Goal: Task Accomplishment & Management: Use online tool/utility

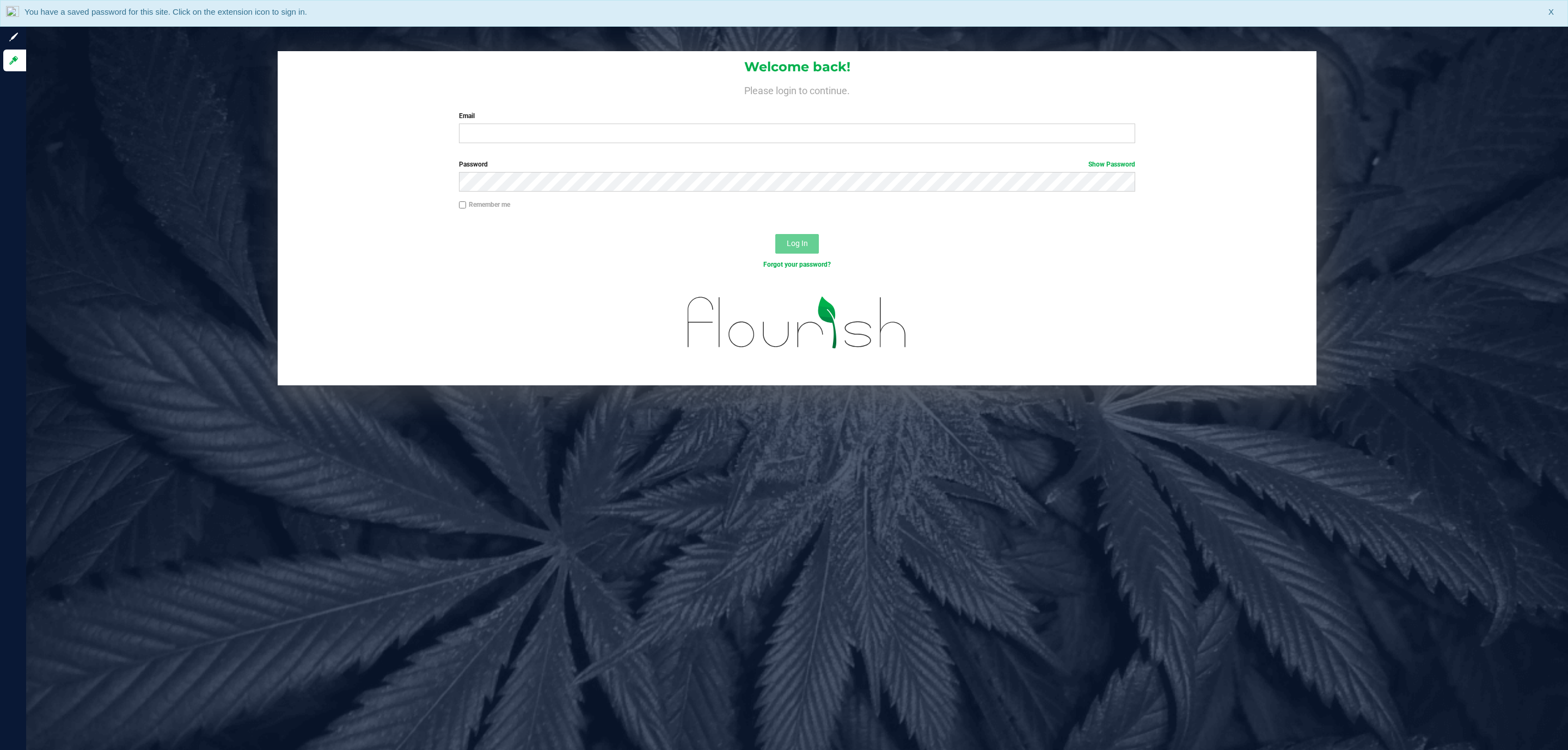
click at [665, 147] on div "Welcome back! Please login to continue. Email Required Please format your email…" at bounding box center [796, 101] width 1038 height 100
click at [663, 137] on input "Email" at bounding box center [796, 134] width 676 height 20
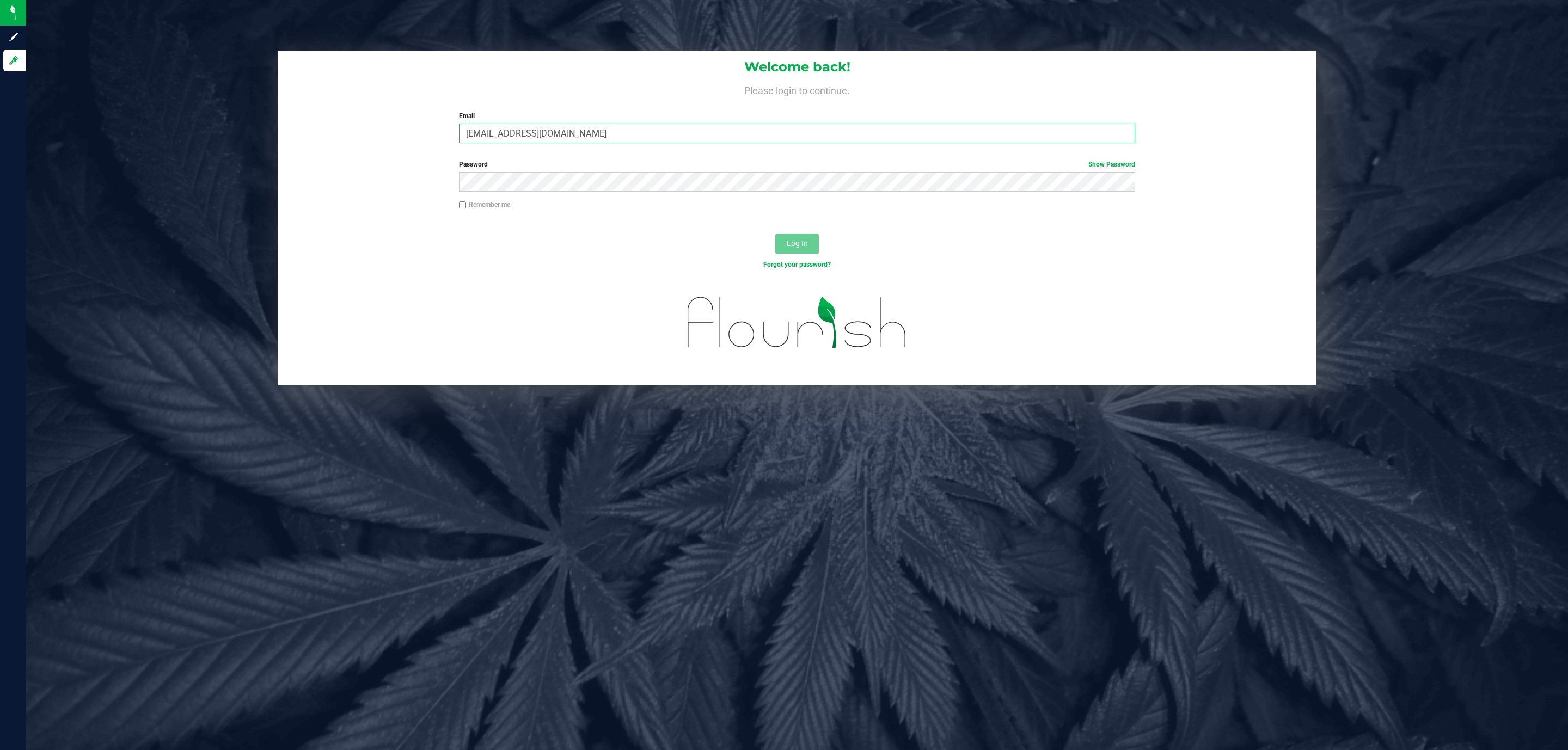
type input "[EMAIL_ADDRESS][DOMAIN_NAME]"
click at [775, 234] on button "Log In" at bounding box center [797, 244] width 44 height 20
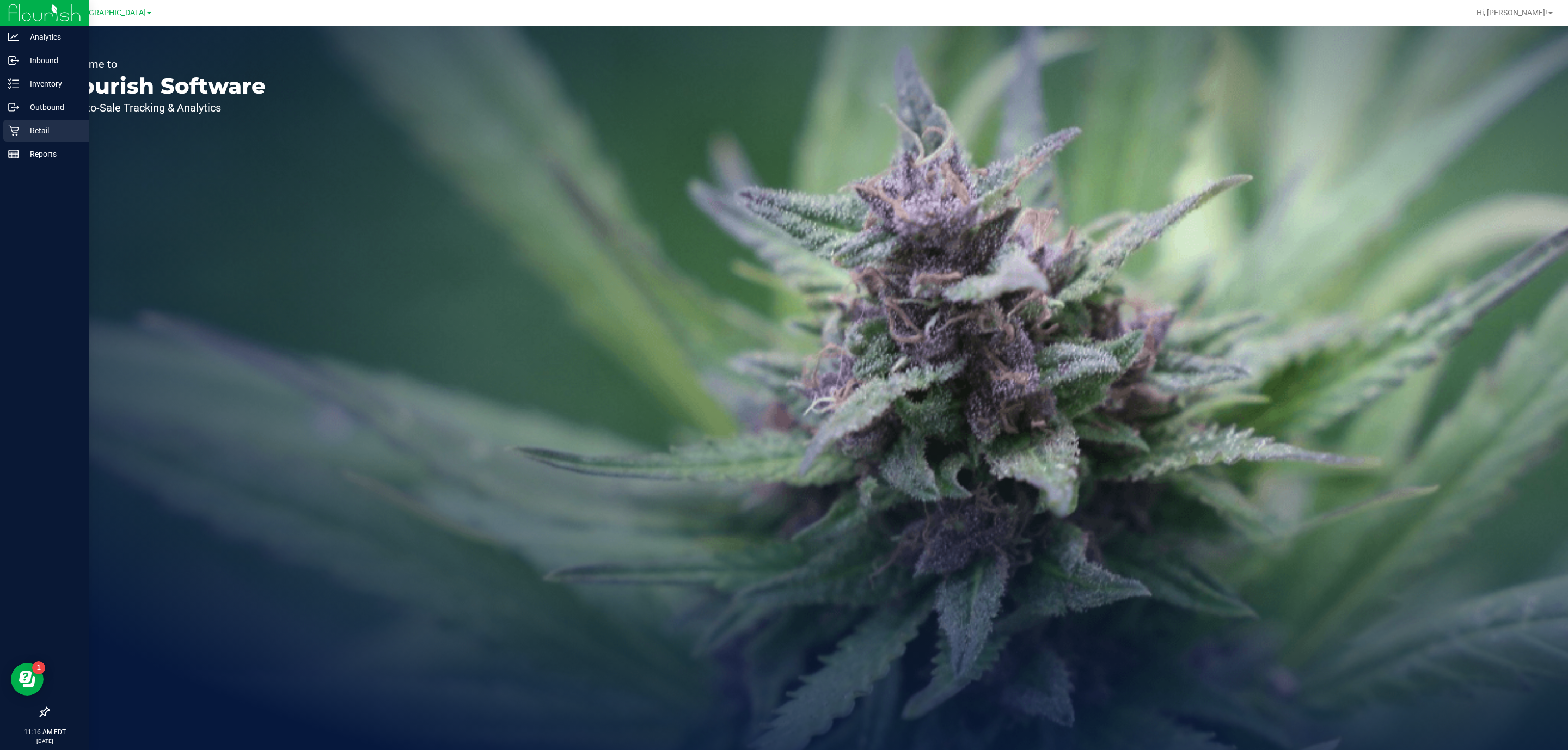
click at [5, 139] on div "Retail" at bounding box center [47, 130] width 86 height 22
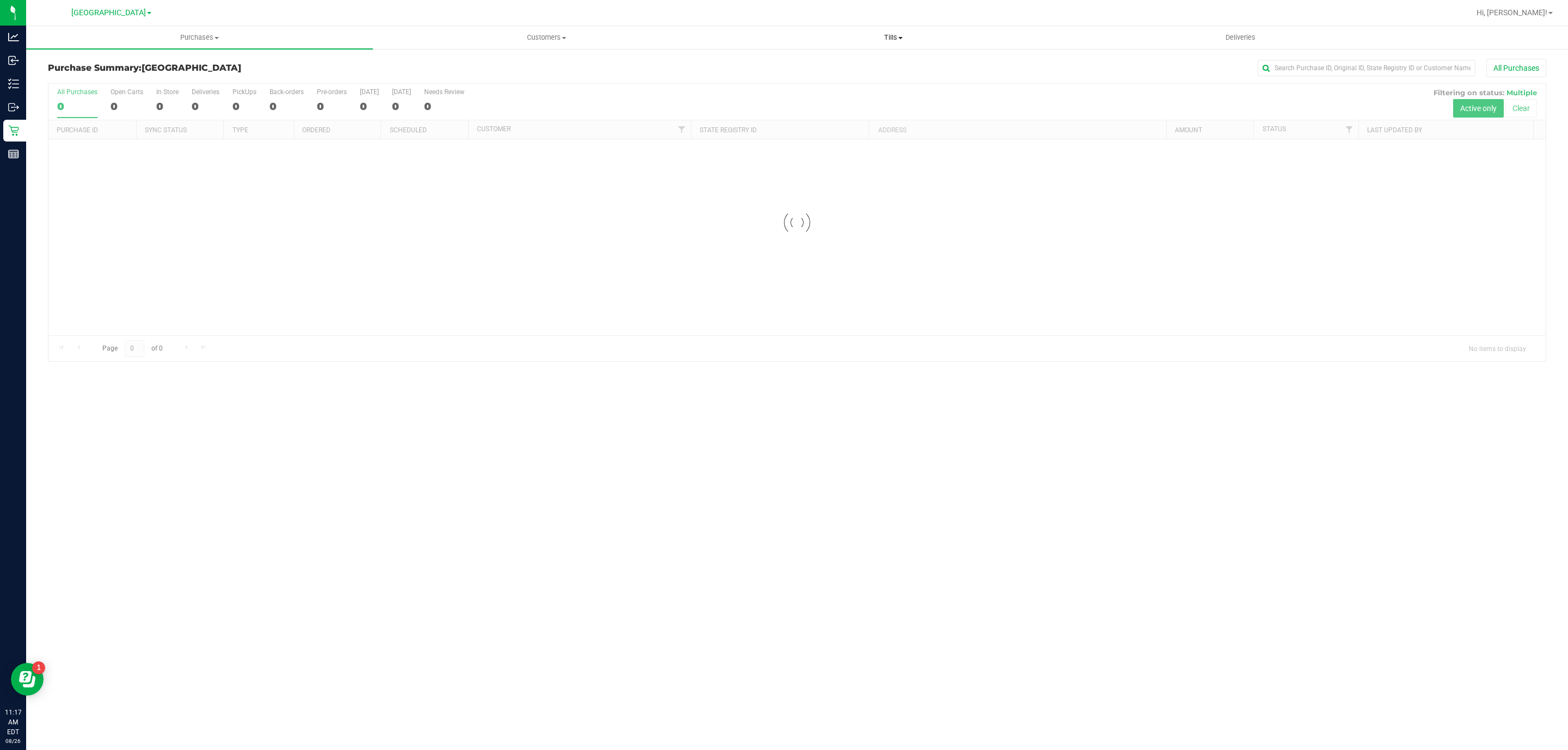
click at [884, 40] on span "Tills" at bounding box center [893, 37] width 346 height 10
click at [882, 71] on li "Manage tills" at bounding box center [893, 65] width 346 height 13
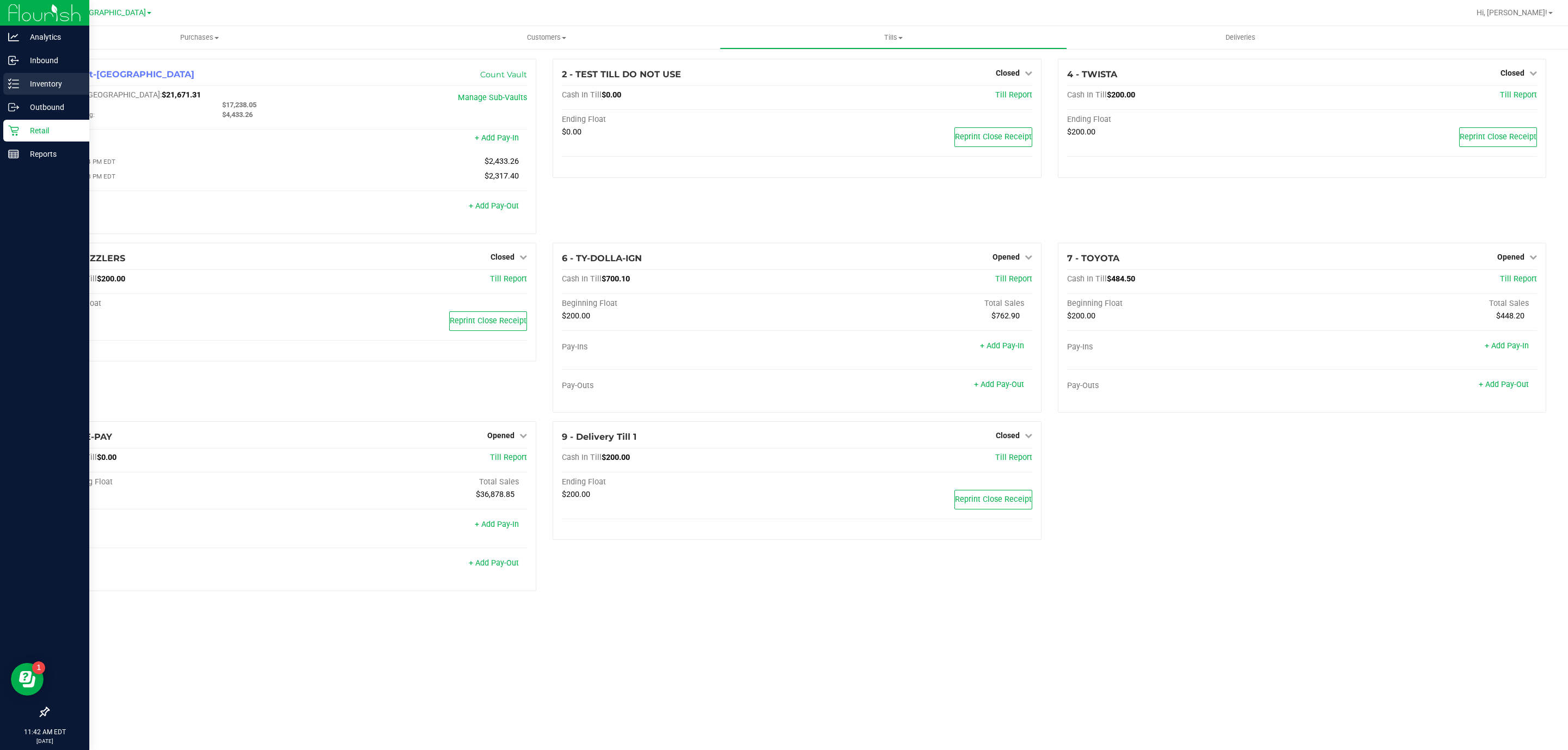
click at [48, 82] on p "Inventory" at bounding box center [51, 83] width 66 height 13
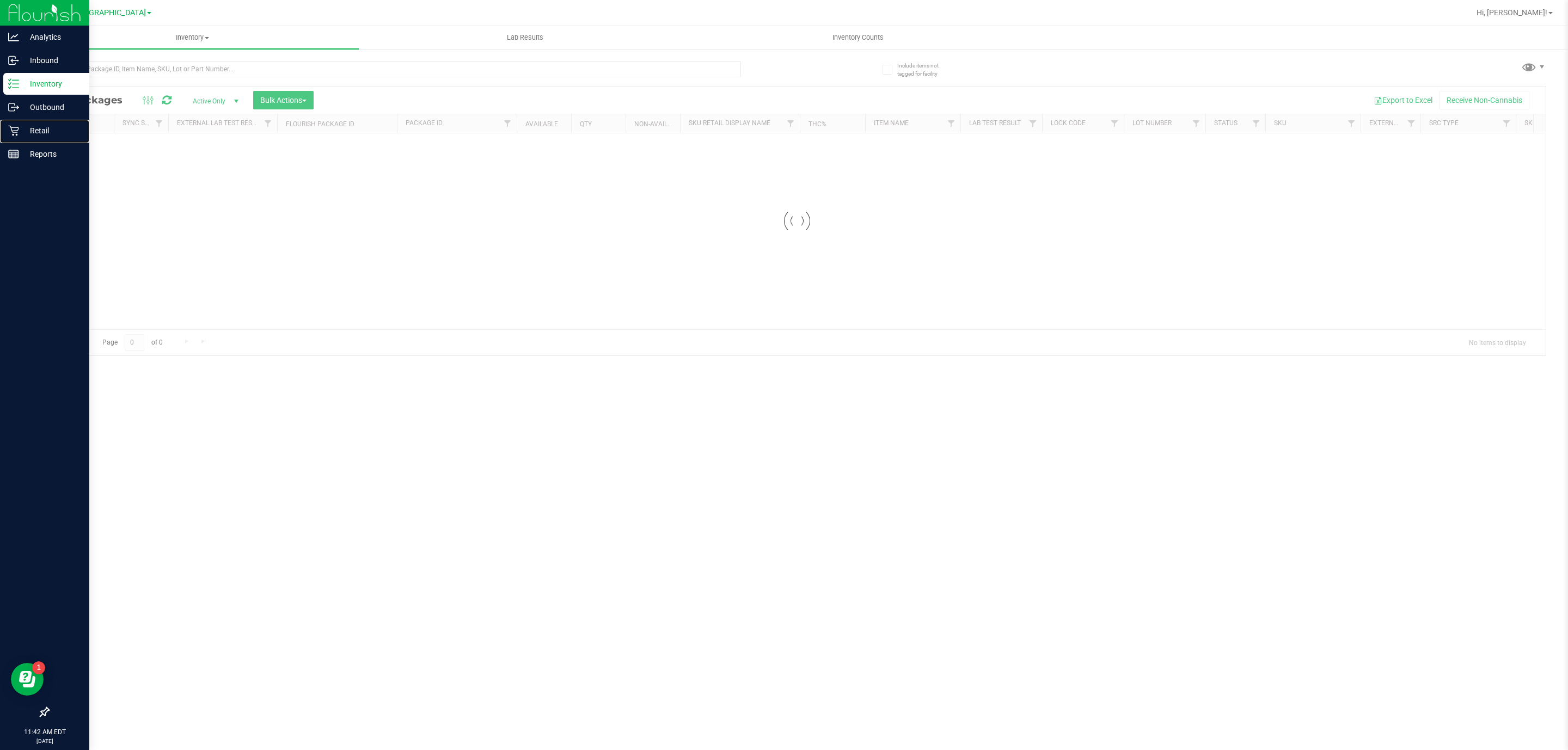
click at [44, 129] on p "Retail" at bounding box center [51, 130] width 66 height 13
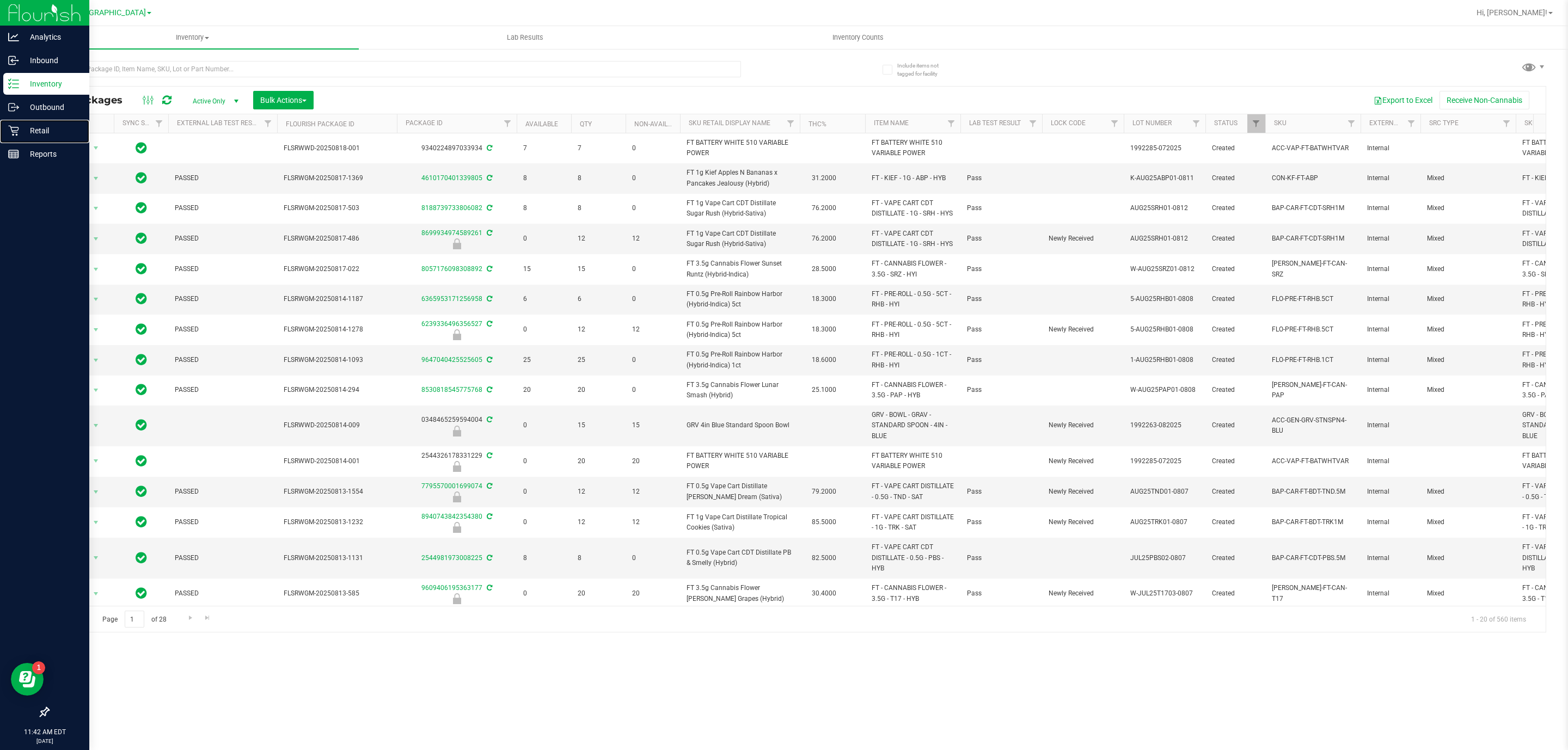
click at [44, 129] on p "Retail" at bounding box center [51, 130] width 66 height 13
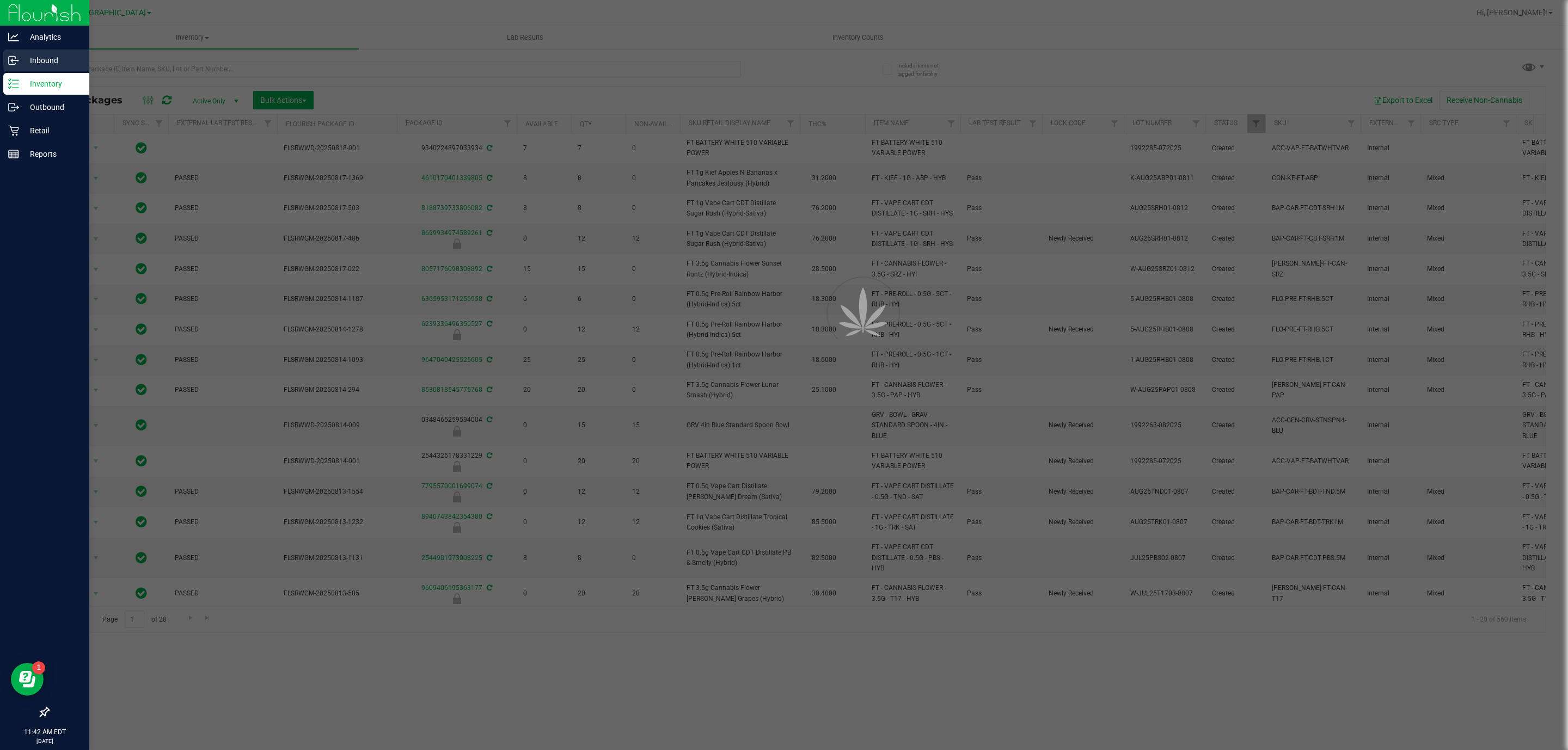
click at [48, 62] on p "Inbound" at bounding box center [51, 60] width 66 height 13
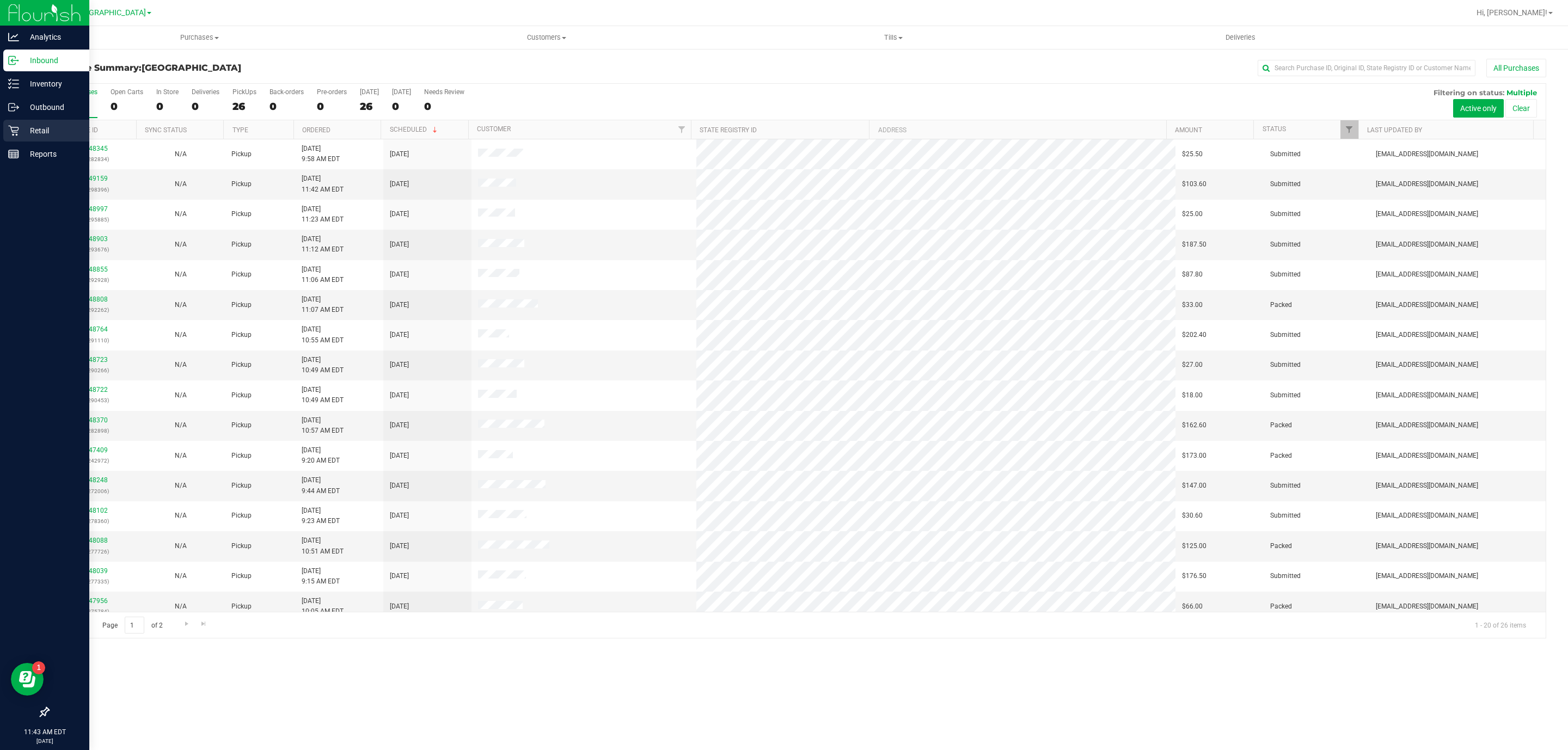
click at [57, 134] on p "Retail" at bounding box center [51, 130] width 66 height 13
click at [51, 61] on p "Inbound" at bounding box center [51, 60] width 66 height 13
click at [20, 63] on p "Inbound" at bounding box center [51, 60] width 66 height 13
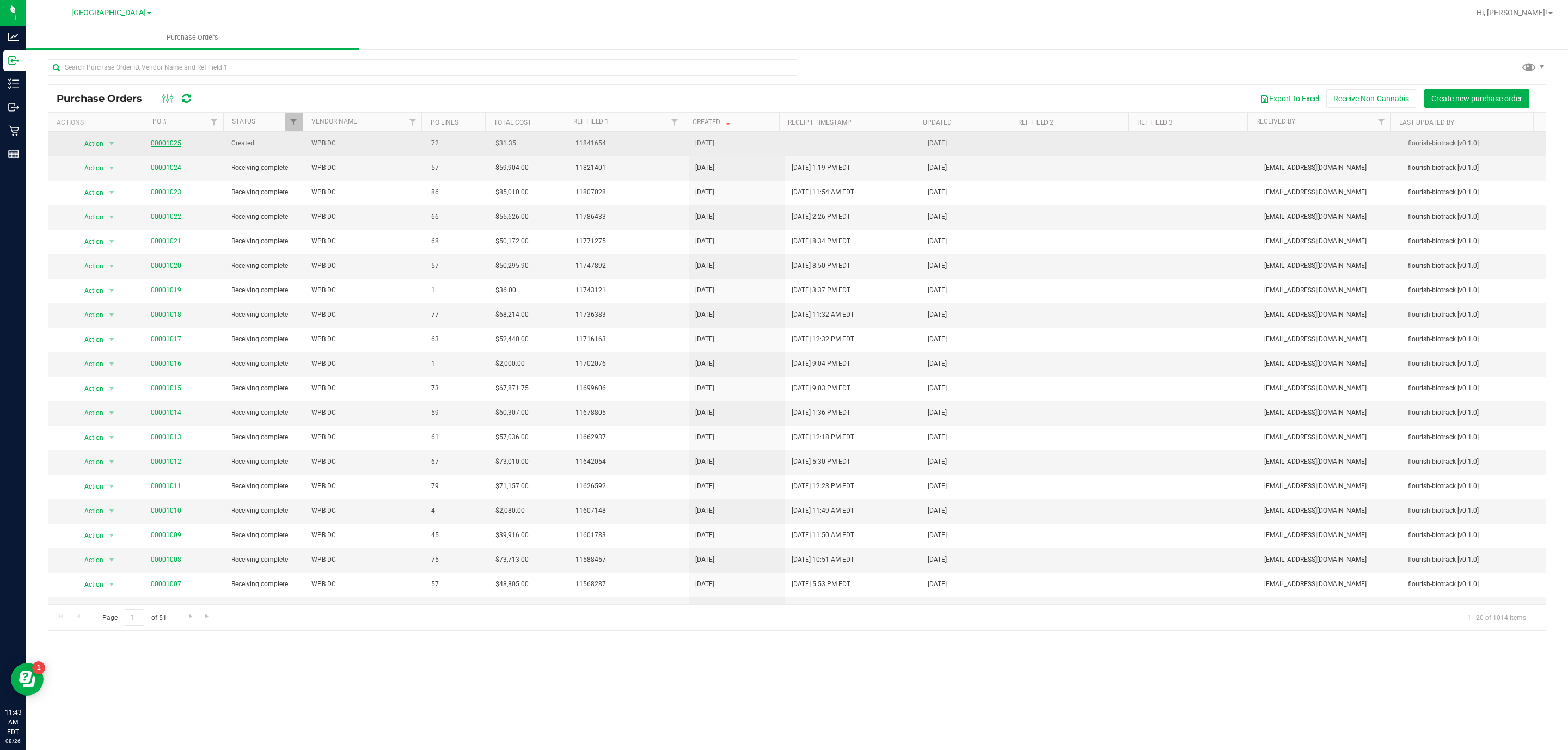
click at [167, 144] on link "00001025" at bounding box center [166, 143] width 31 height 7
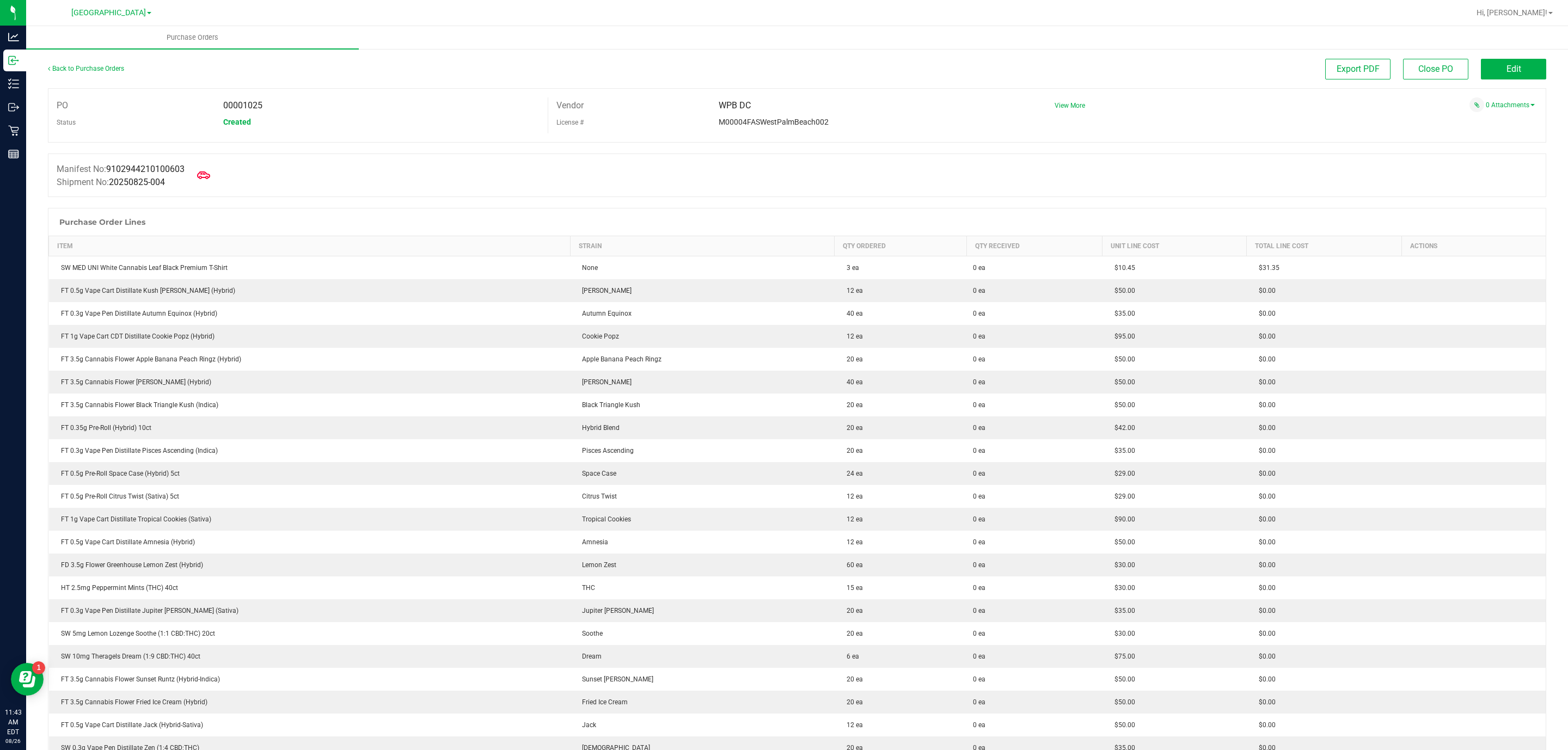
click at [215, 190] on div "Manifest No: 9102944210100603 Shipment No: 20250825-004" at bounding box center [796, 175] width 1498 height 44
click at [211, 180] on icon at bounding box center [204, 175] width 14 height 14
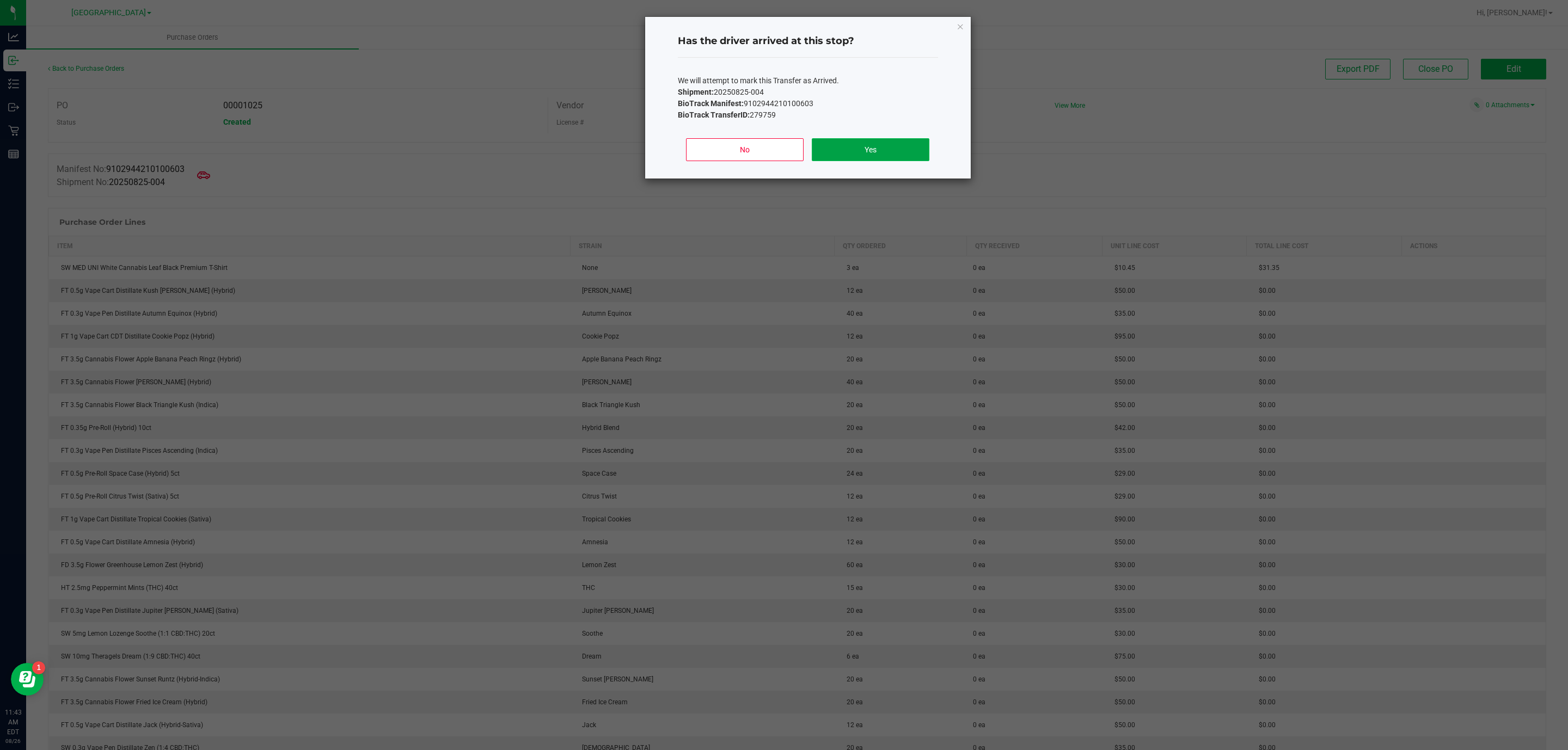
click at [882, 153] on button "Yes" at bounding box center [870, 149] width 117 height 22
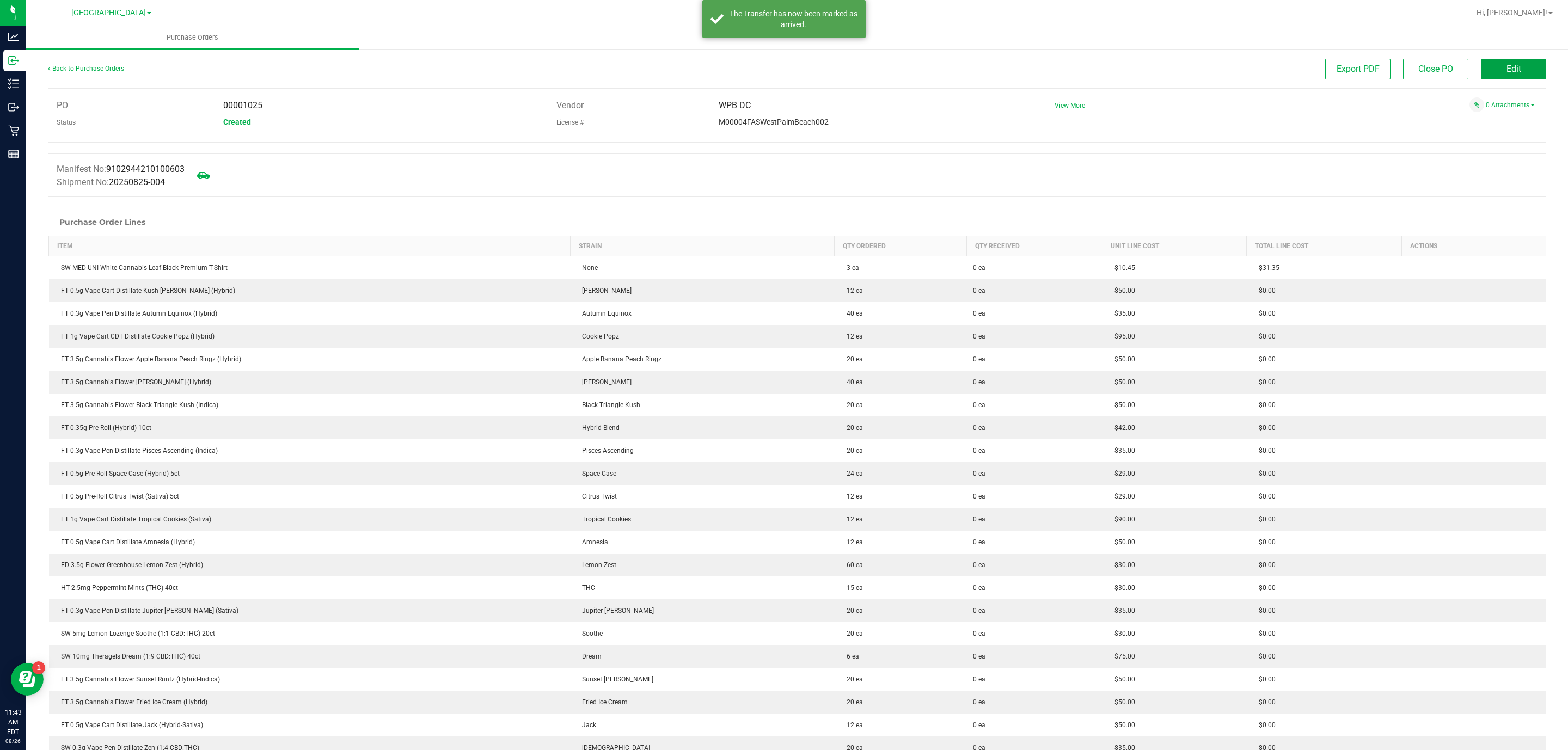
click at [1515, 65] on button "Edit" at bounding box center [1513, 69] width 66 height 21
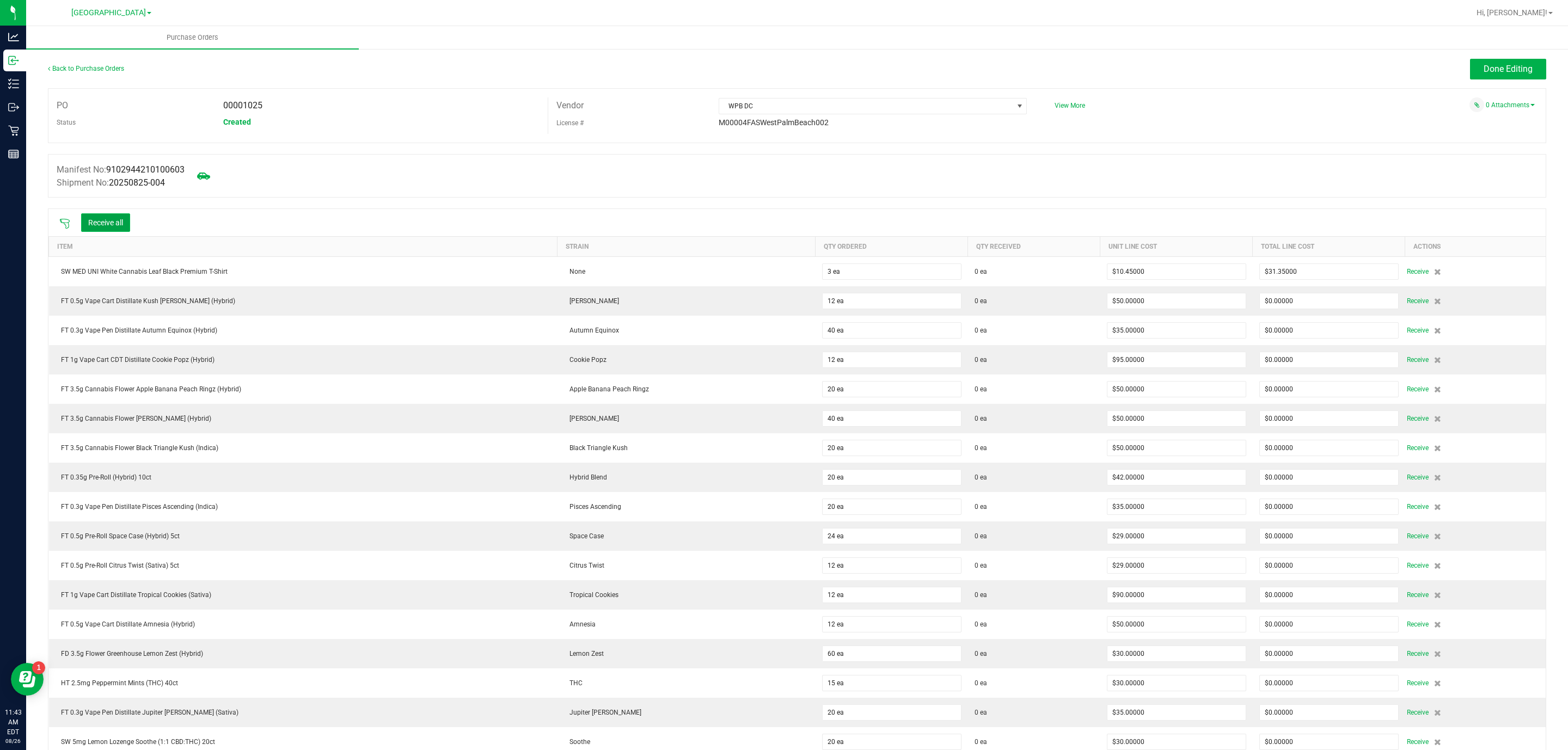
click at [95, 222] on button "Receive all" at bounding box center [105, 222] width 49 height 19
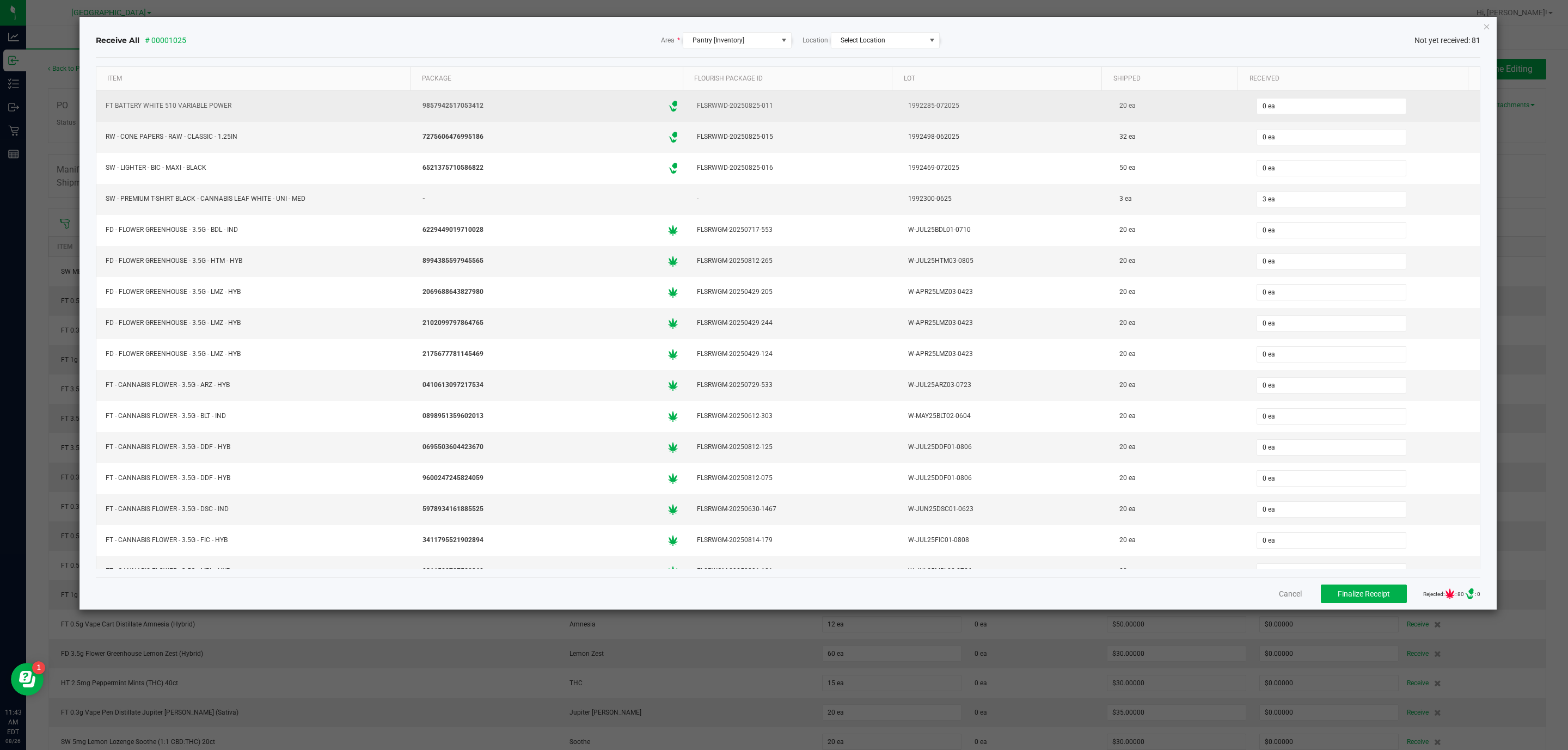
click at [1260, 99] on div "0 ea" at bounding box center [1363, 106] width 219 height 22
click at [1263, 101] on input "0" at bounding box center [1332, 106] width 149 height 15
type input "20 ea"
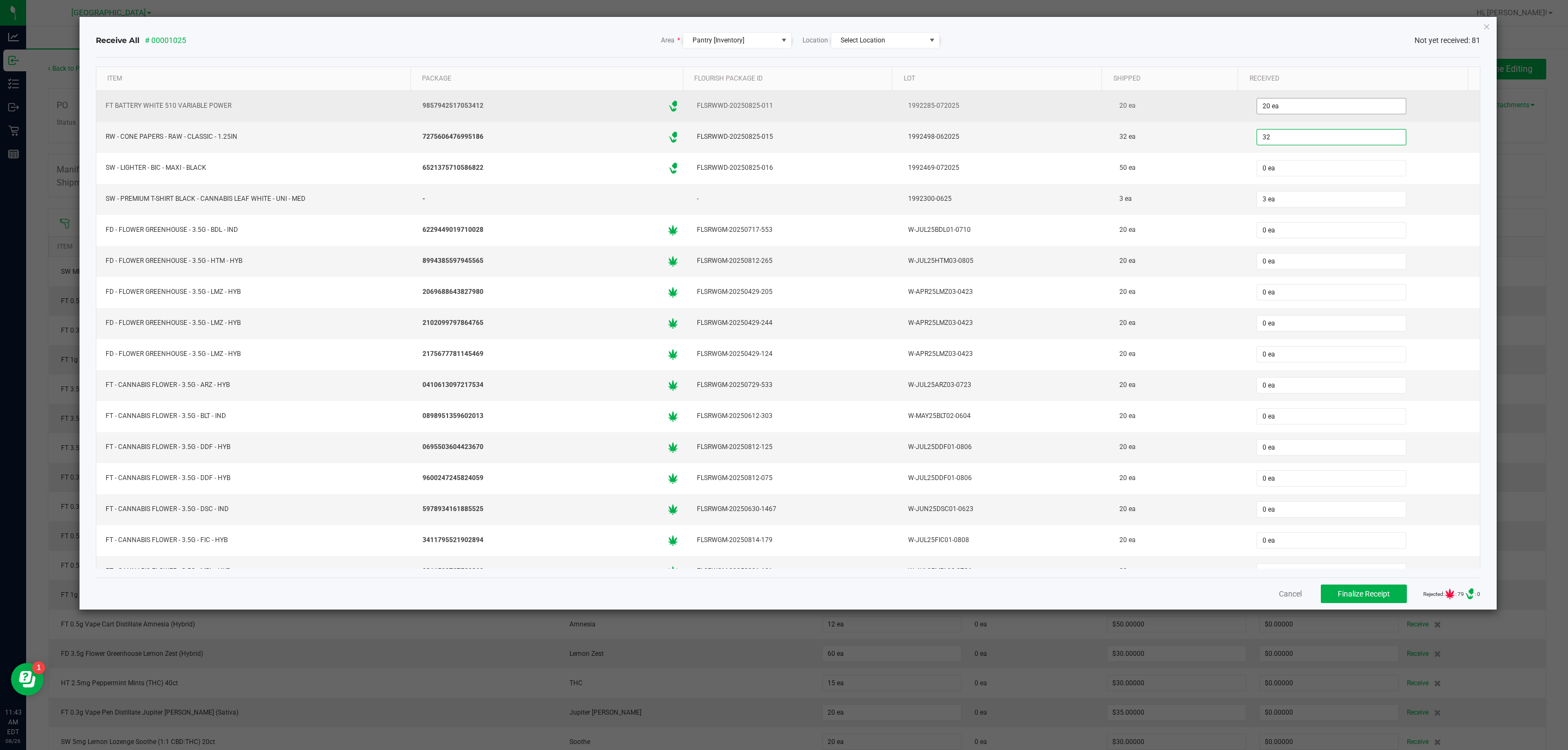
type input "32"
type input "0"
type input "32 ea"
type input "50"
type input "3"
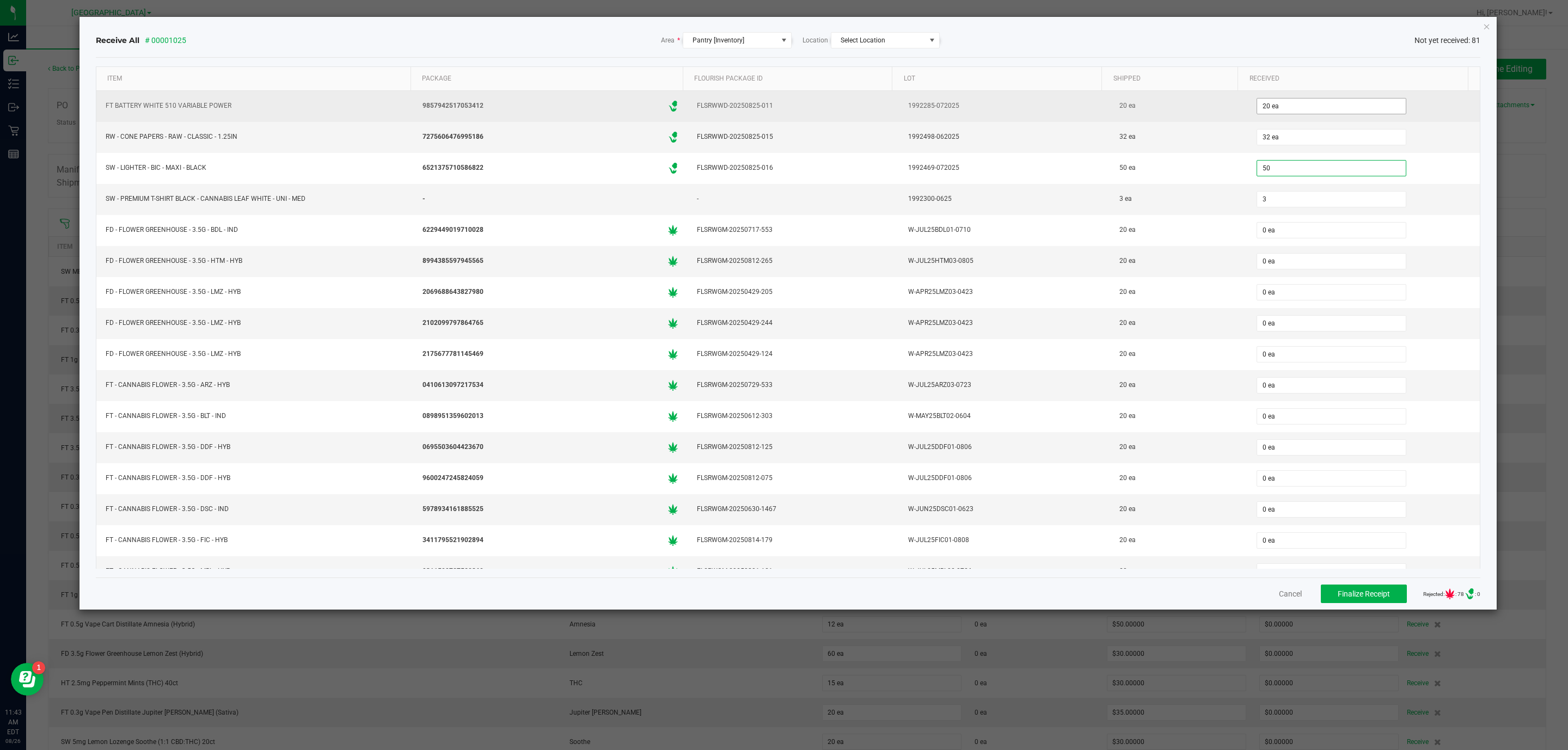
type input "50 ea"
type input "3"
type input "0"
type input "3 ea"
type input "20"
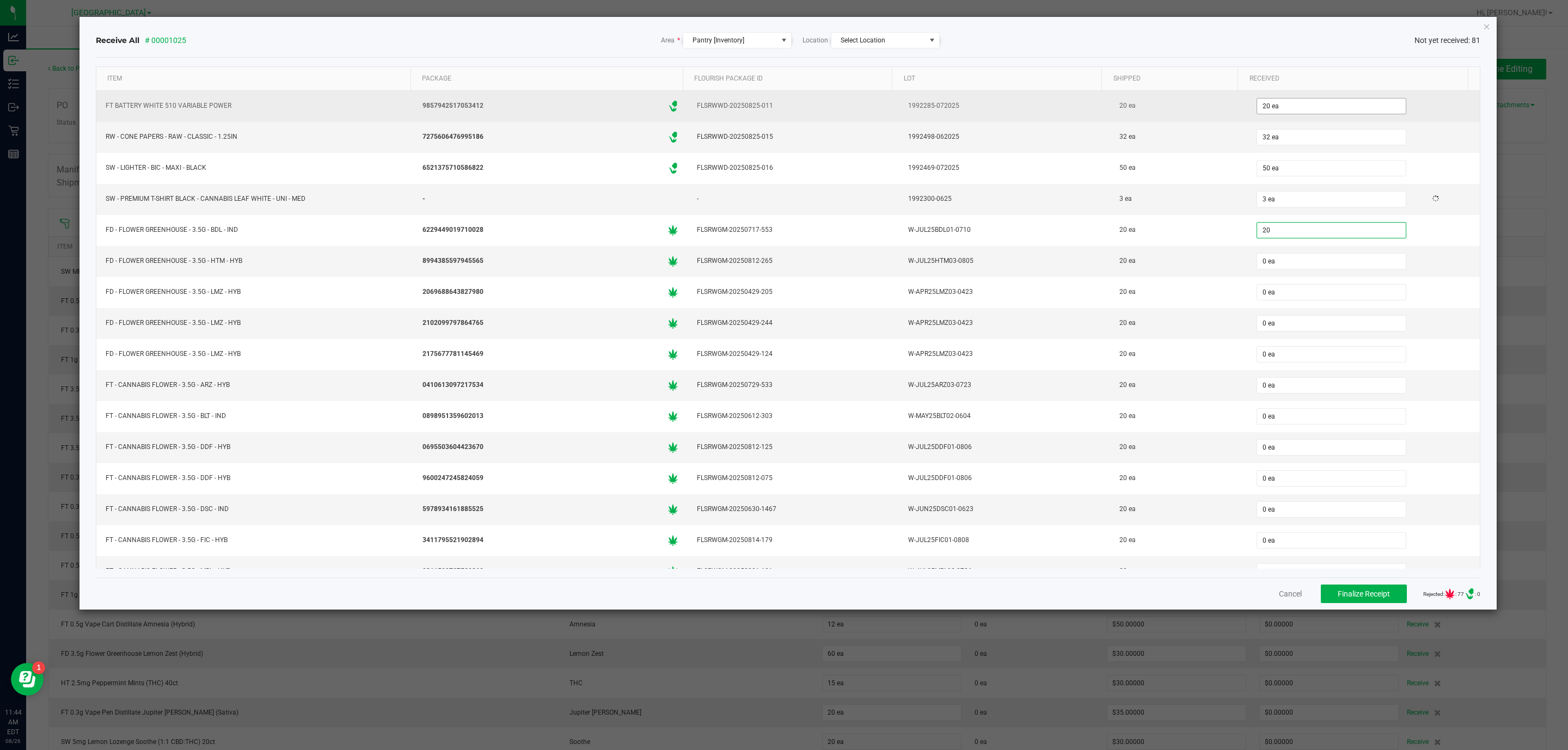
type input "0"
type input "20 ea"
type input "20"
type input "0"
type input "20 ea"
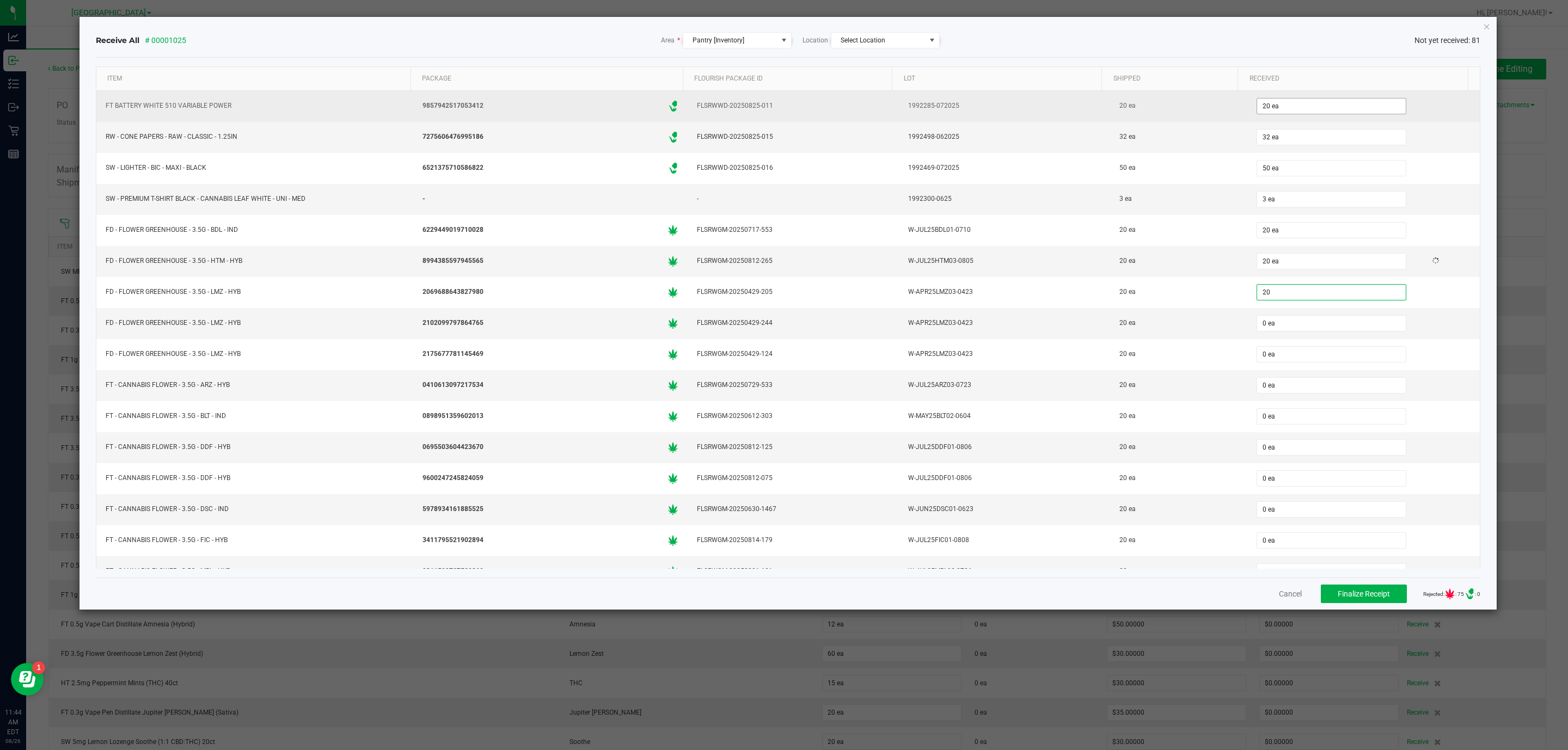
type input "20"
type input "0"
type input "20 ea"
type input "20"
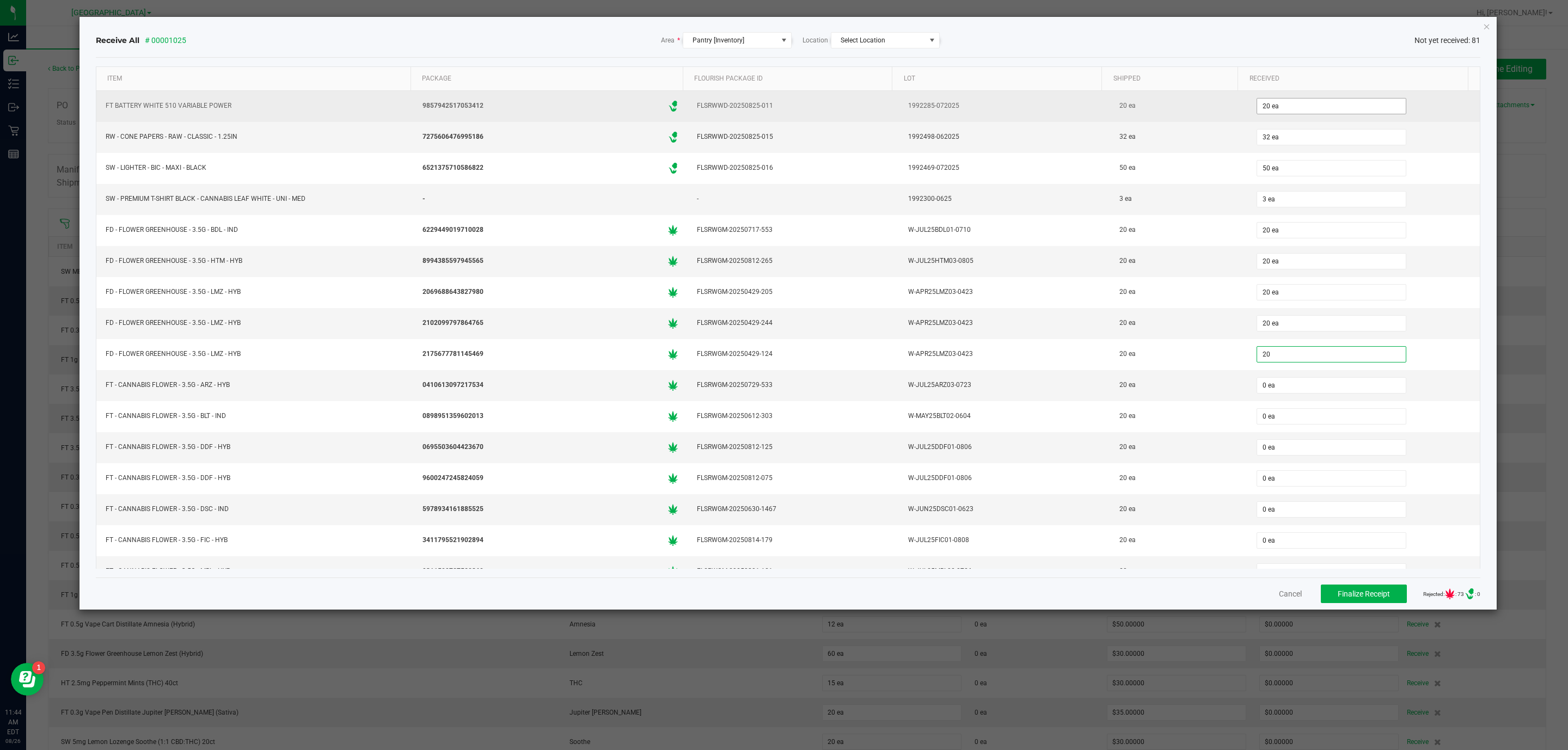
type input "0"
type input "20 ea"
type input "20"
type input "0"
type input "20 ea"
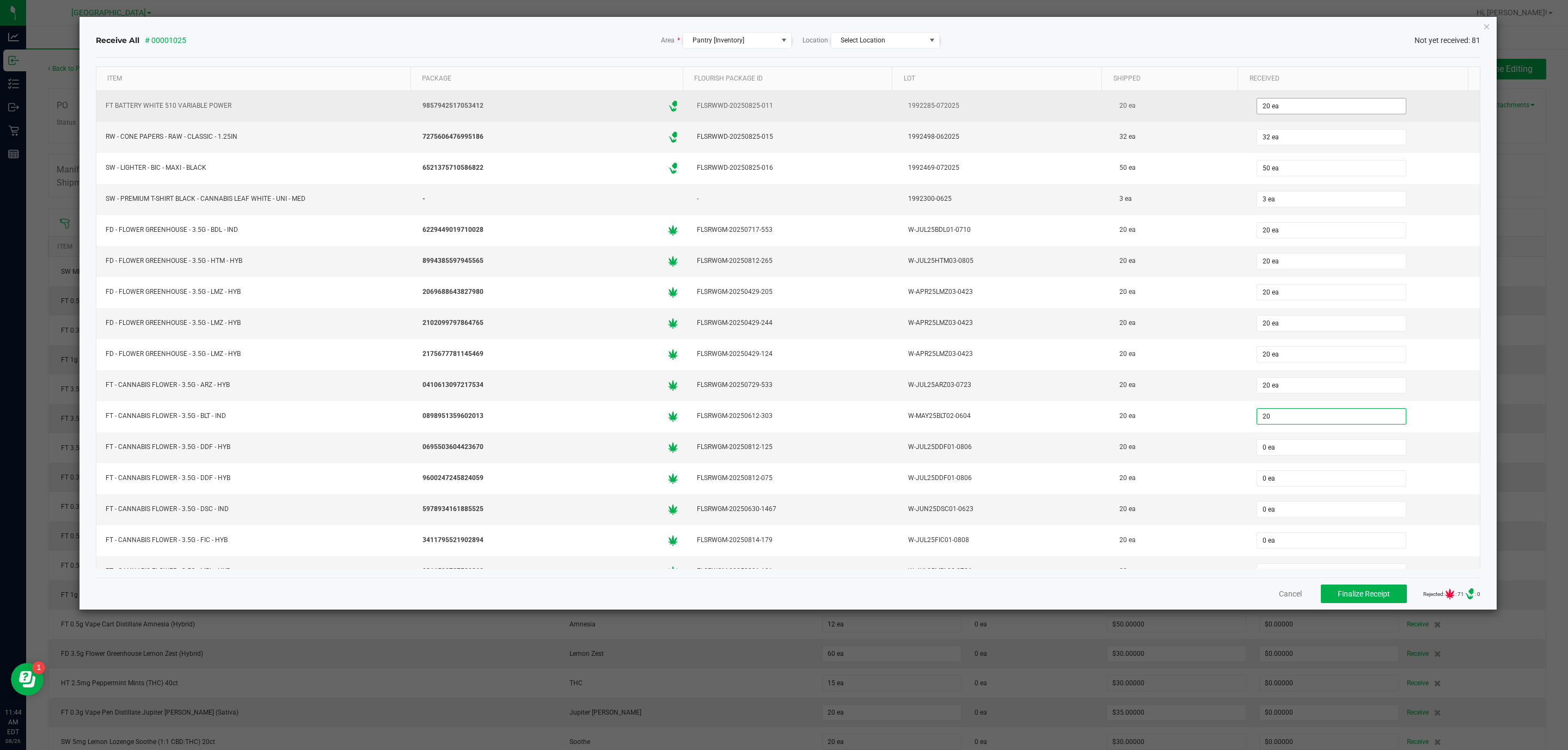
type input "20"
type input "0"
type input "20 ea"
type input "20"
type input "0"
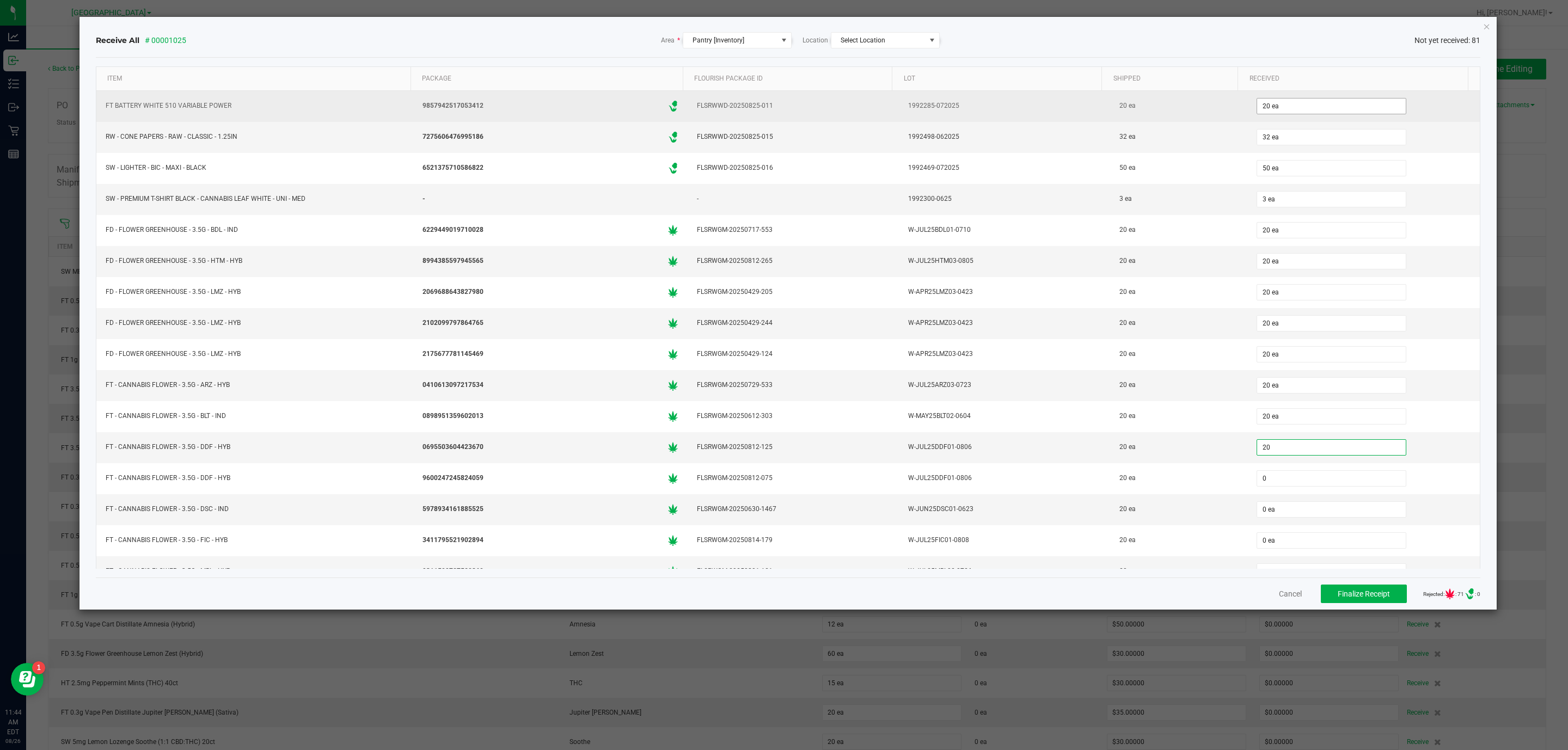
type input "20 ea"
type input "20"
type input "0"
type input "20 ea"
type input "20"
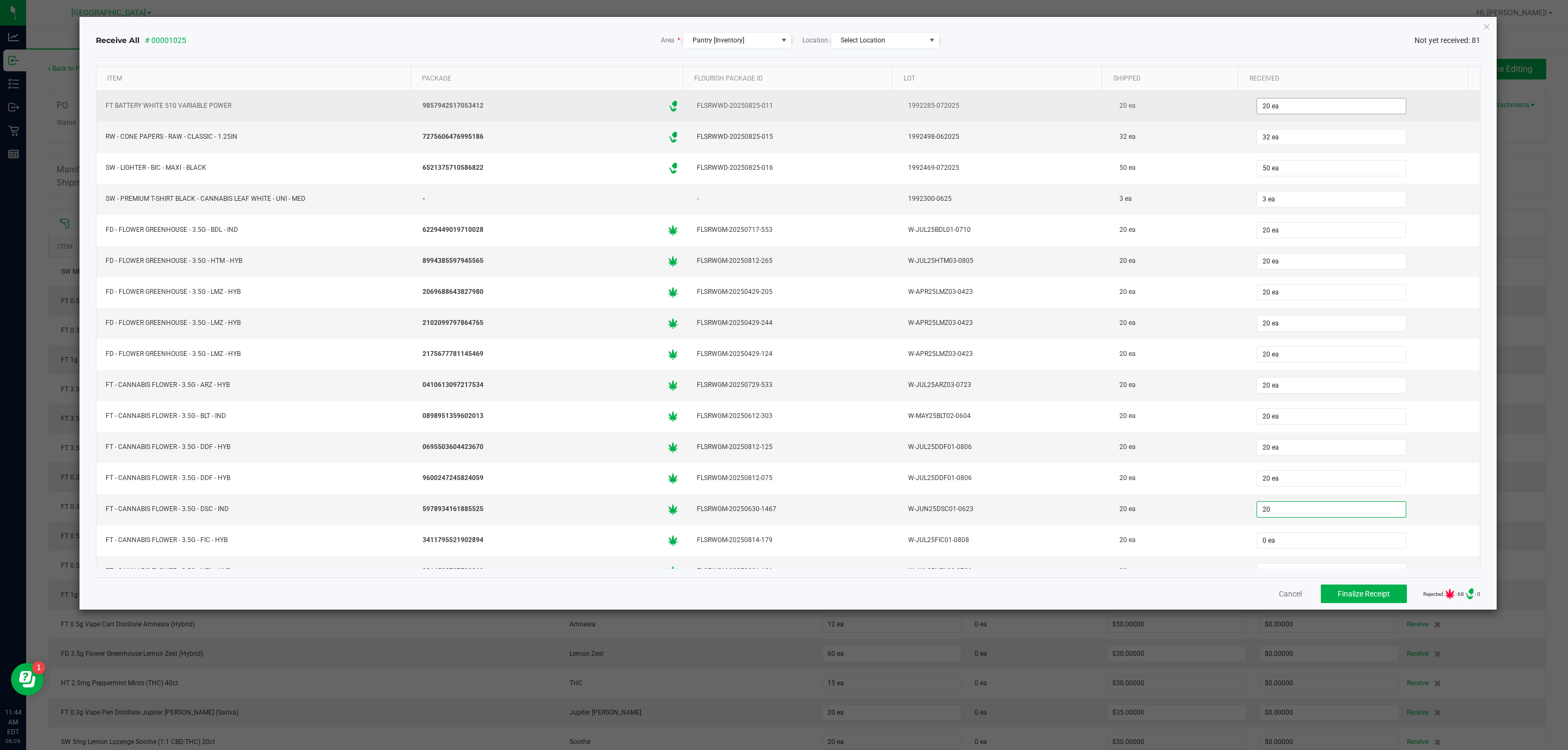
type input "0"
type input "20 ea"
type input "20"
type input "0"
type input "20 ea"
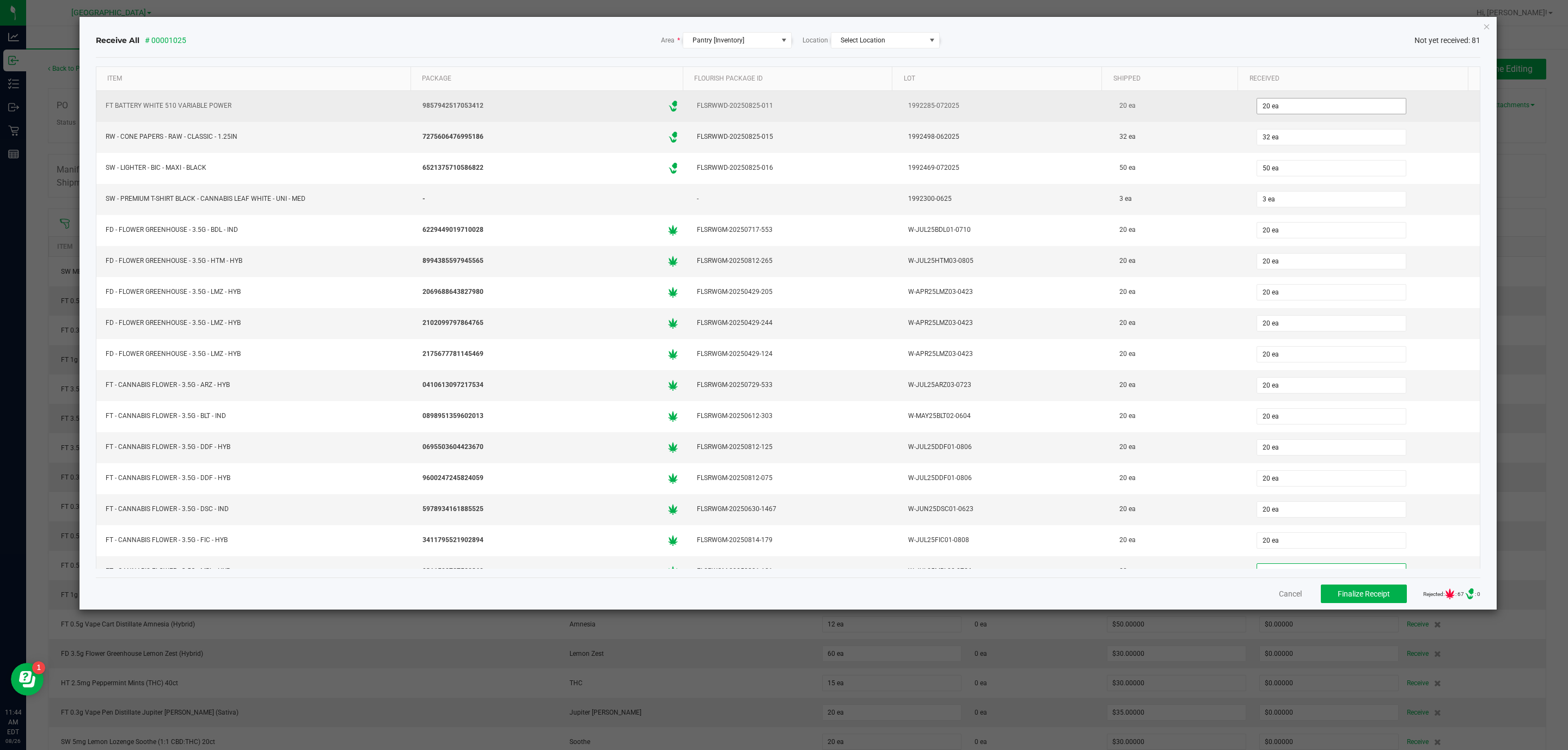
scroll to position [266, 0]
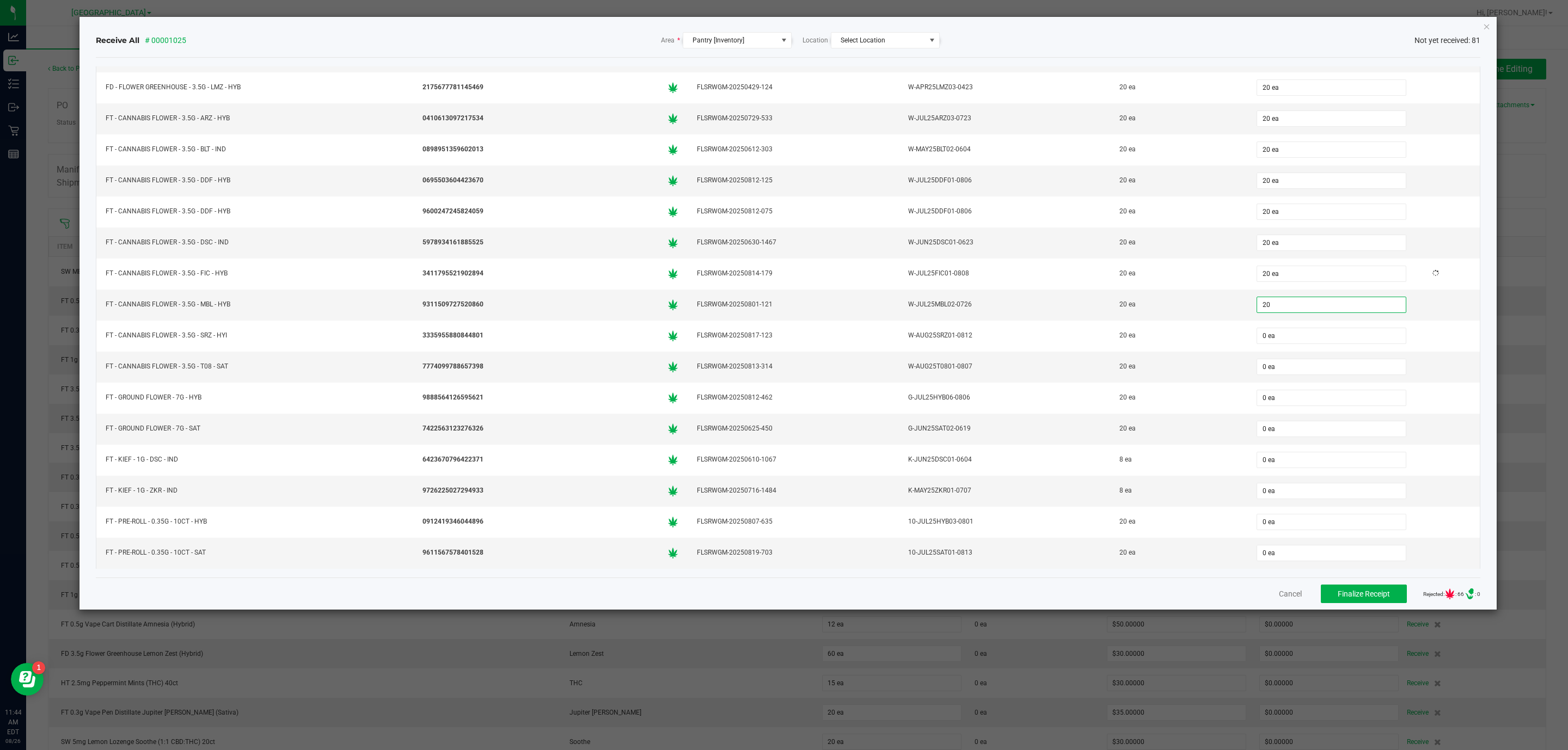
type input "20"
type input "0"
type input "20 ea"
type input "20"
type input "0"
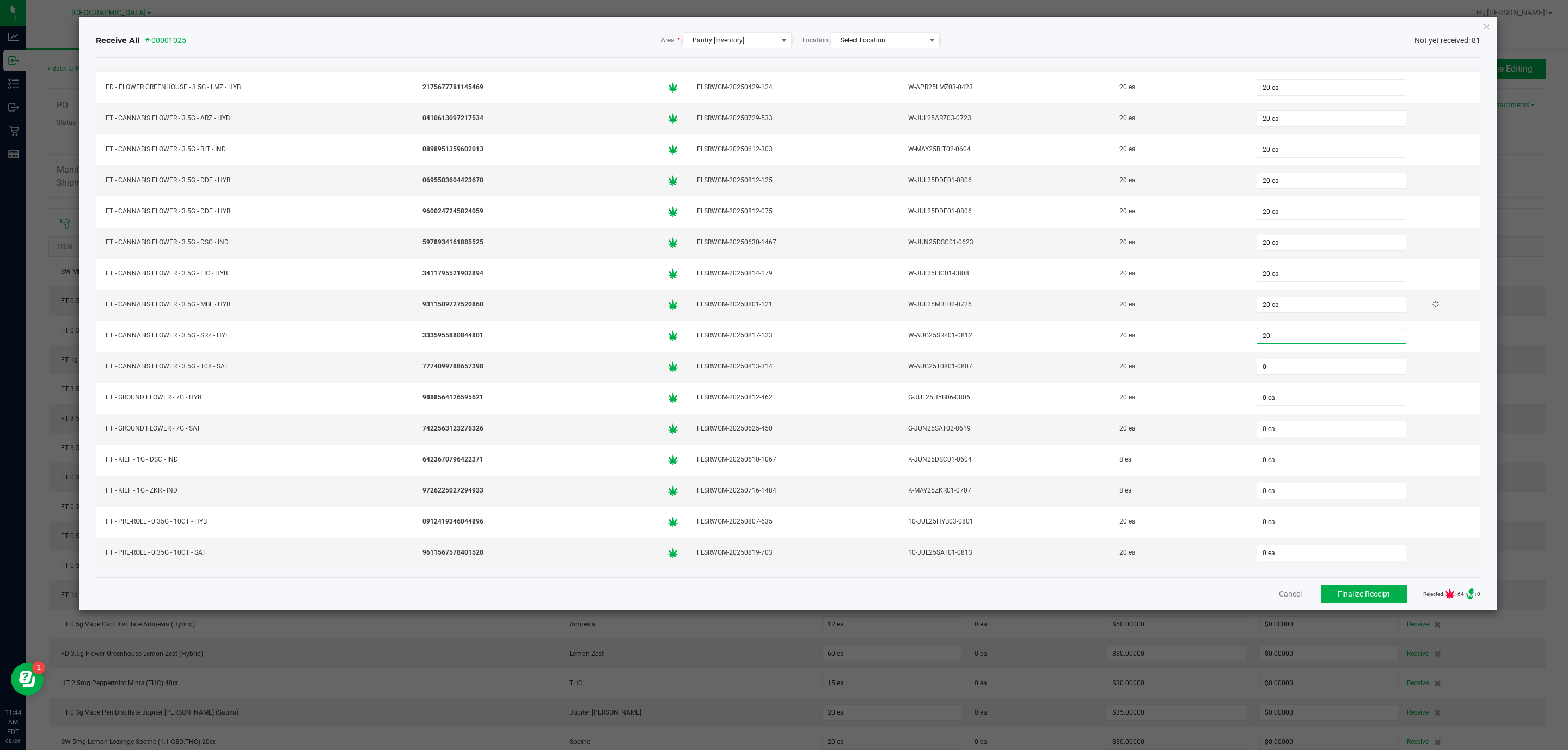
type input "20 ea"
type input "20"
type input "0"
type input "20 ea"
type input "20"
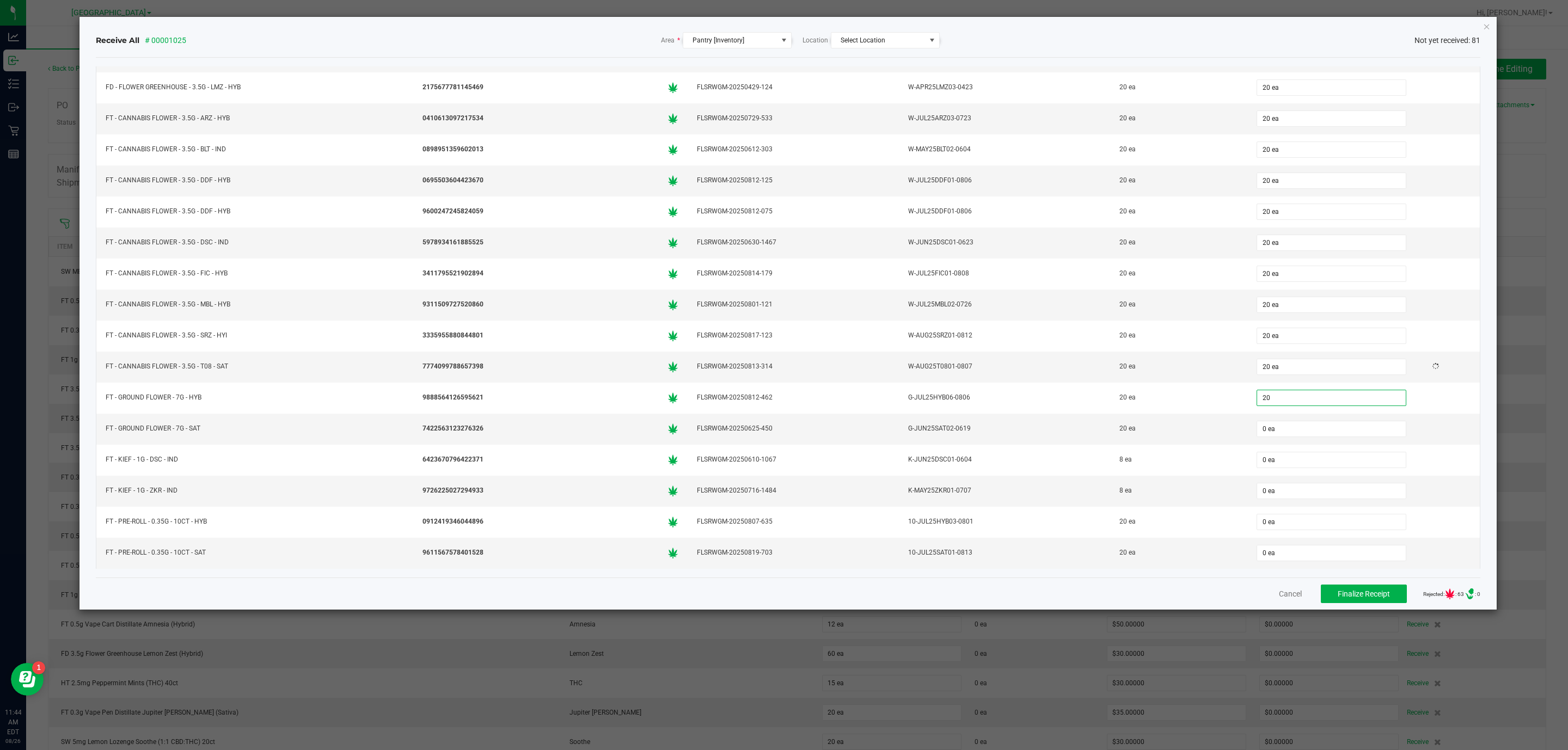
type input "0"
type input "20 ea"
type input "20"
type input "0"
type input "20 ea"
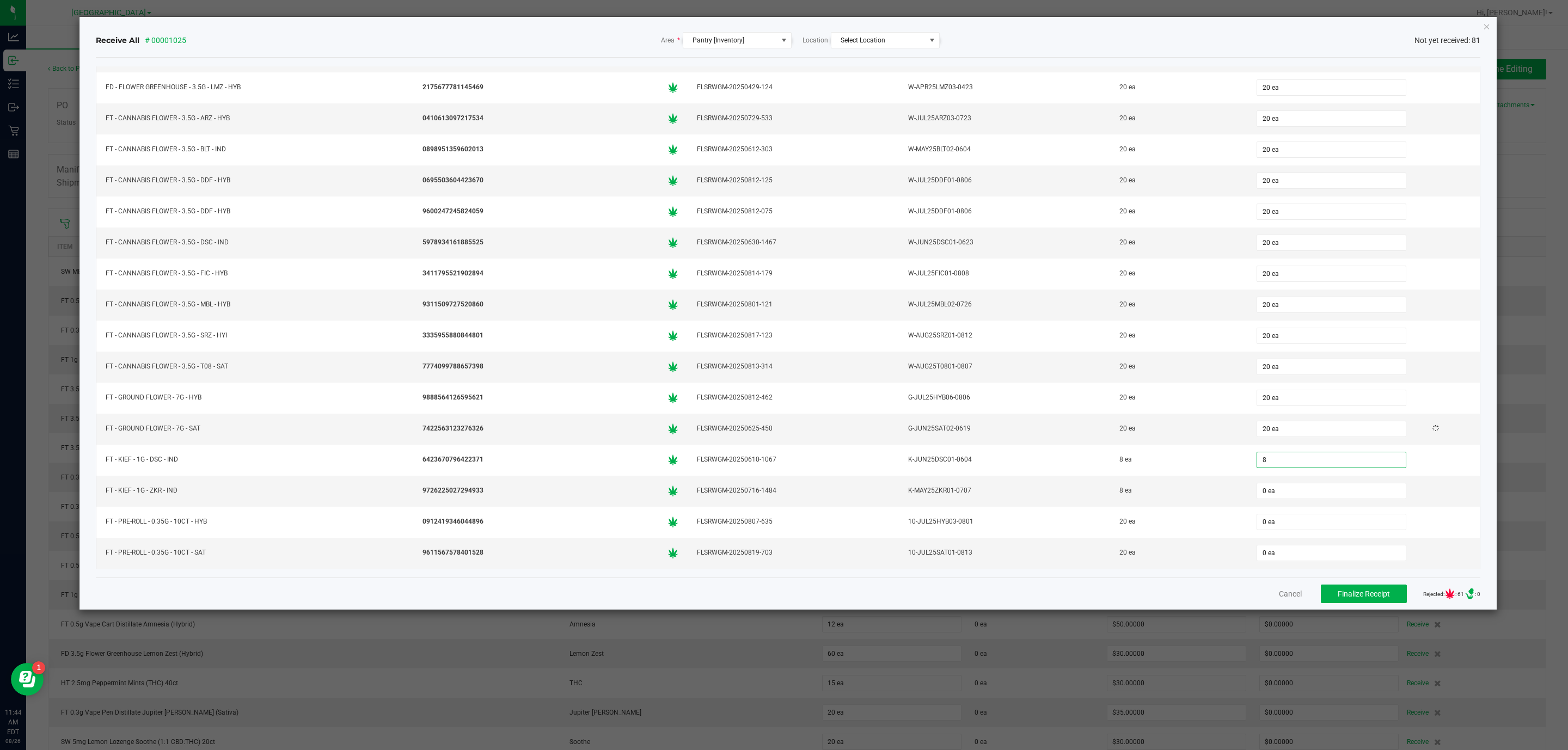
type input "8"
type input "0"
type input "8 ea"
type input "8"
type input "0"
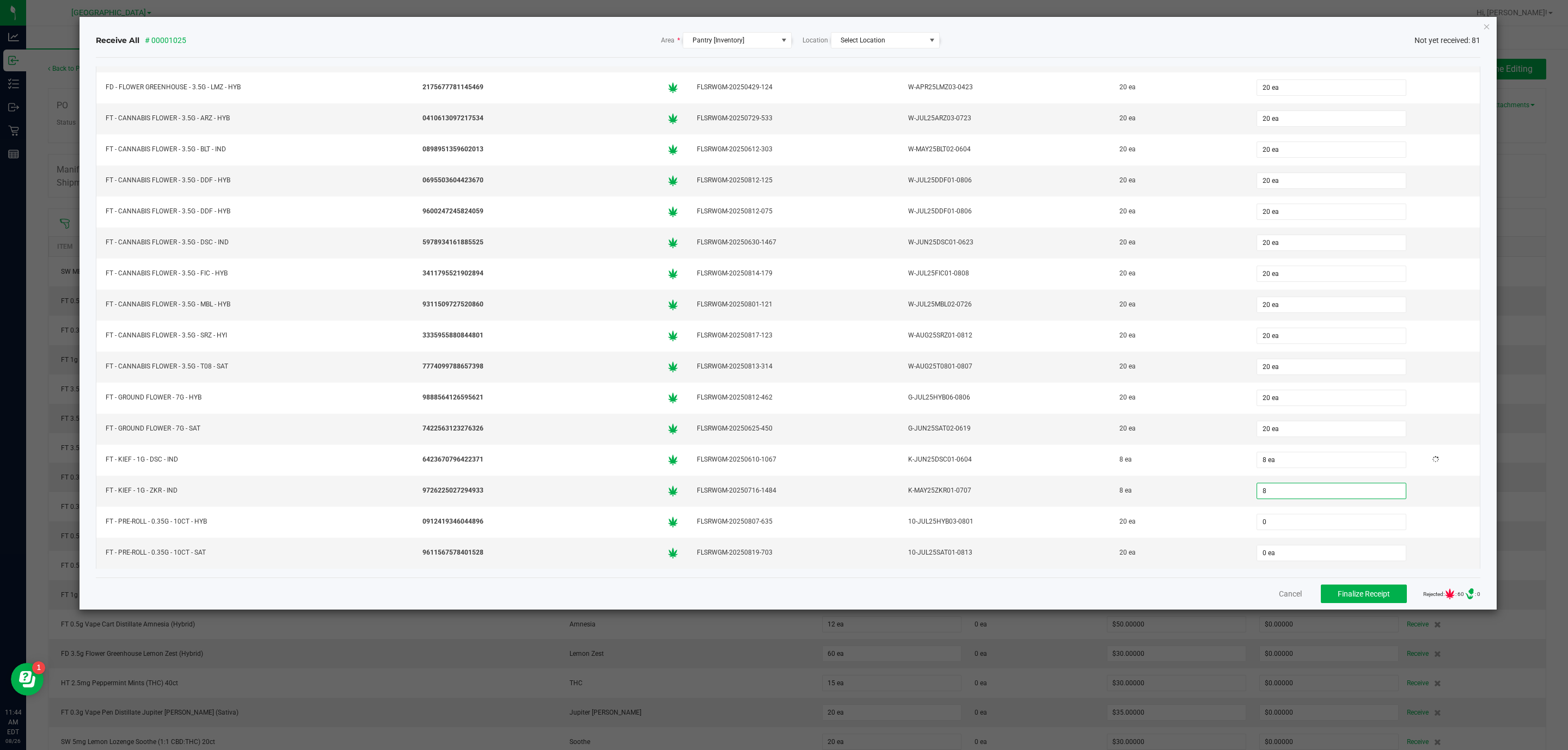
type input "8 ea"
type input "20"
type input "0"
type input "20 ea"
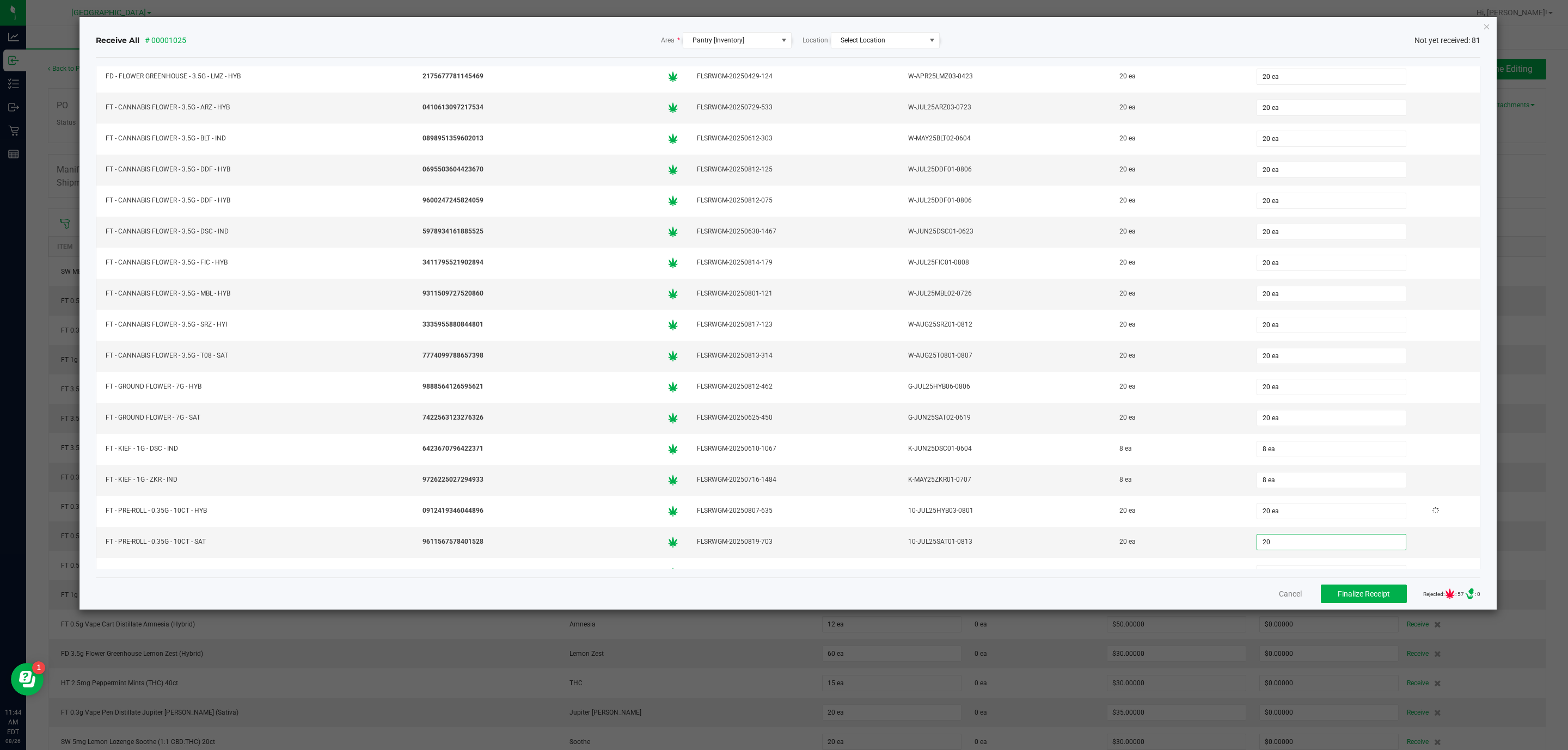
type input "20 ea"
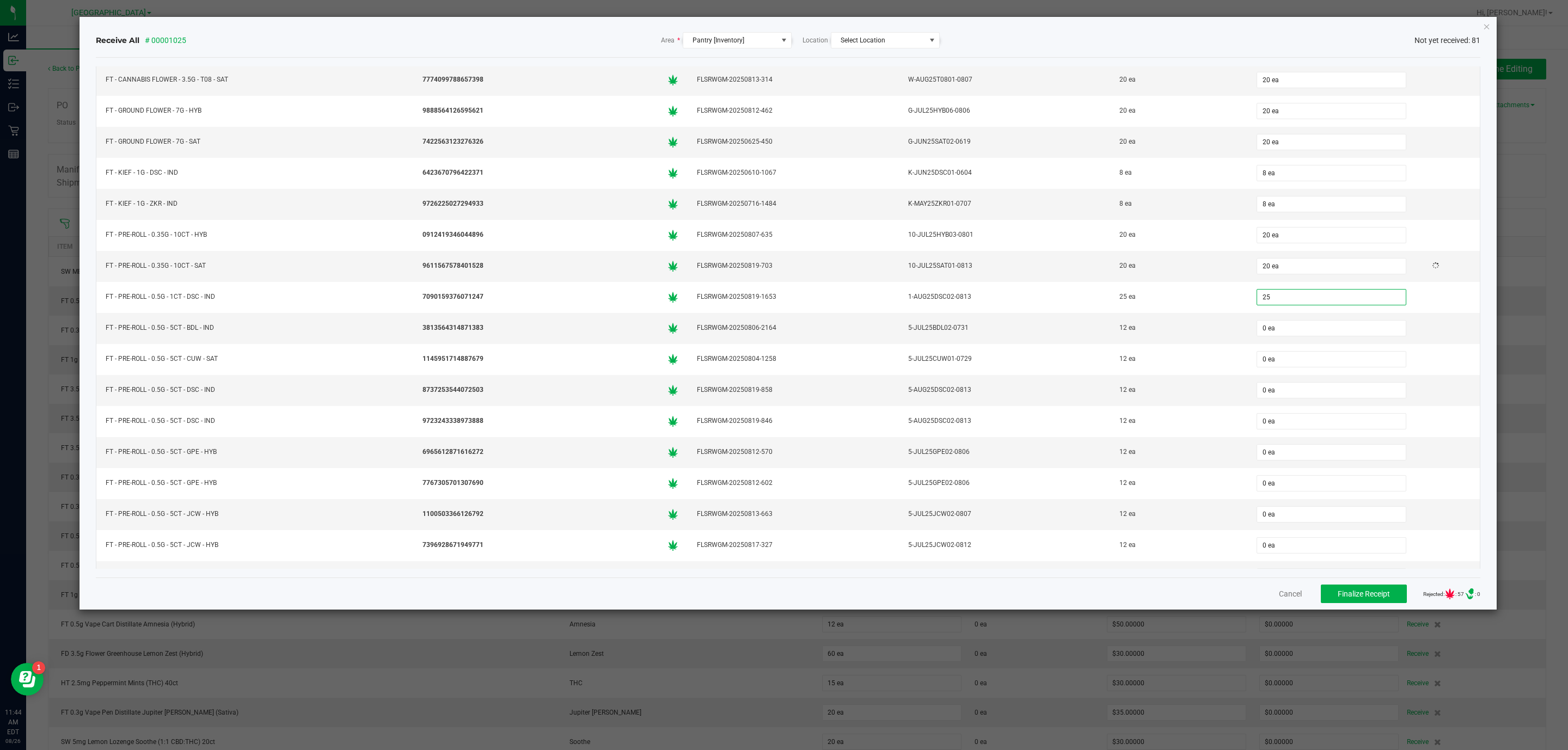
type input "25"
type input "0"
type input "25 ea"
type input "12"
type input "0"
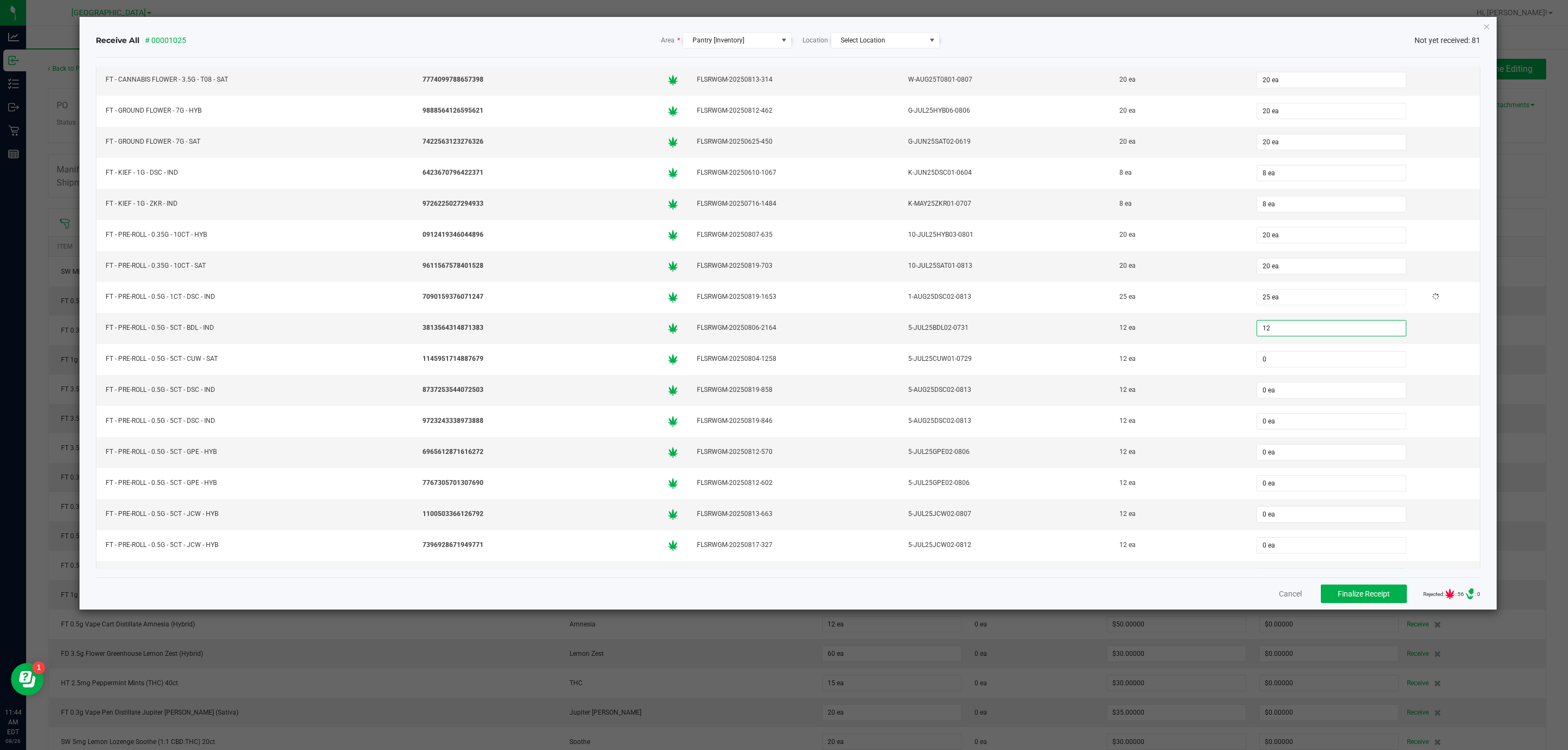
type input "12 ea"
type input "12"
type input "0"
type input "12 ea"
type input "12"
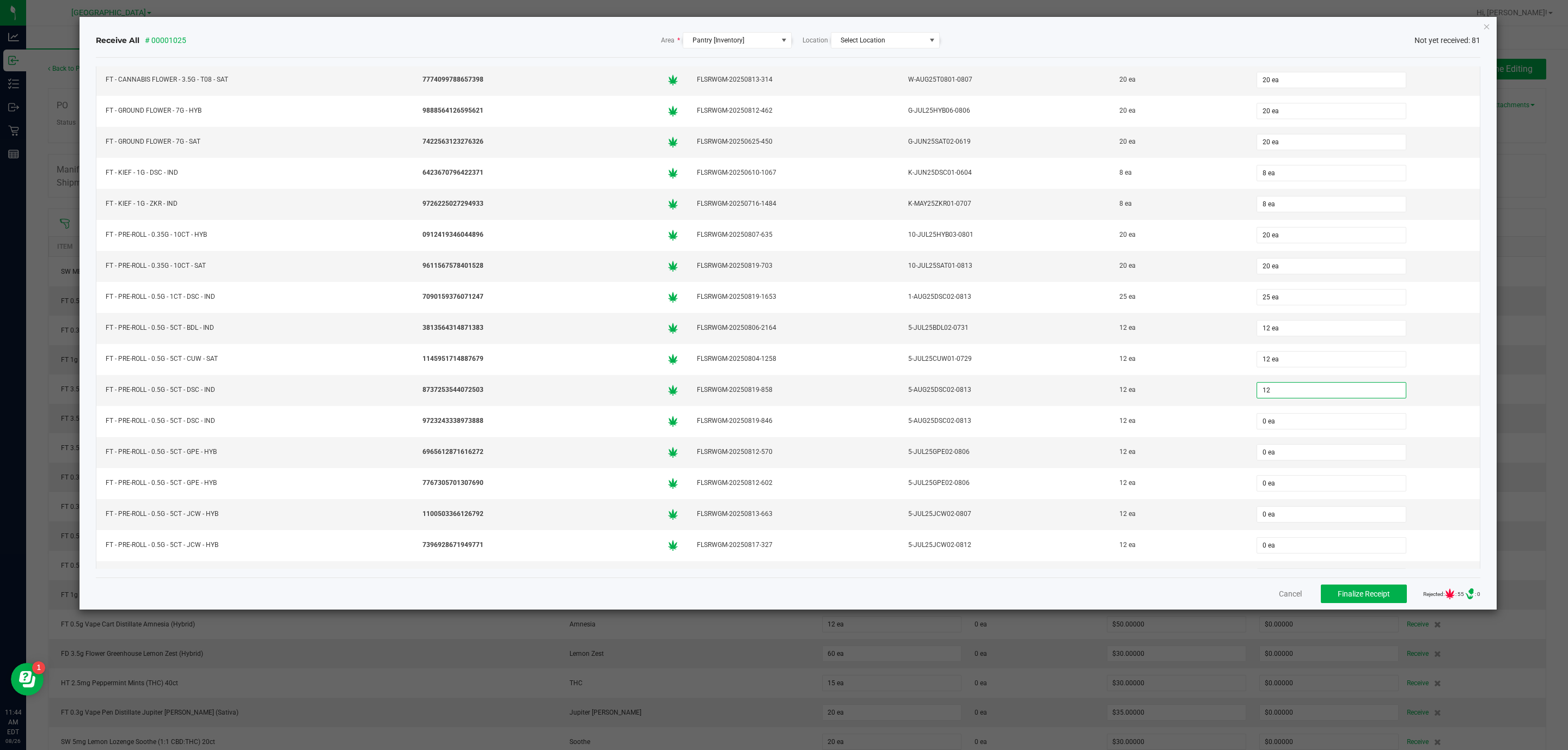
type input "0"
type input "12 ea"
type input "12"
type input "0"
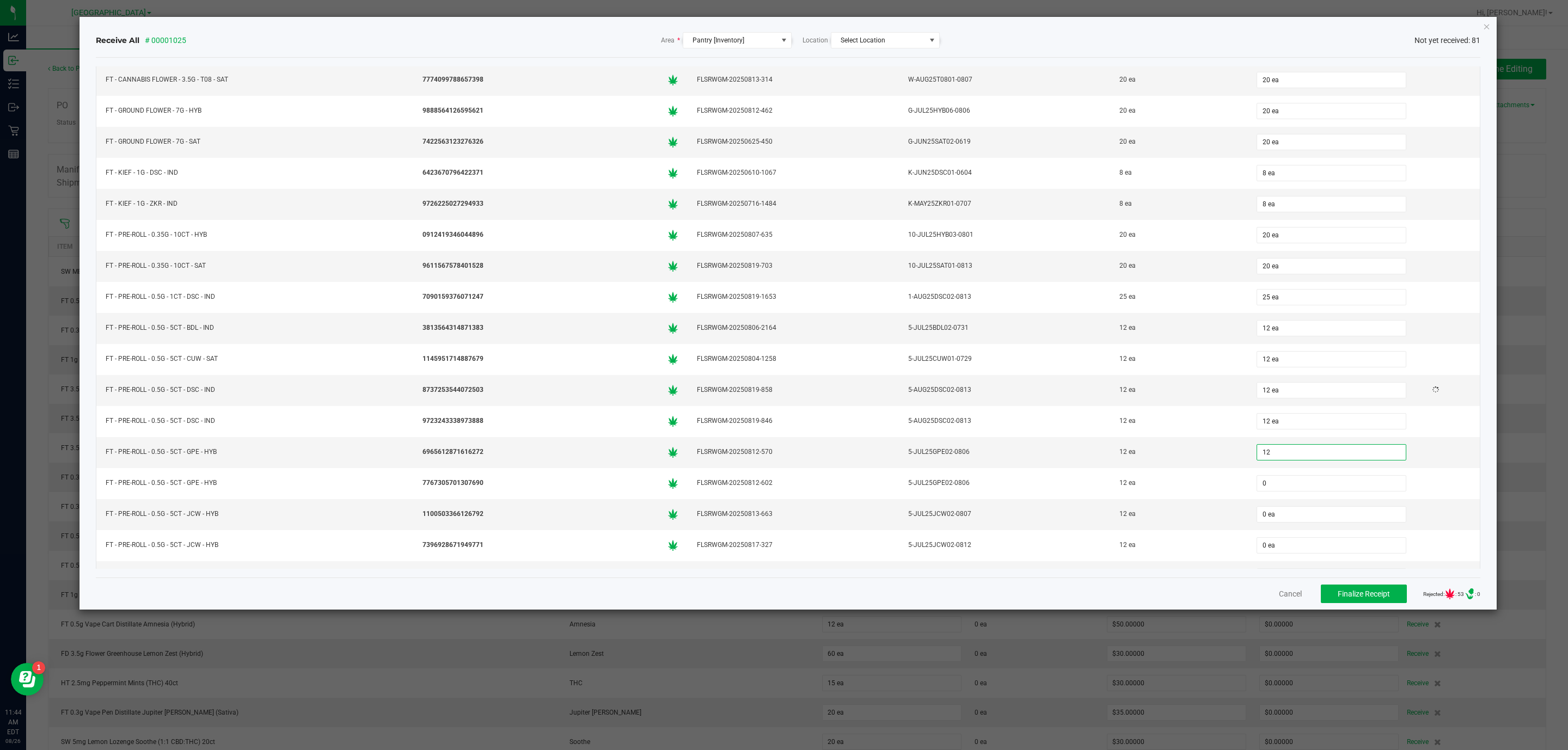
type input "12 ea"
type input "12"
type input "0"
type input "12 ea"
type input "12"
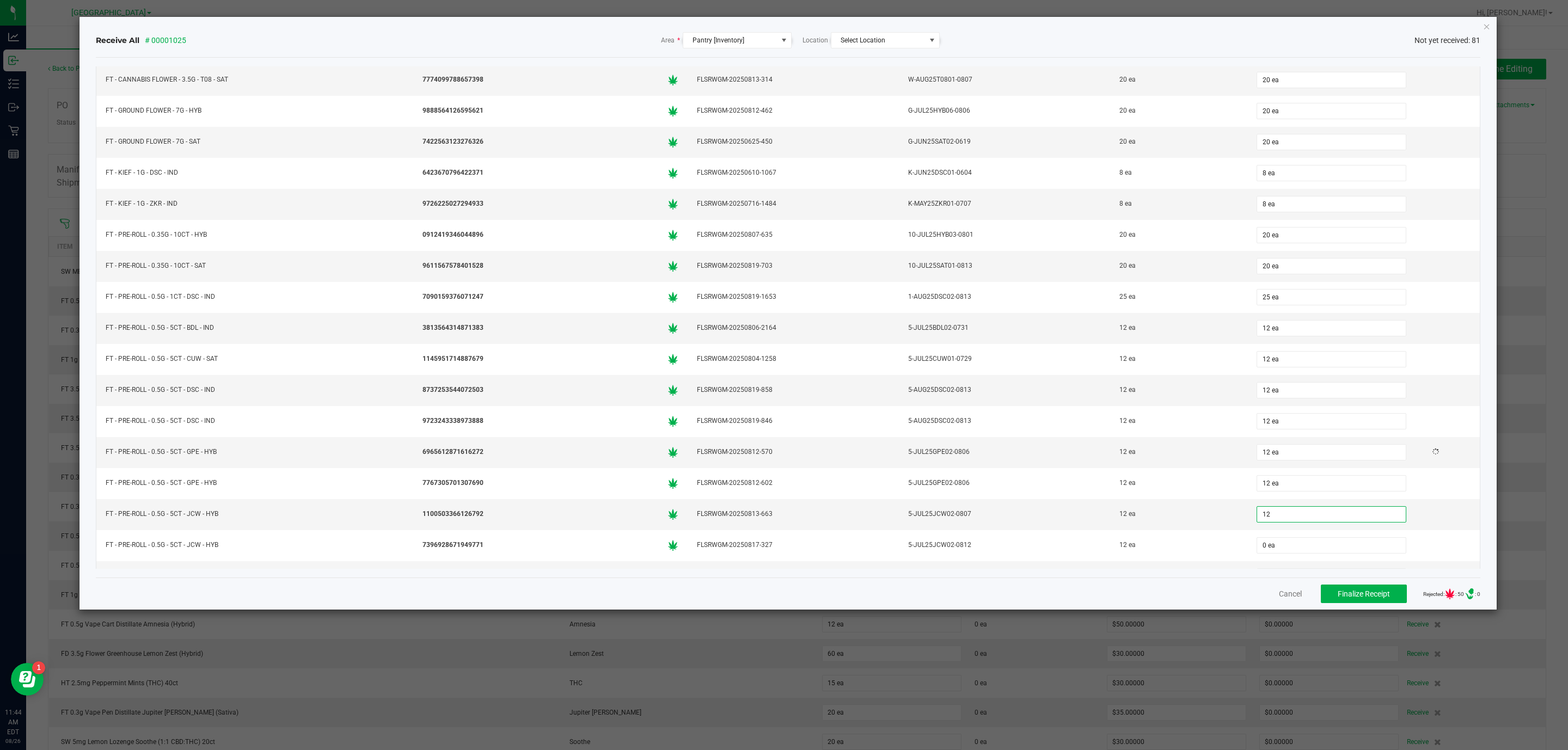
type input "0"
type input "12 ea"
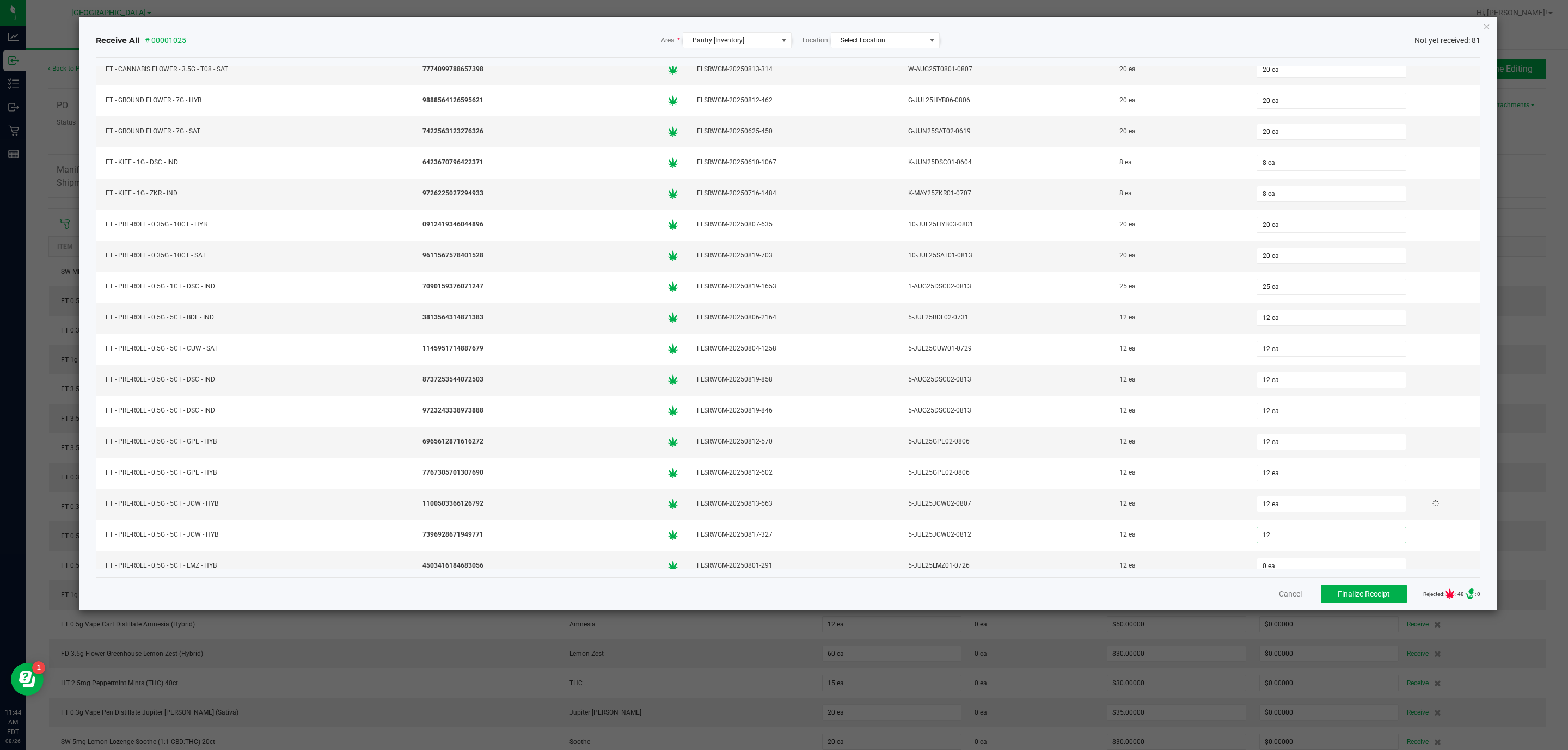
type input "12"
type input "0"
type input "12 ea"
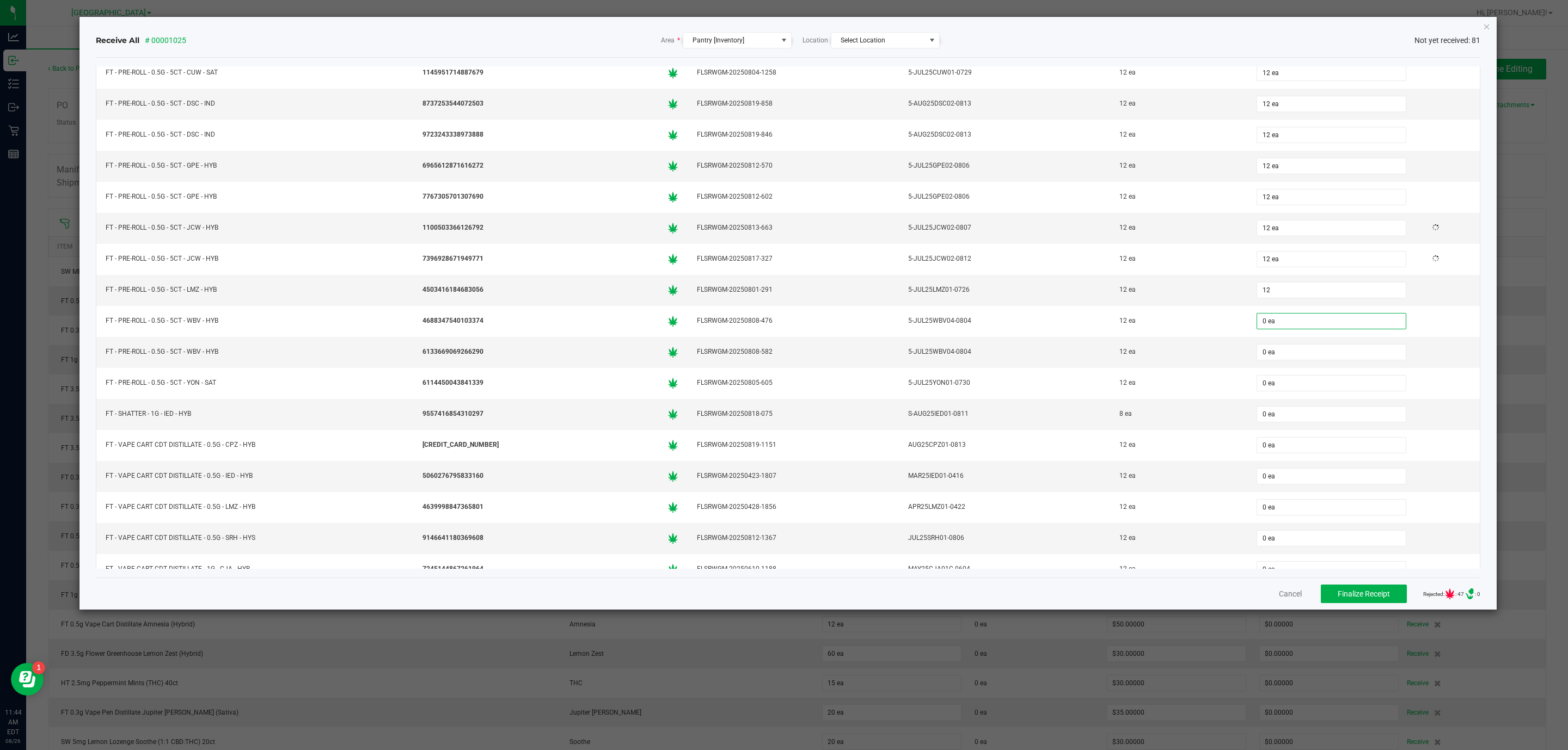
type input "12 ea"
type input "12"
type input "0"
type input "12 ea"
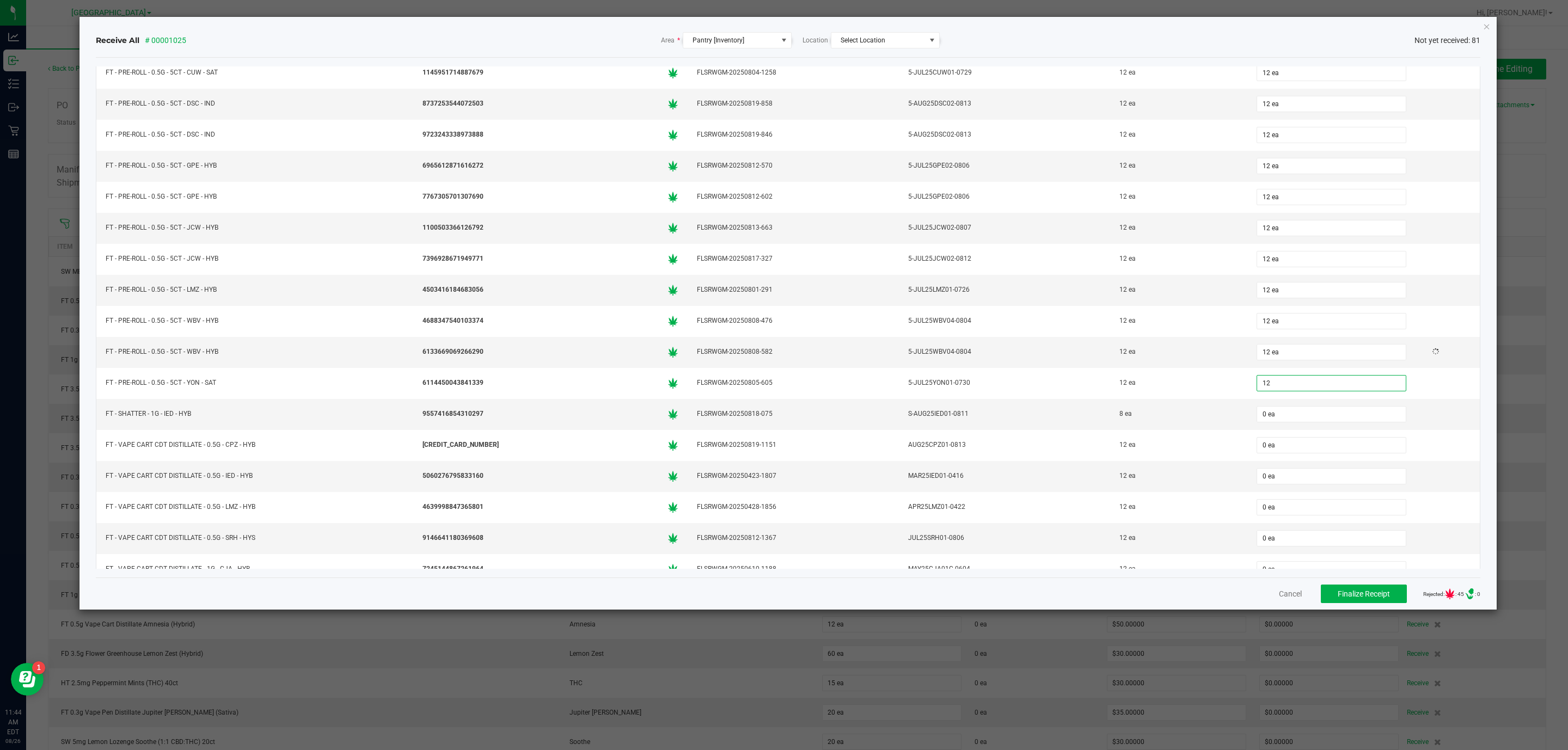
type input "12"
type input "0"
type input "12 ea"
type input "8"
type input "0"
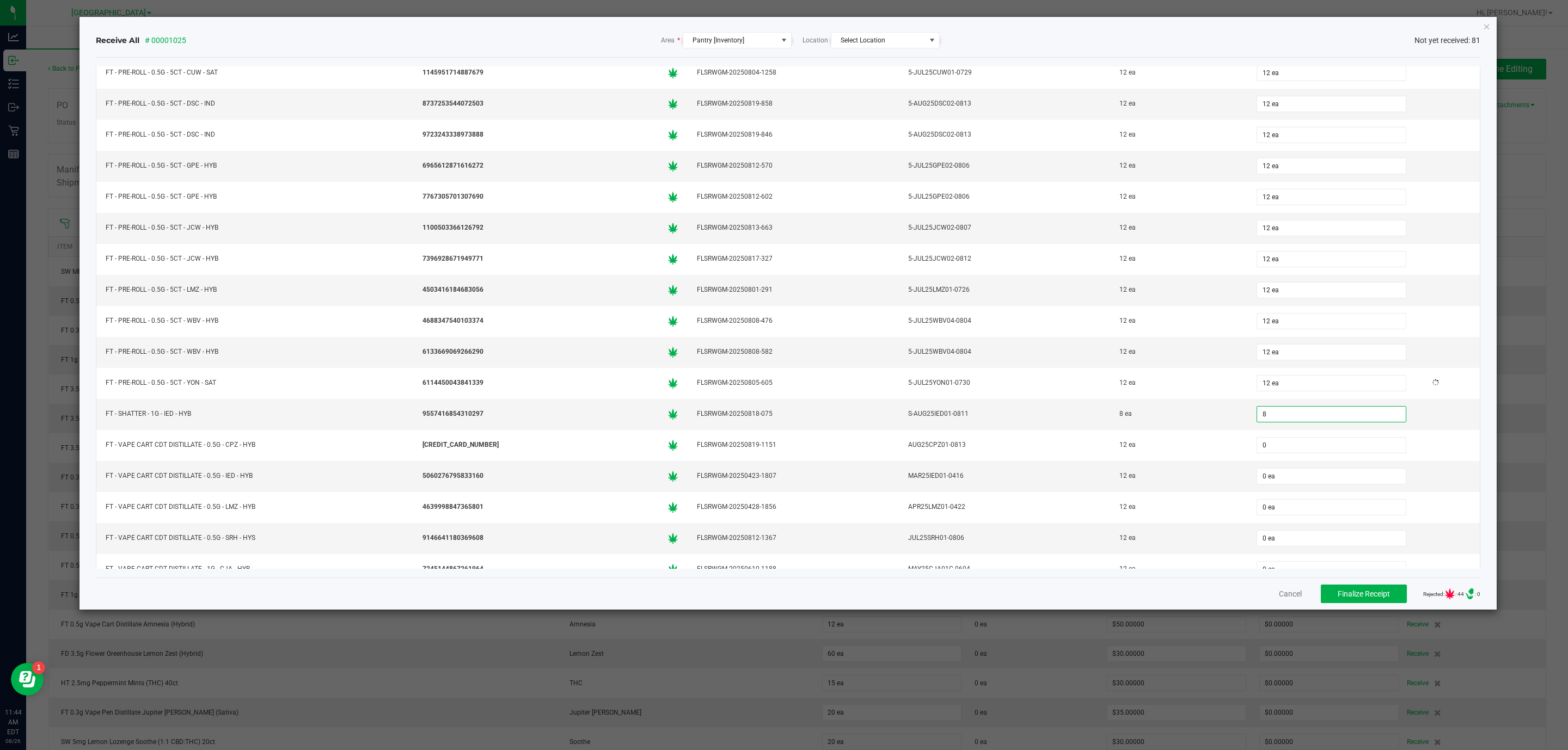
type input "8 ea"
type input "12"
type input "0"
type input "12 ea"
type input "12"
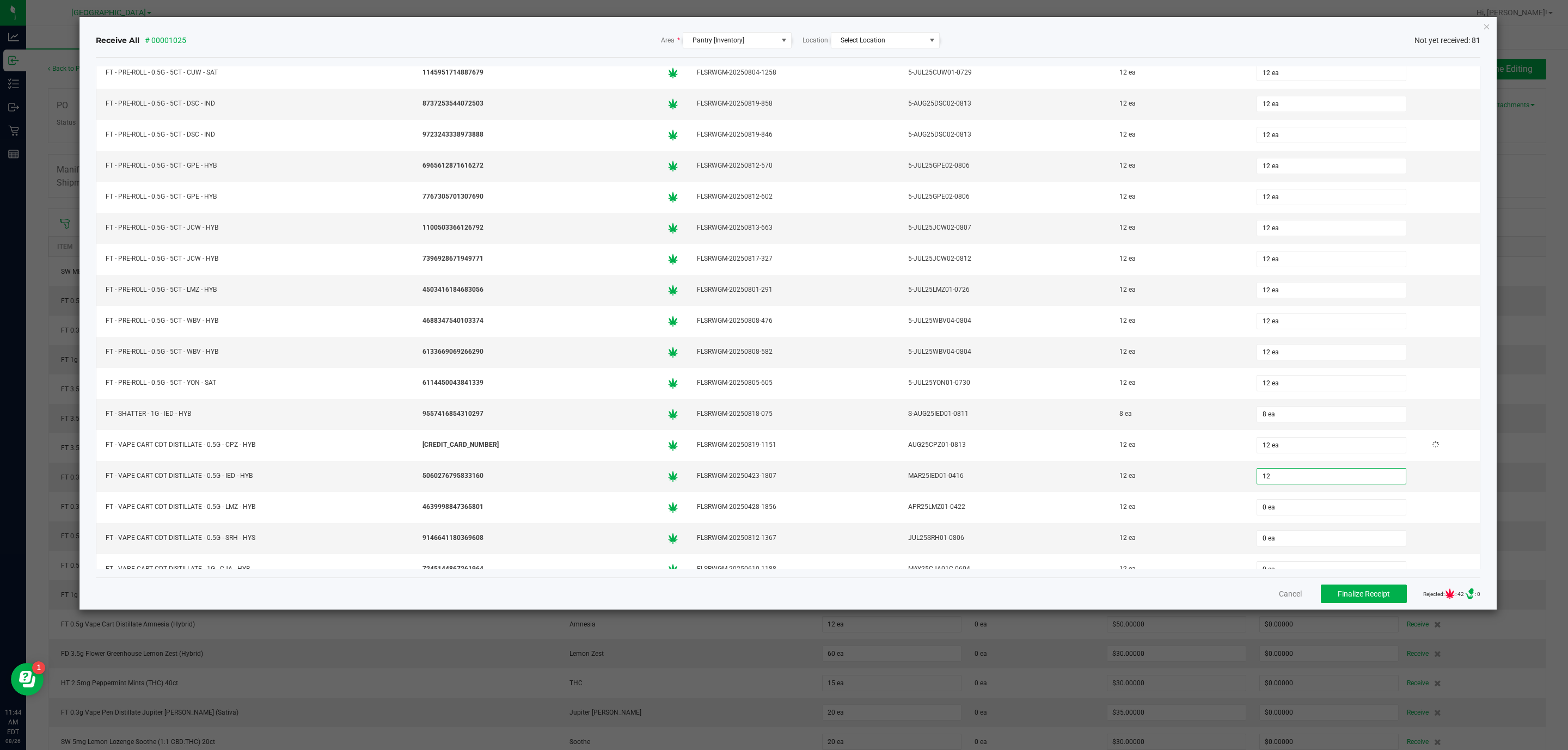
type input "0"
type input "12 ea"
type input "12"
type input "0"
type input "12 ea"
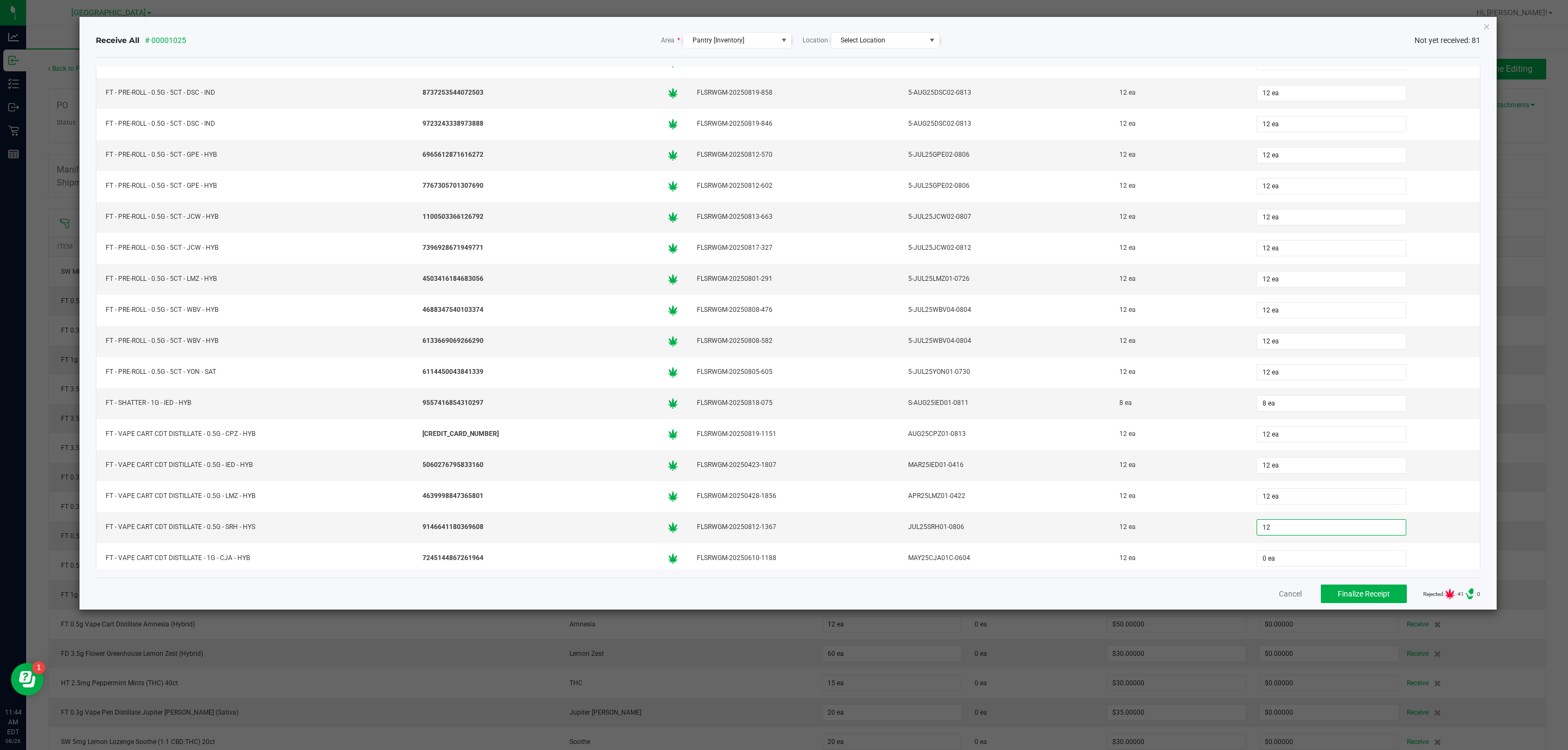
type input "12 ea"
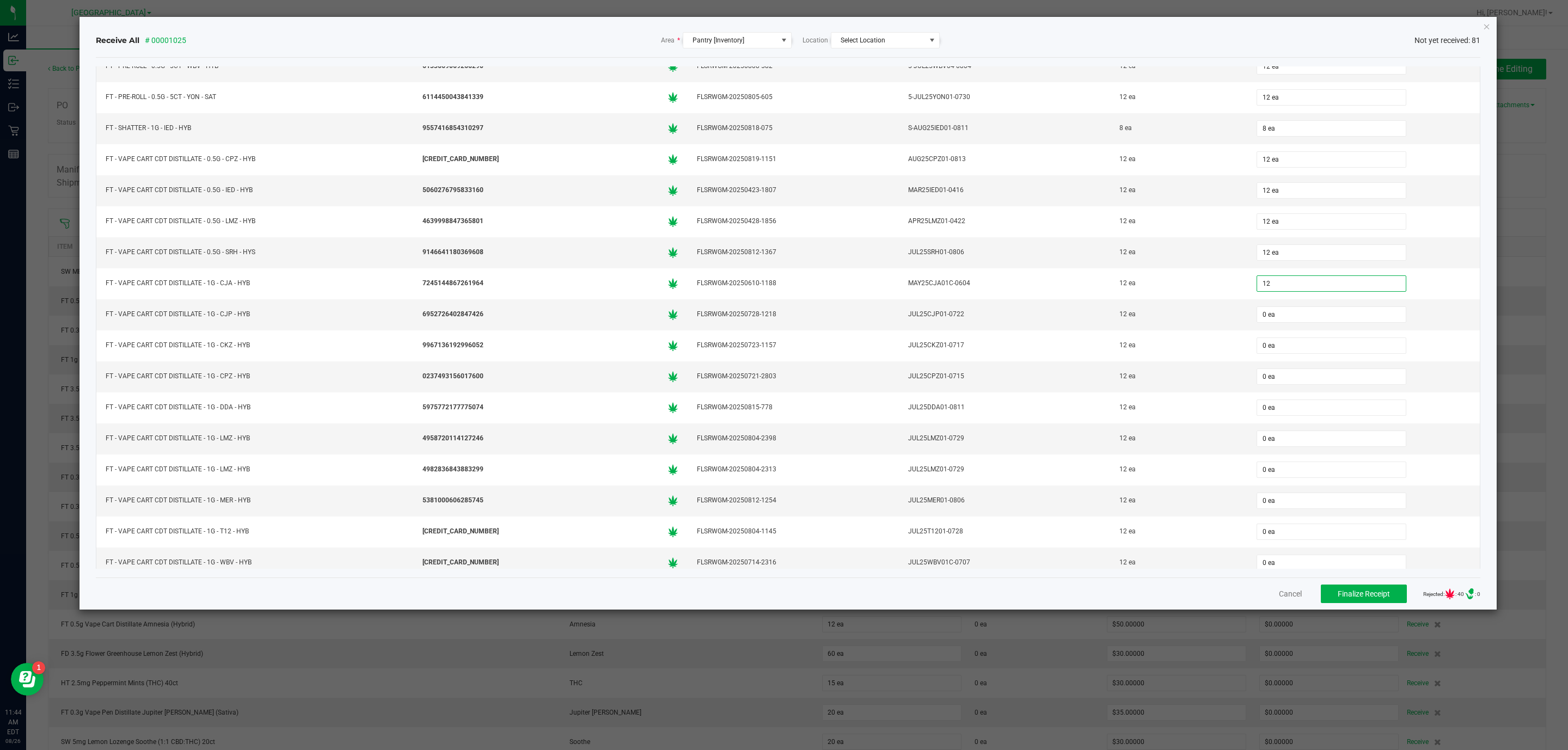
type input "12 ea"
type input "12"
type input "0"
type input "12 ea"
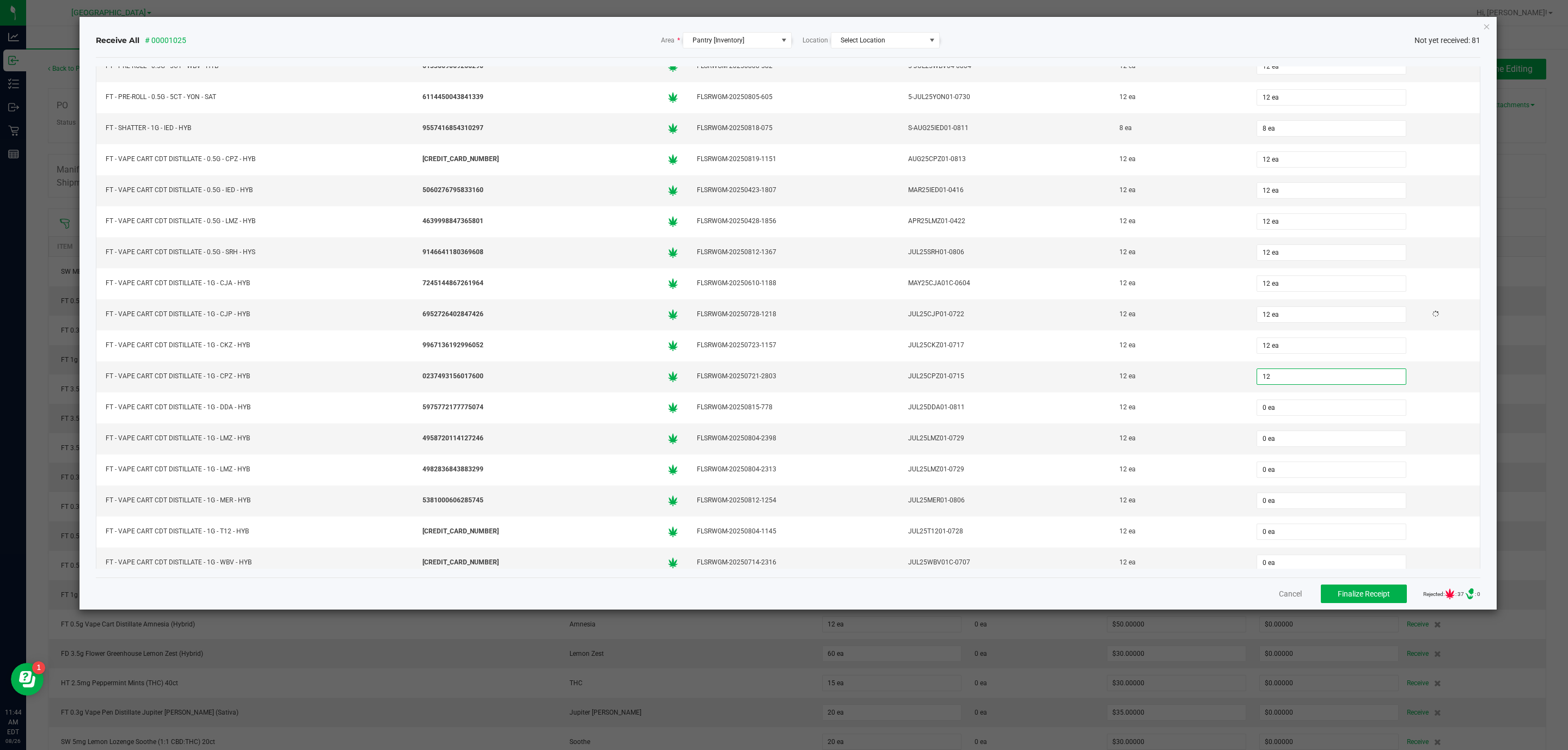
type input "12 ea"
type input "12"
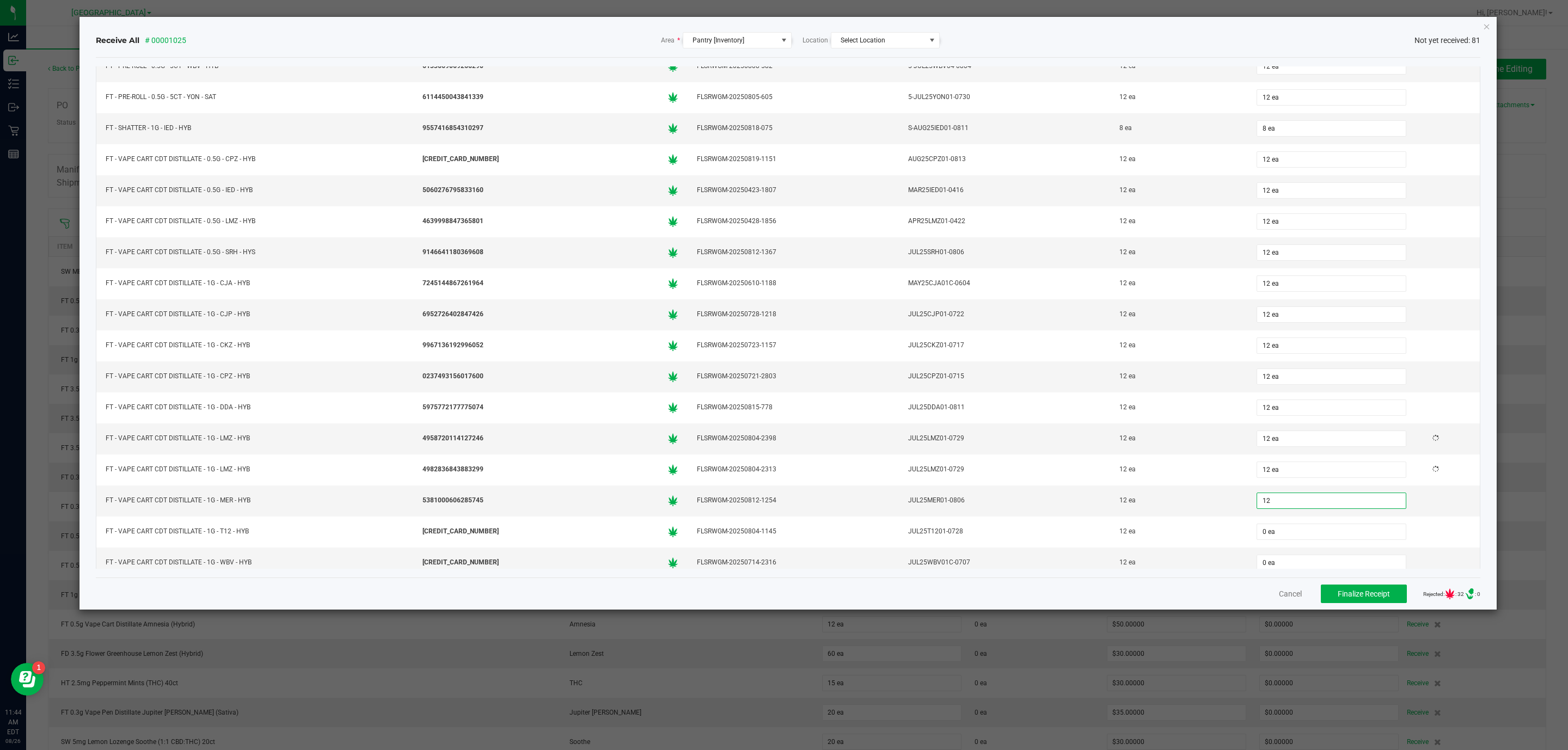
type input "0"
type input "12 ea"
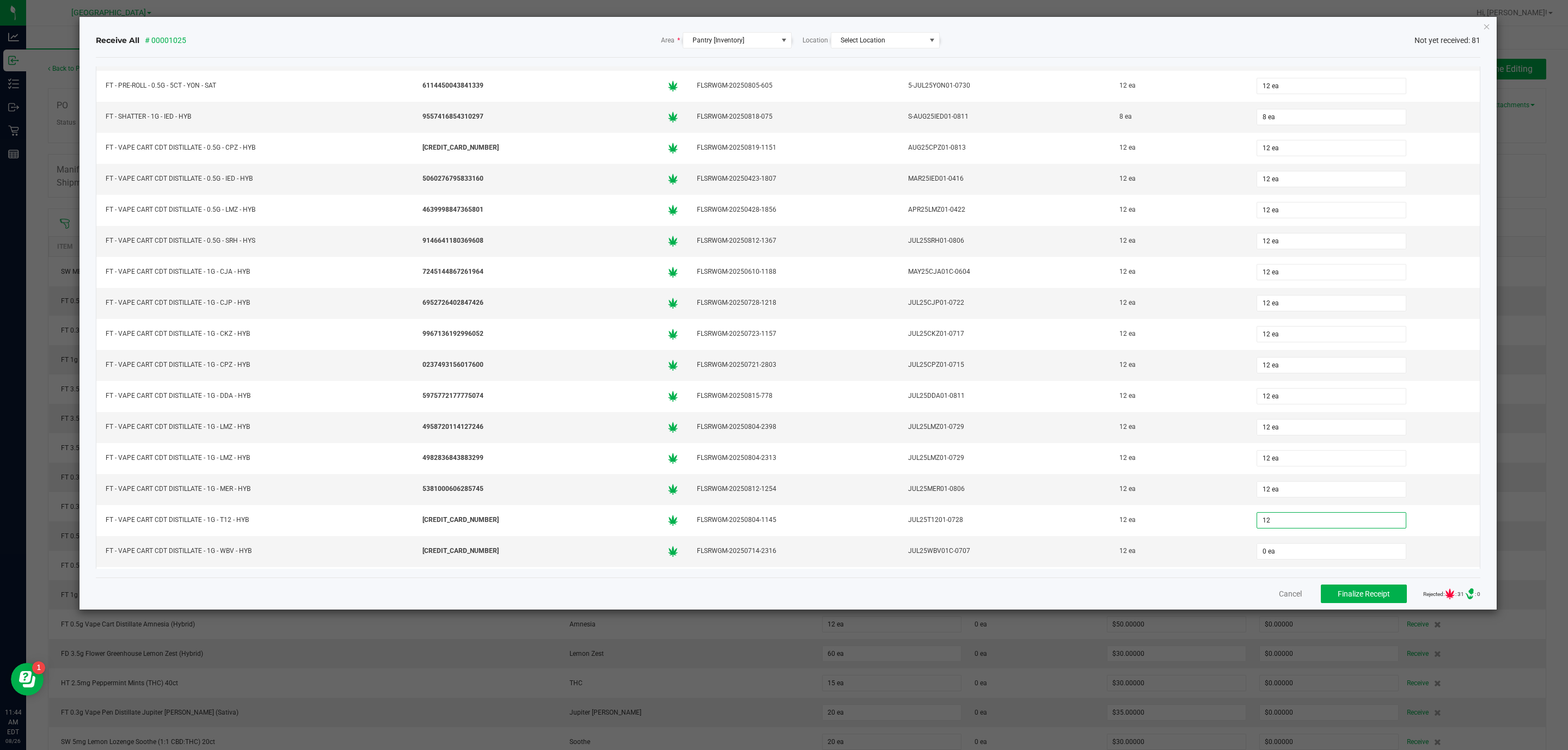
type input "12"
type input "0"
type input "12 ea"
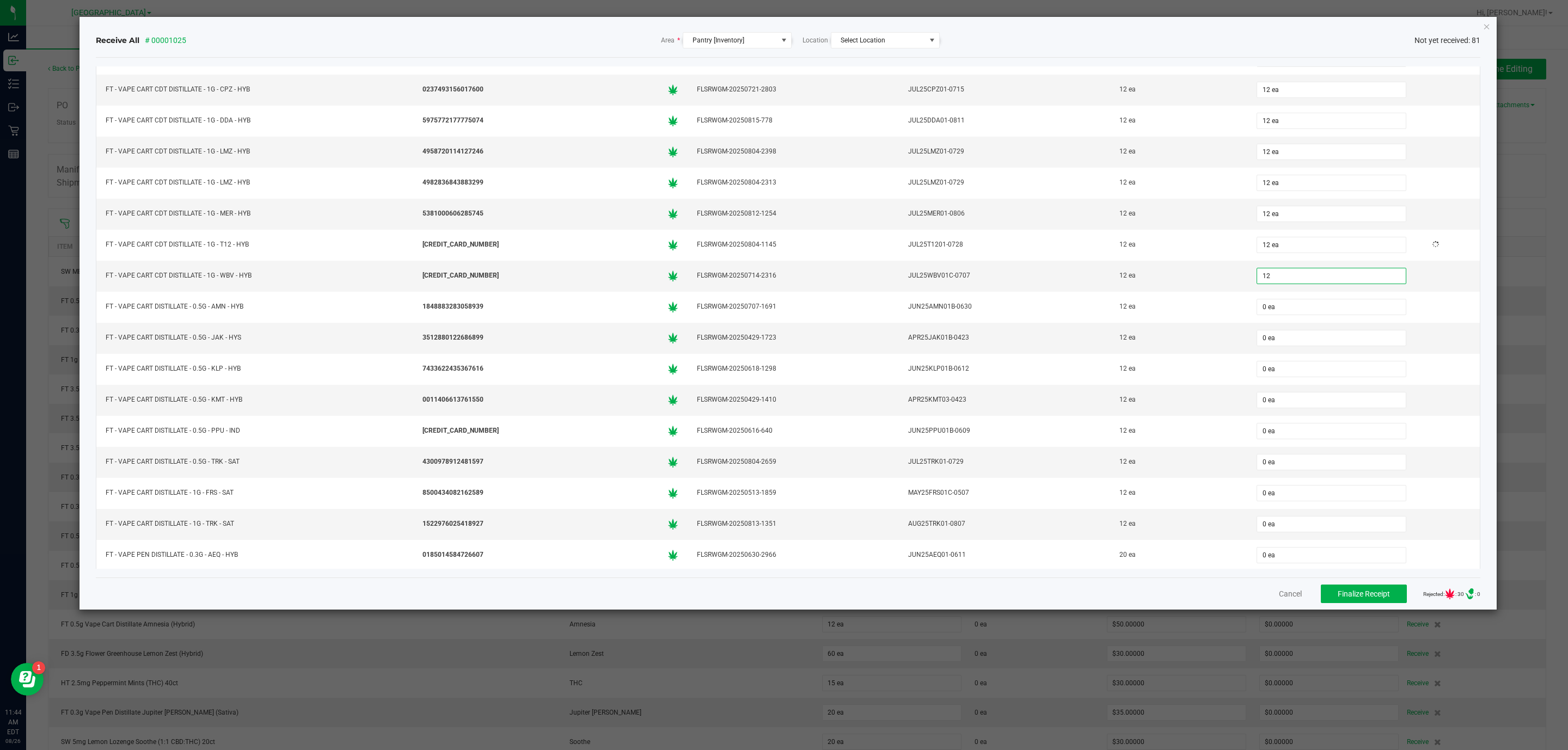
type input "12"
type input "0"
type input "12 ea"
type input "12"
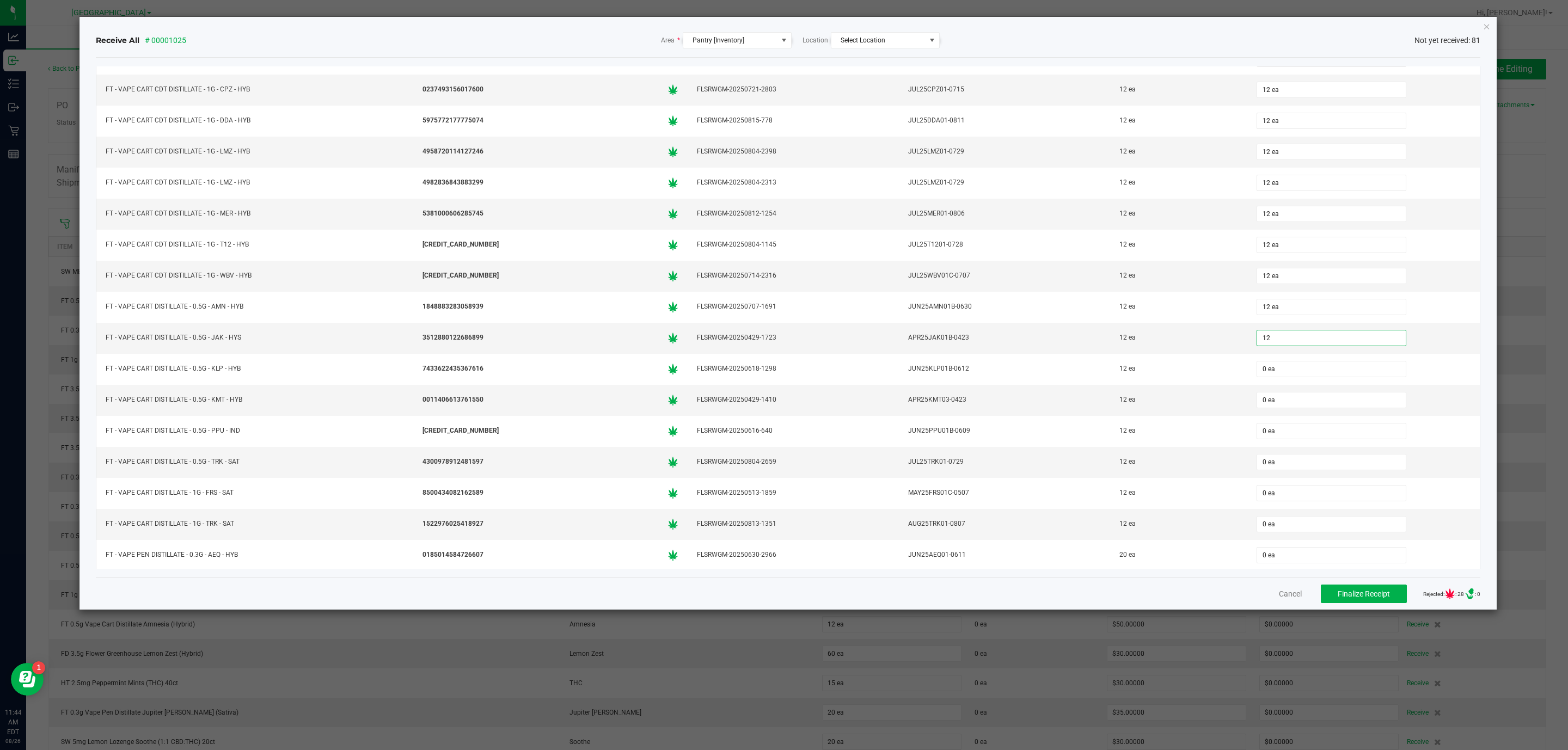
type input "0"
type input "12 ea"
type input "12"
type input "0"
type input "12 ea"
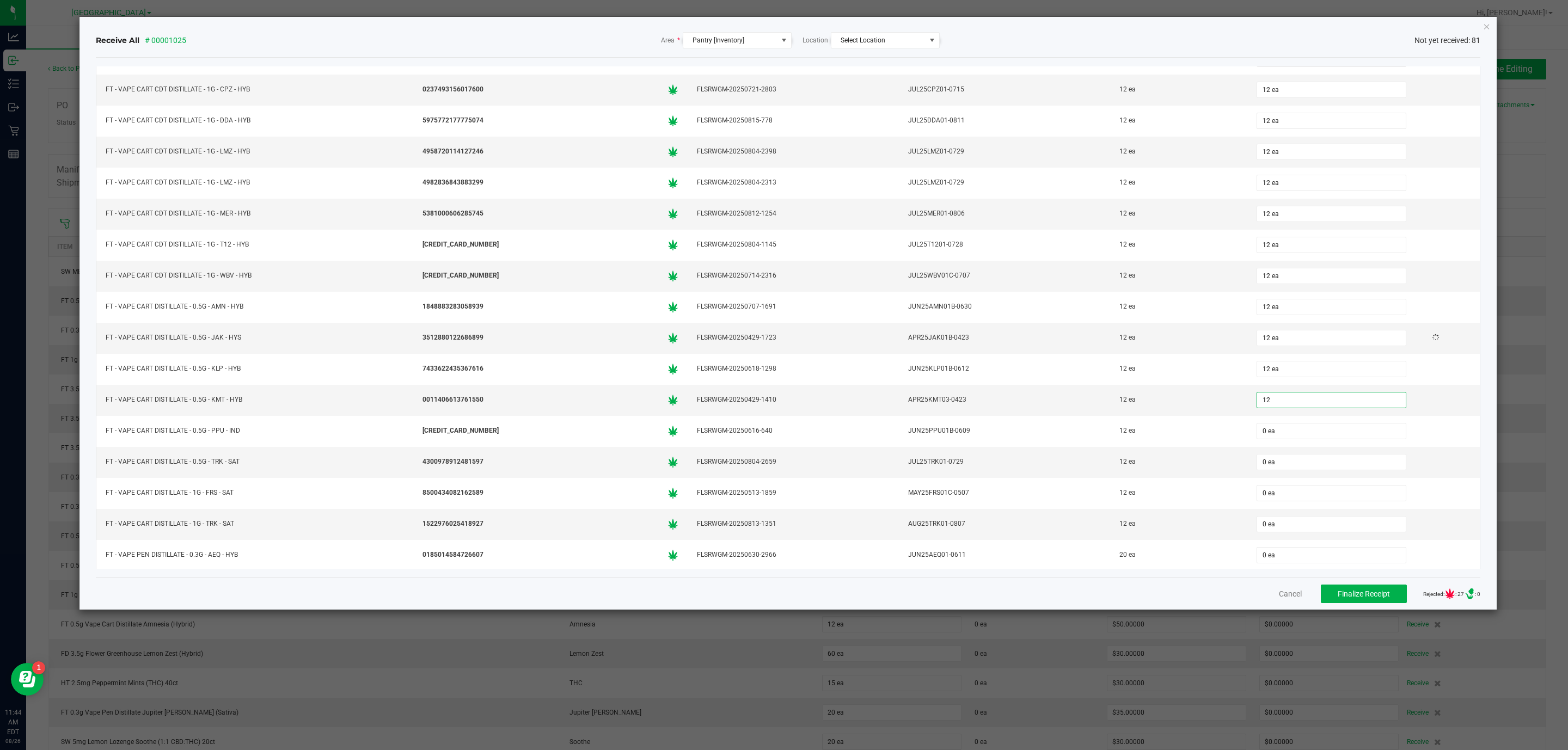
type input "12"
type input "0"
type input "12 ea"
type input "12"
type input "0"
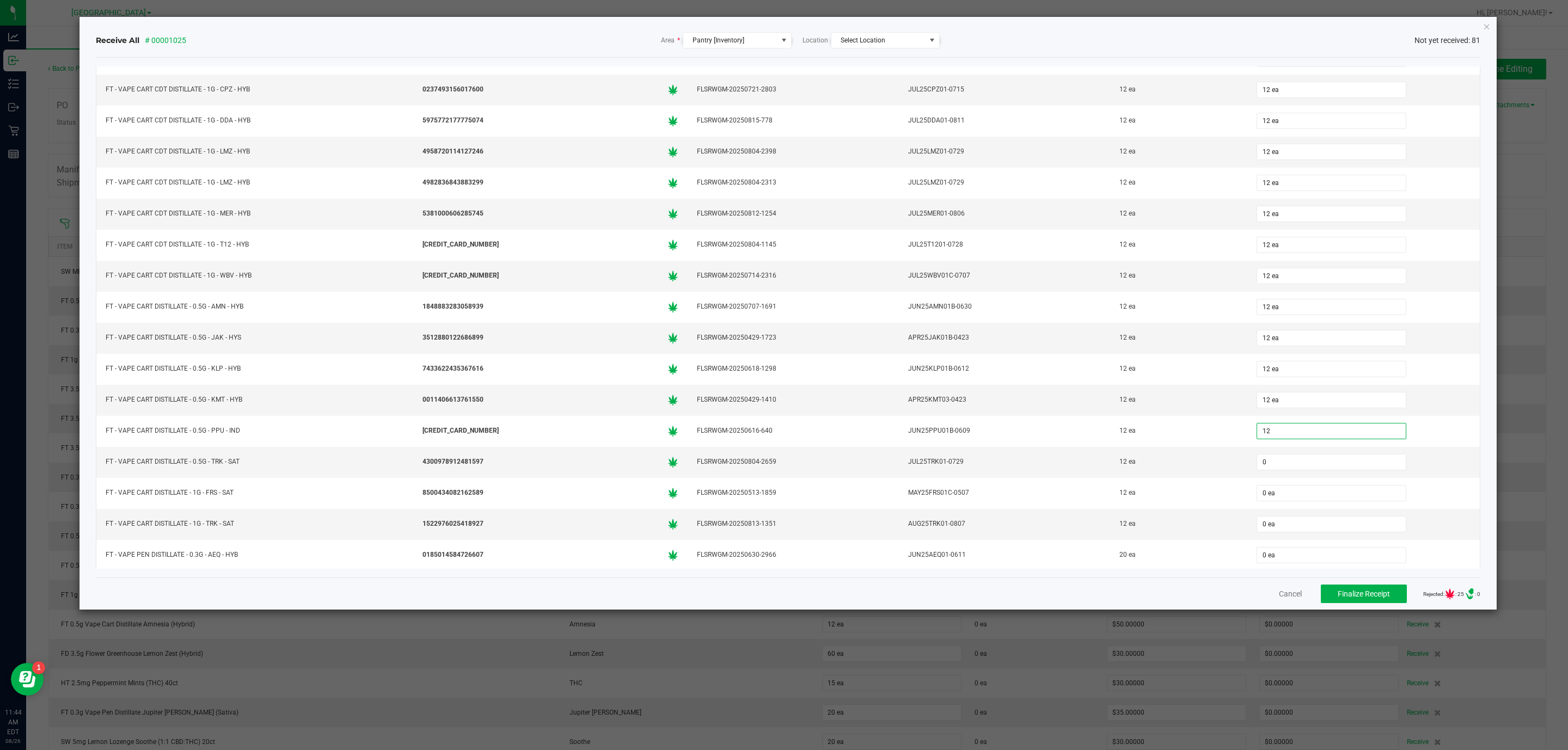
type input "12 ea"
type input "12"
type input "0"
type input "12 ea"
type input "12"
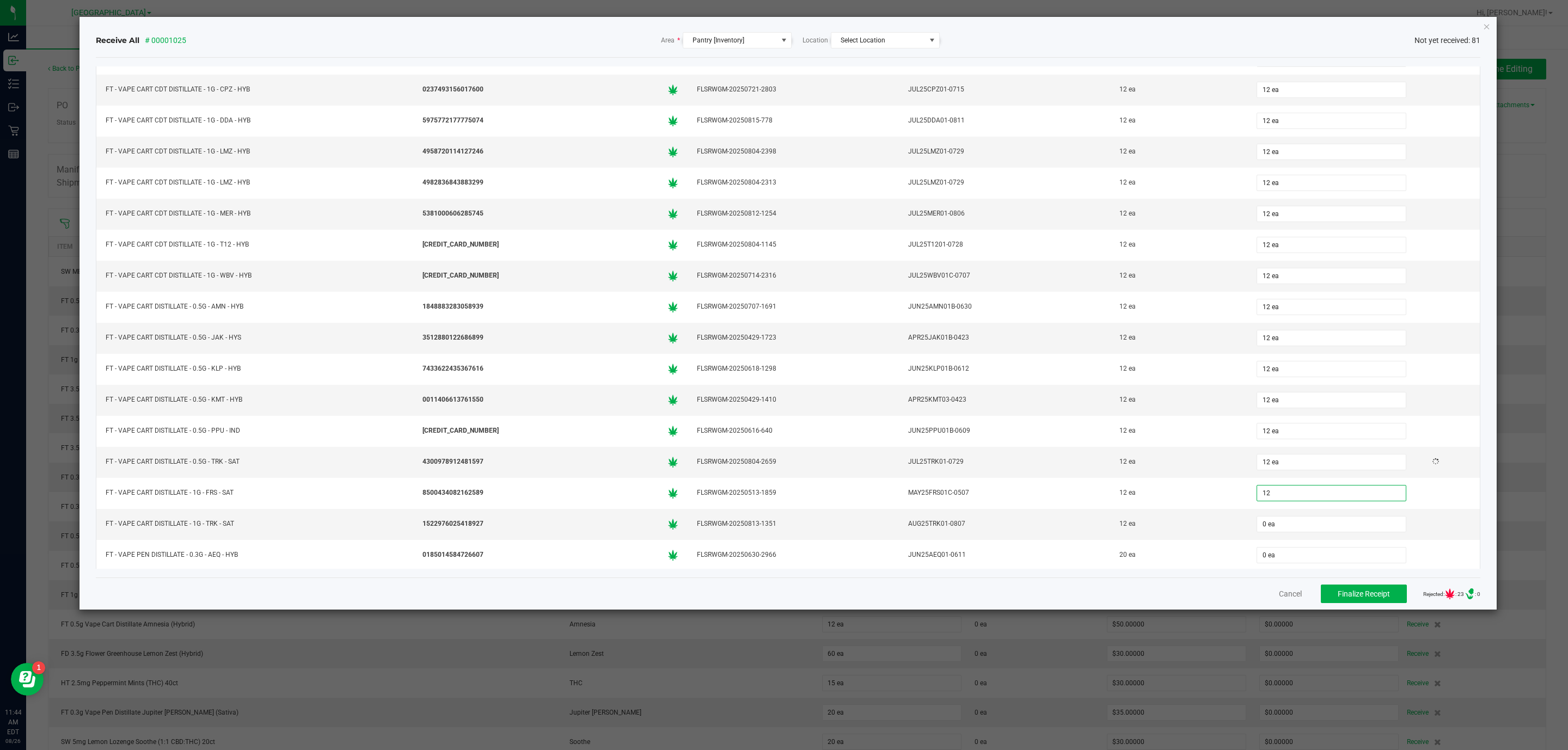
type input "0"
type input "12 ea"
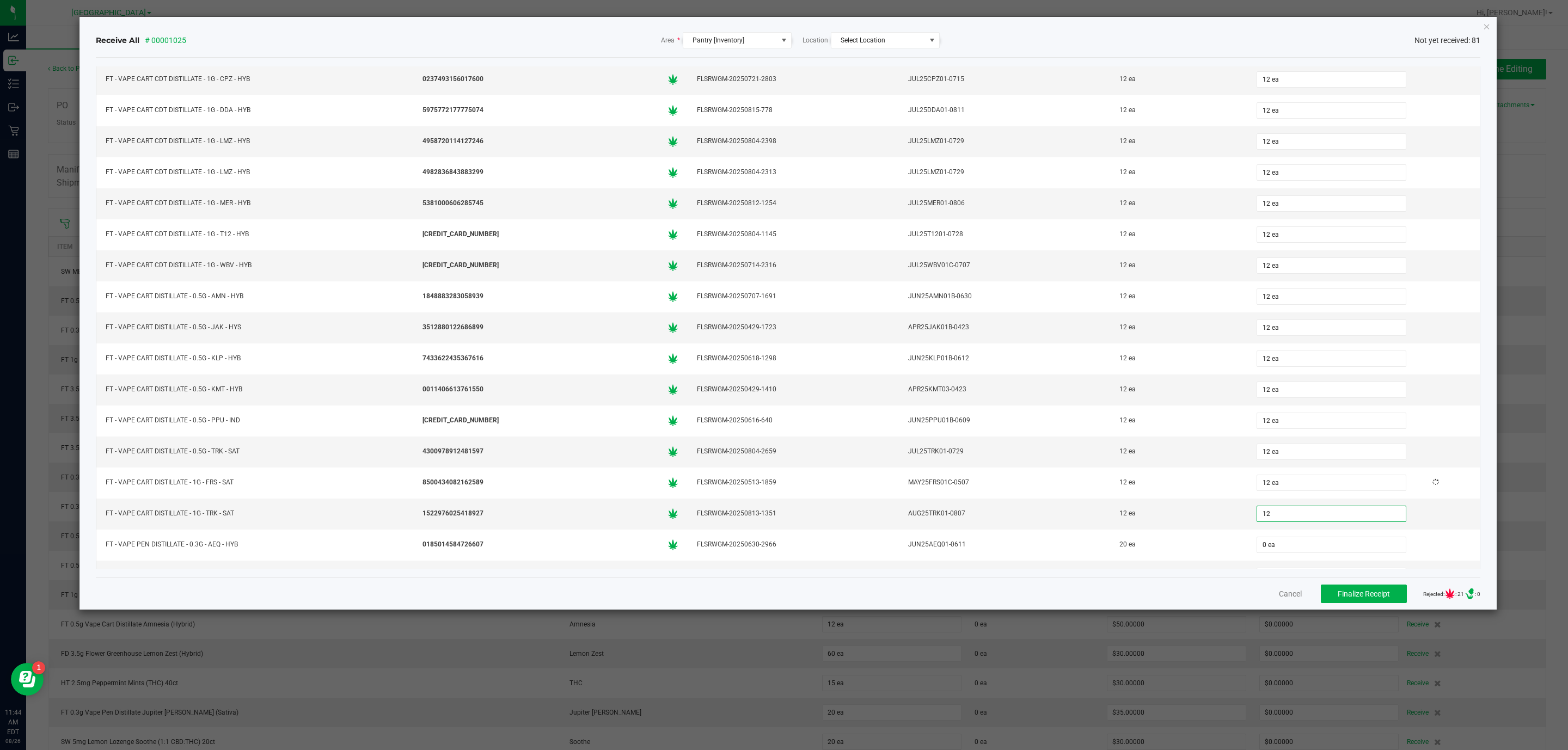
type input "12"
type input "0"
type input "12 ea"
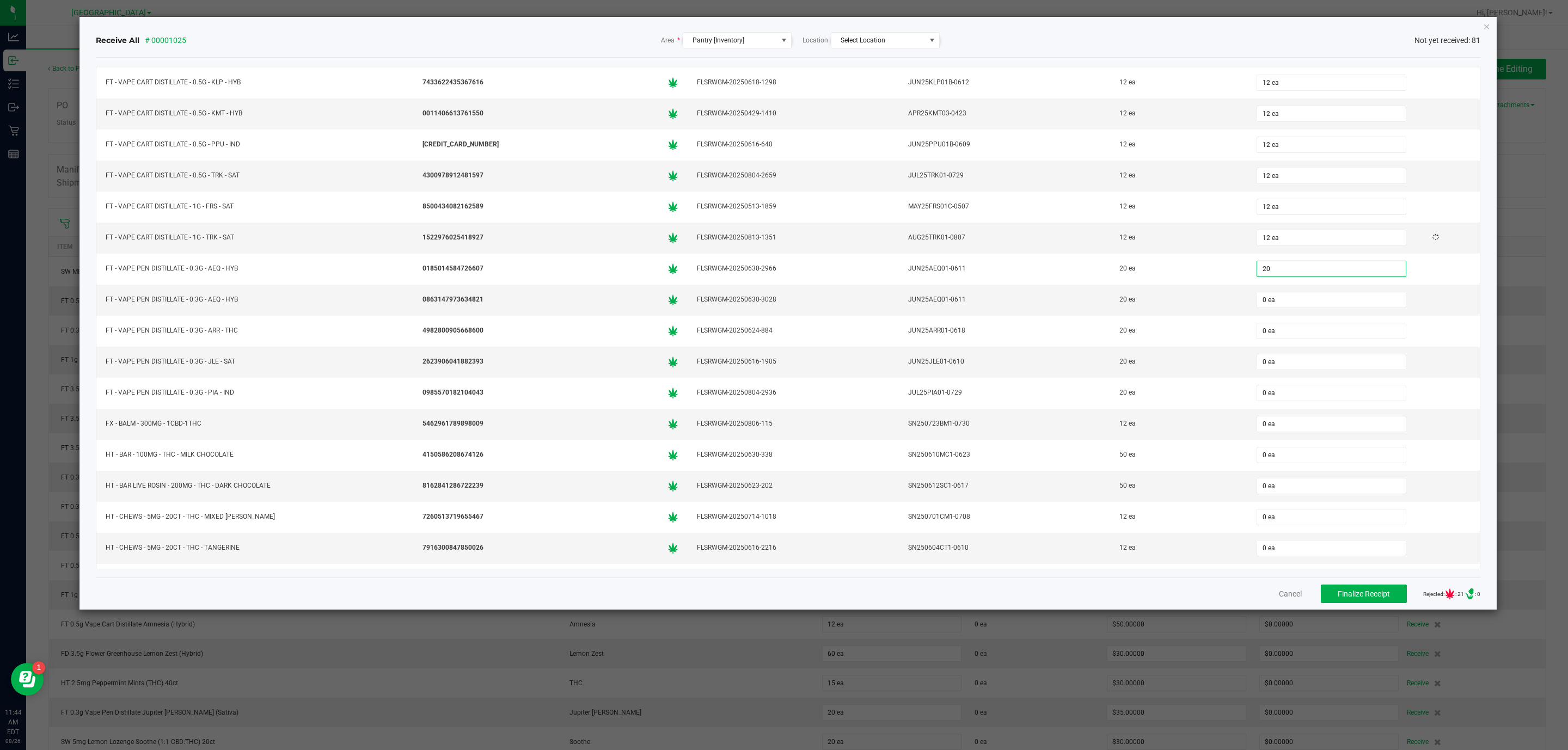
type input "20"
type input "0"
type input "20 ea"
type input "20"
type input "0"
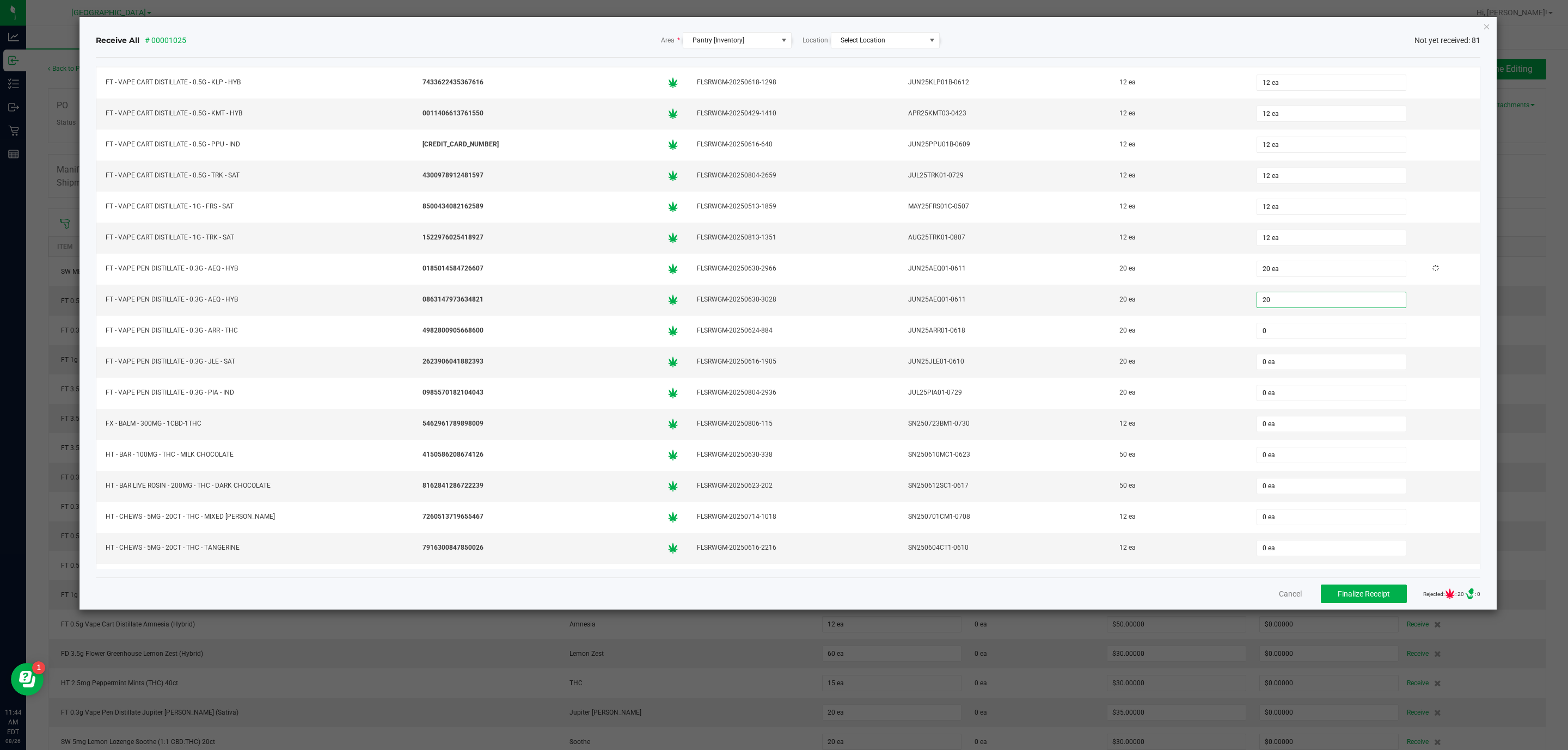
type input "20 ea"
type input "20"
type input "0"
type input "20 ea"
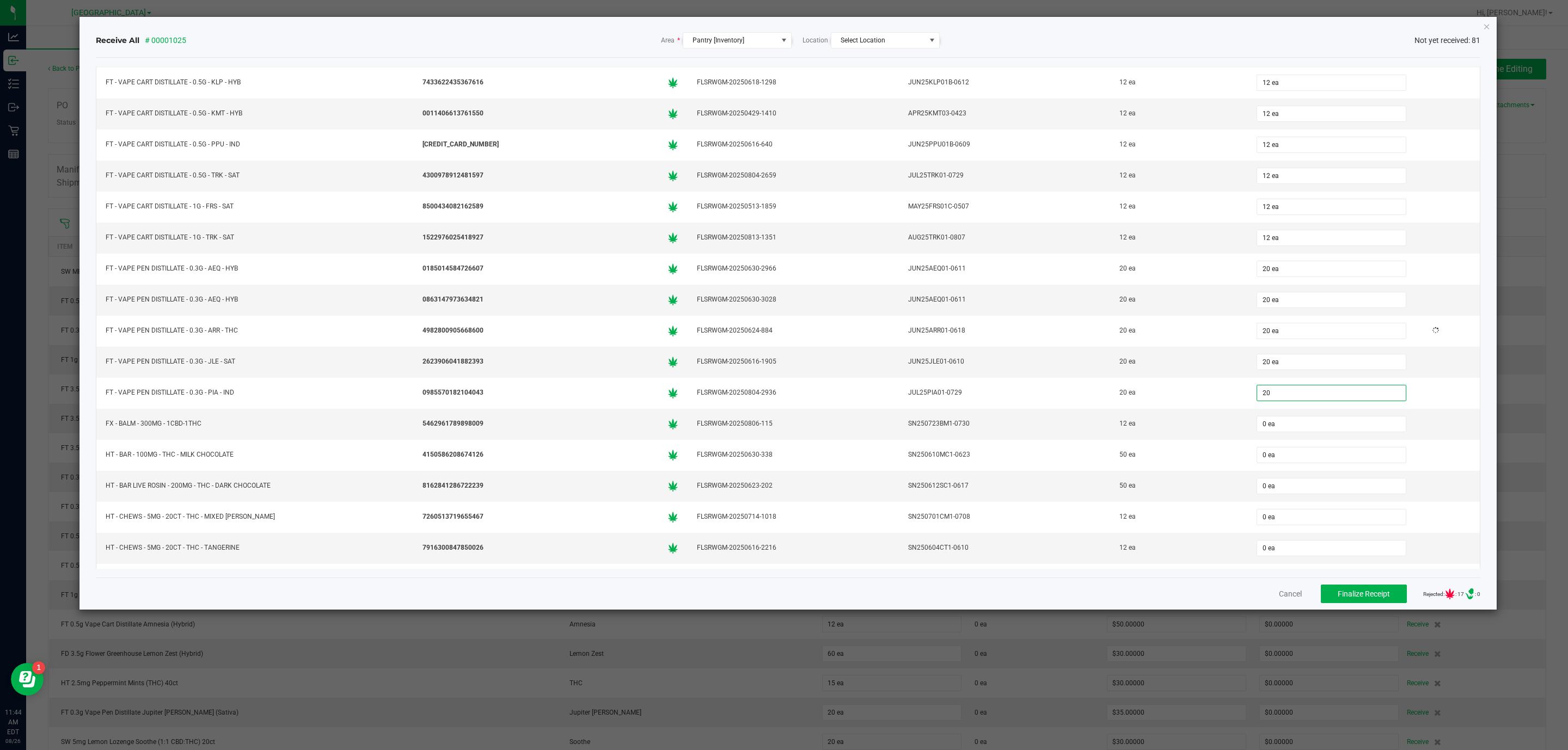
type input "20"
type input "0"
type input "20 ea"
type input "12"
type input "0"
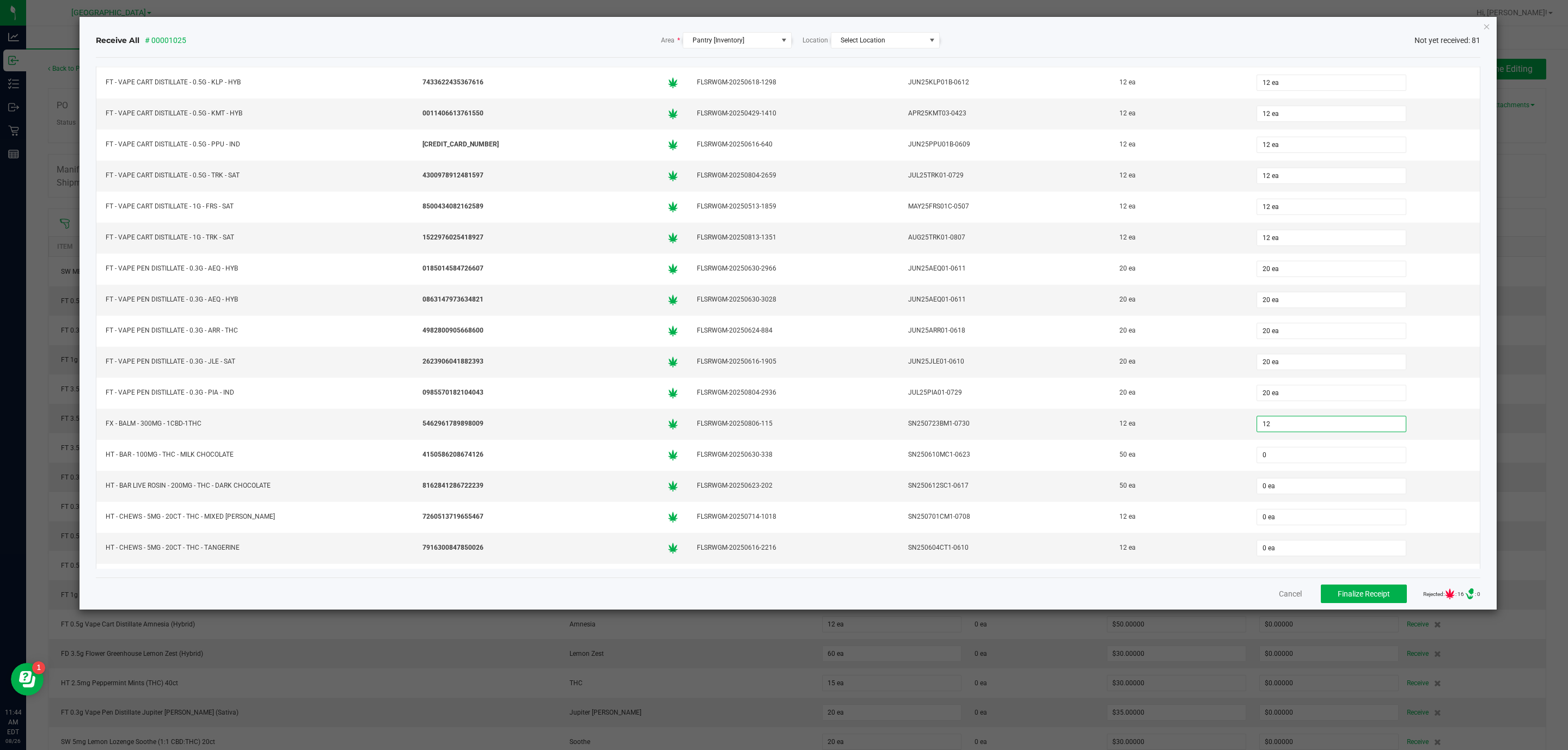
type input "12 ea"
type input "50 ea"
type input "50"
type input "0"
type input "50 ea"
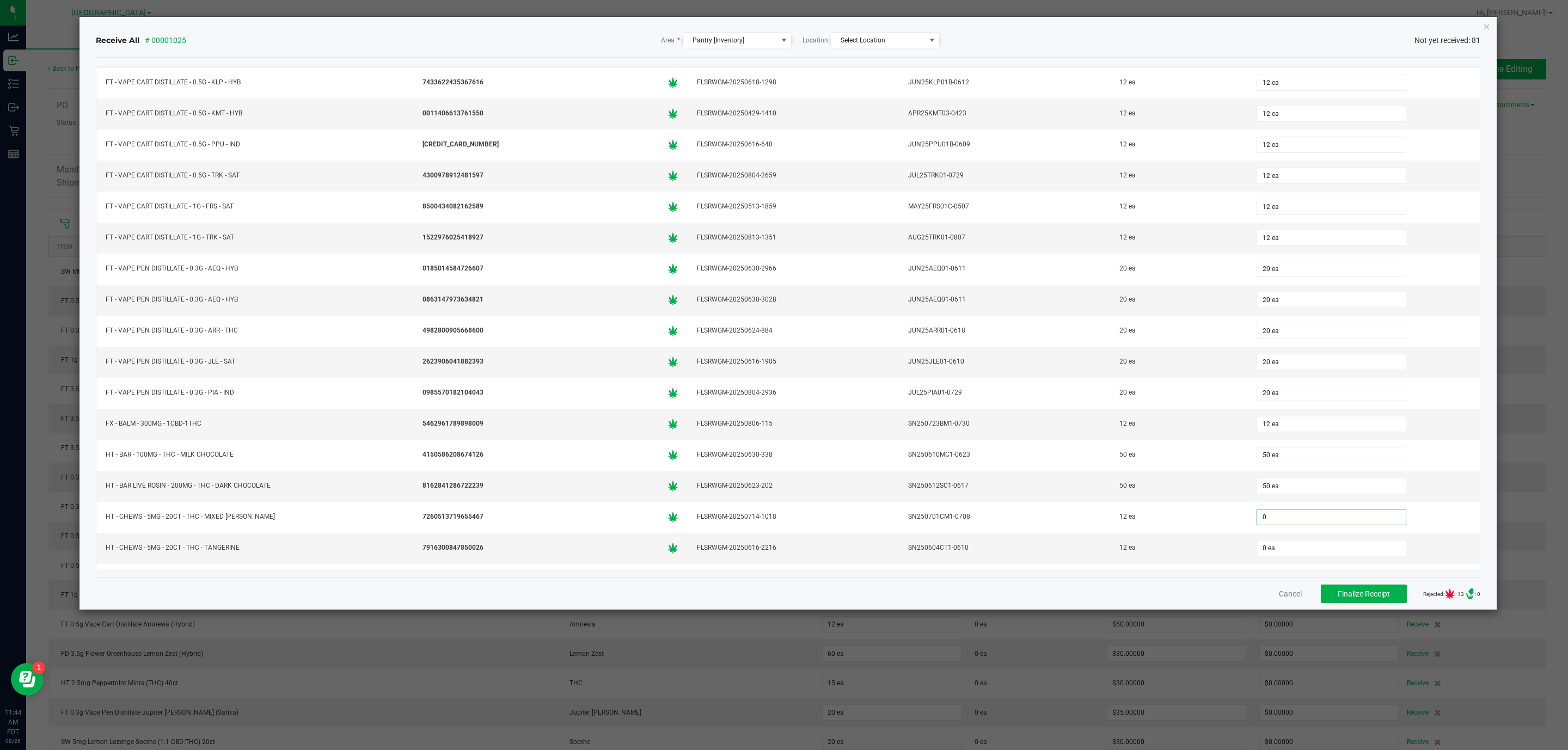
scroll to position [1709, 0]
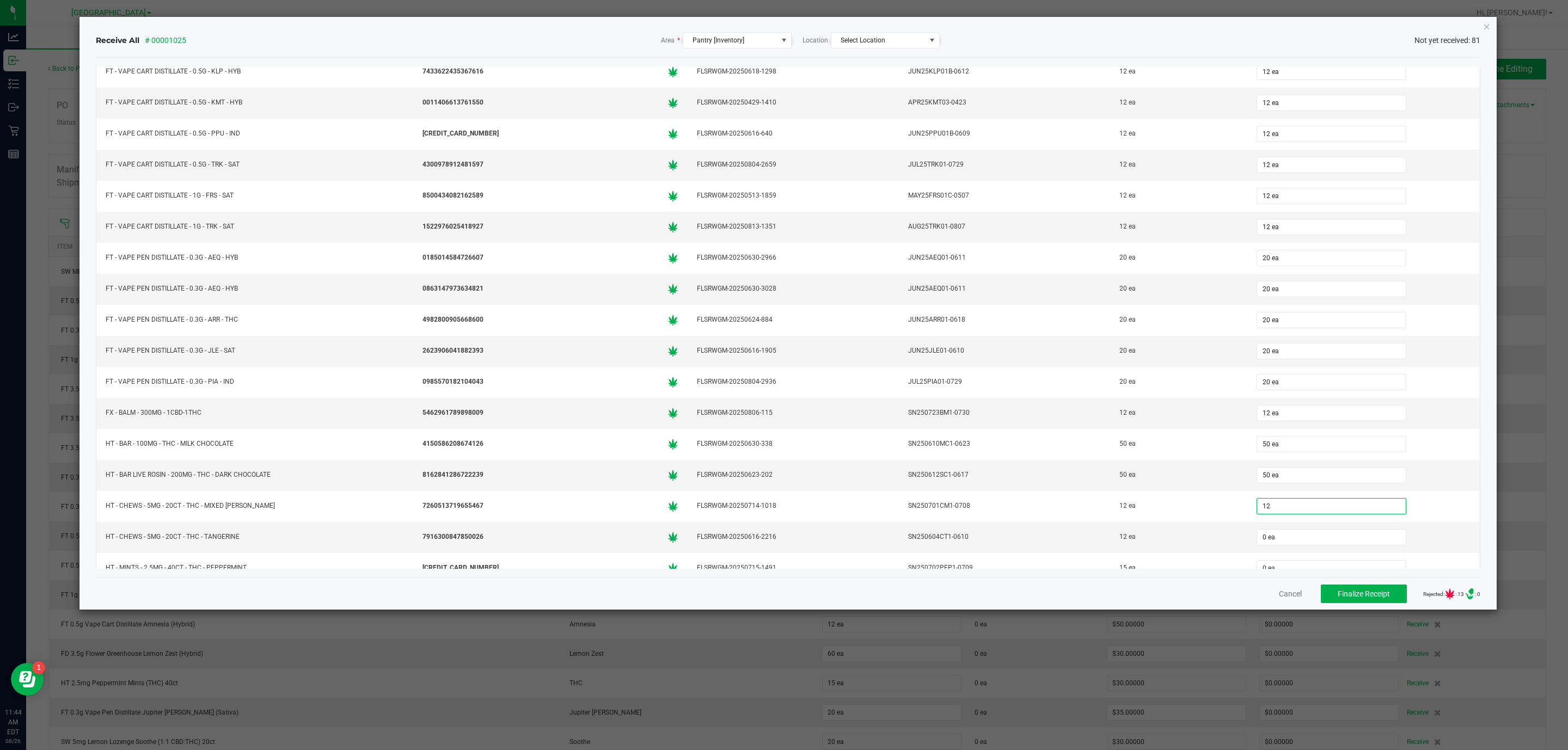
type input "12"
type input "0"
type input "12 ea"
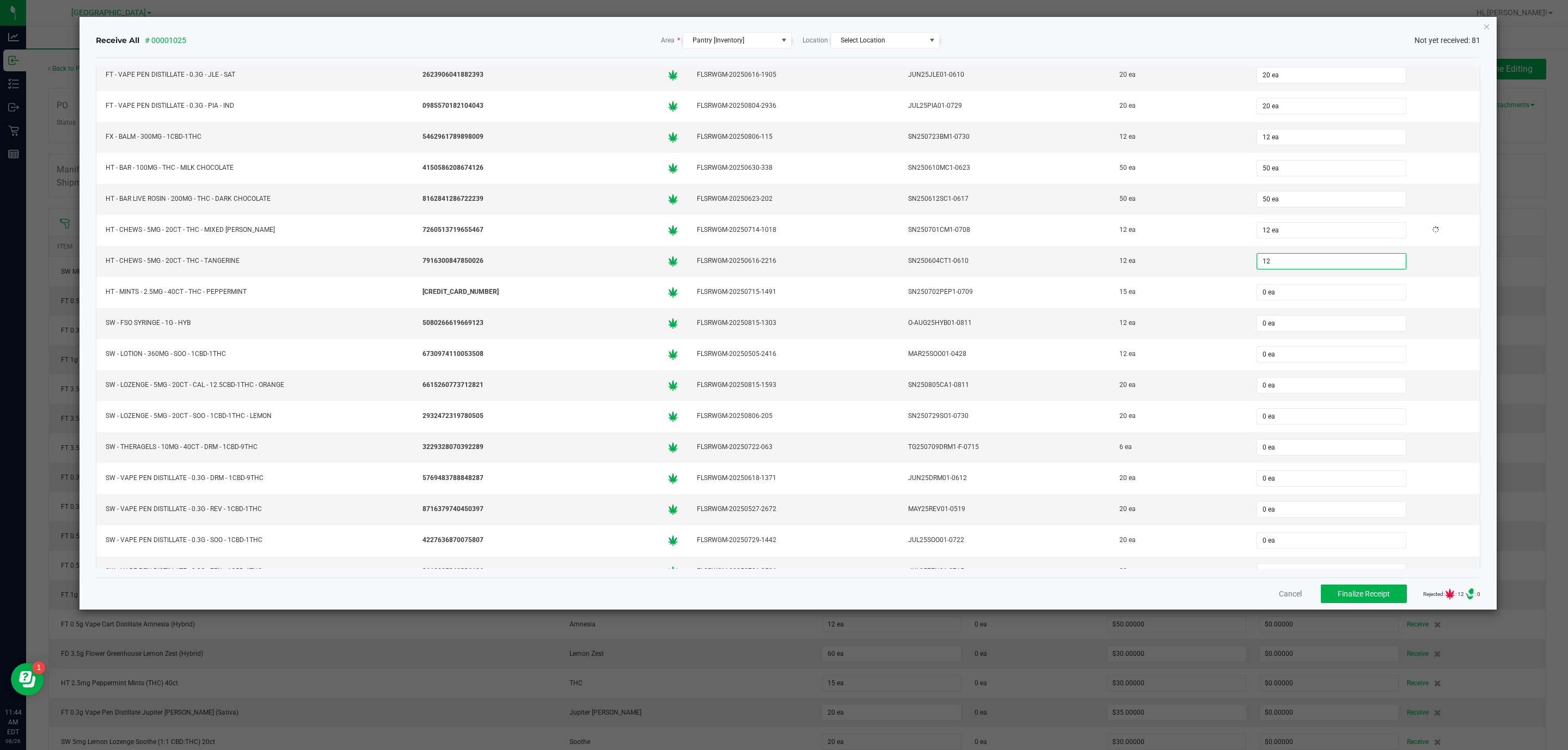
type input "12"
type input "0"
type input "12 ea"
type input "15"
type input "0"
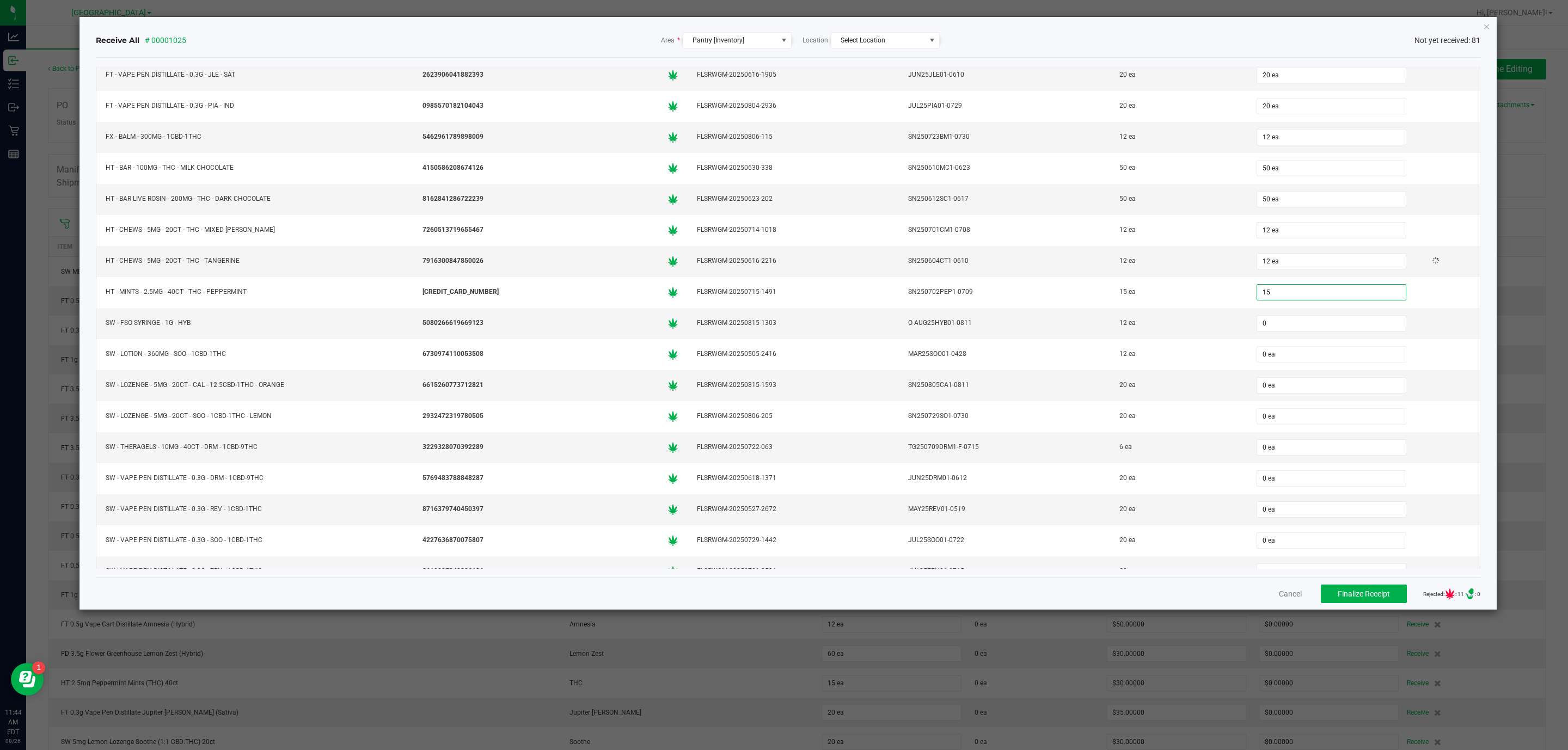
type input "15 ea"
type input "12"
type input "0"
type input "12 ea"
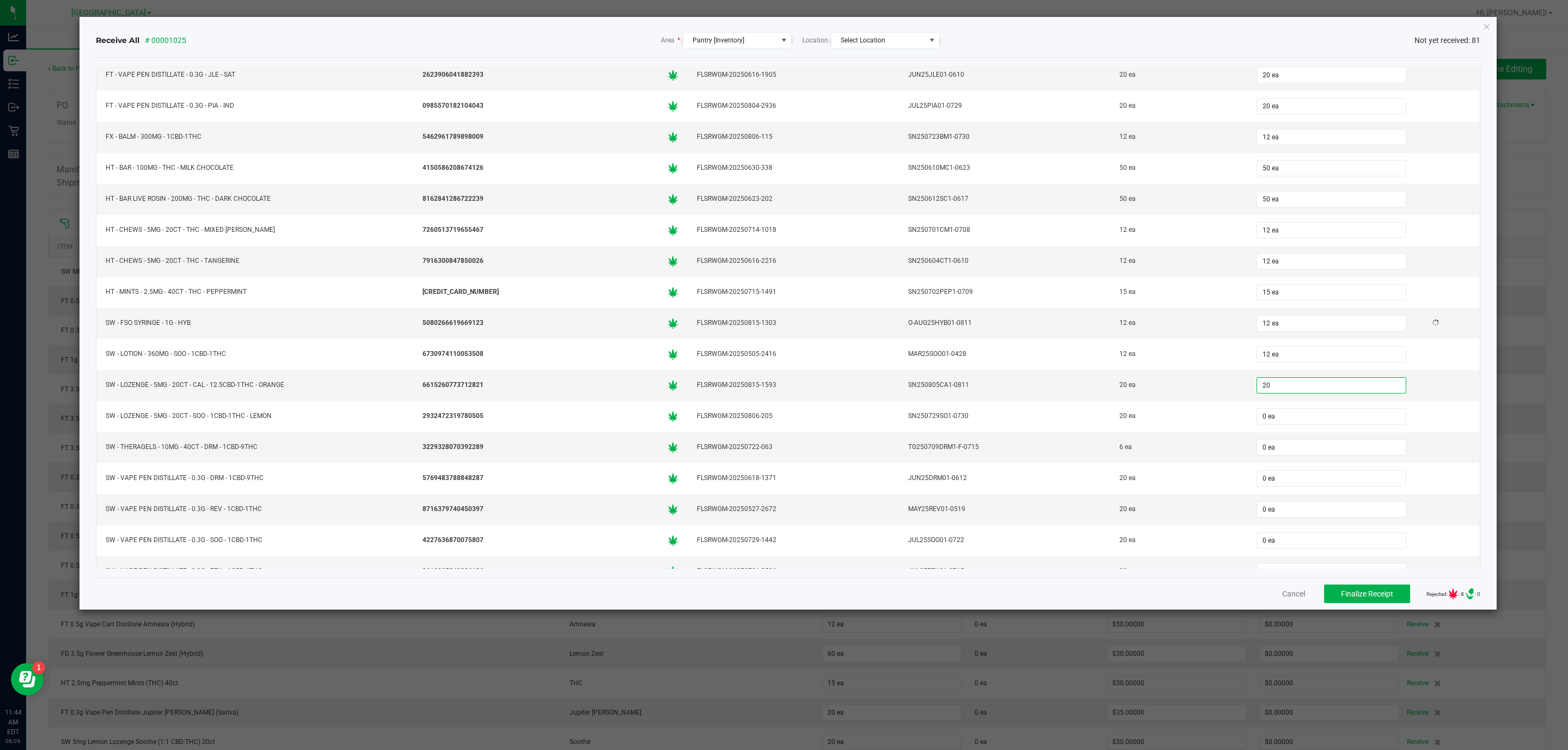
type input "20"
type input "0"
type input "20 ea"
type input "20"
type input "0"
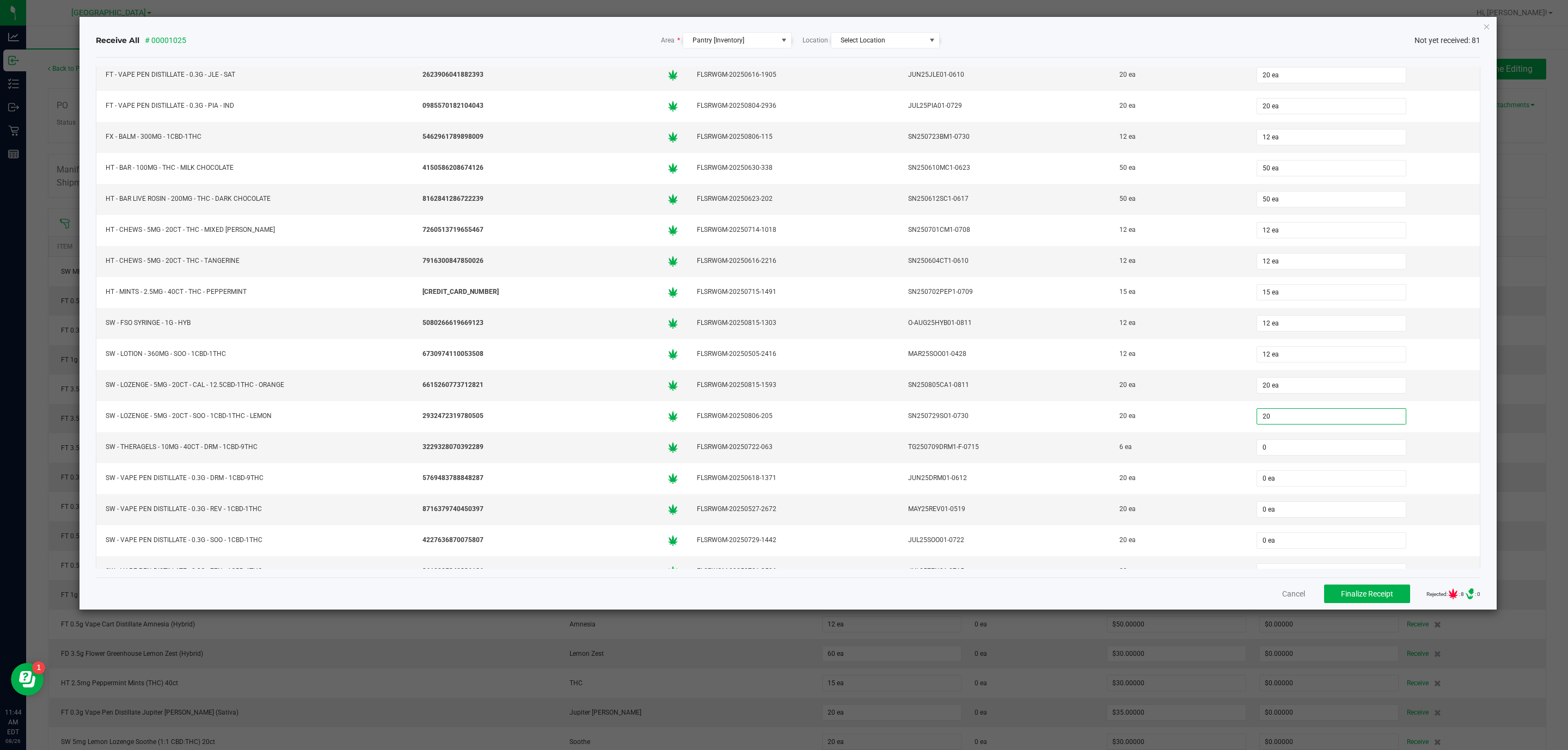
type input "20 ea"
type input "6"
type input "05"
type input "6 ea"
type input "0"
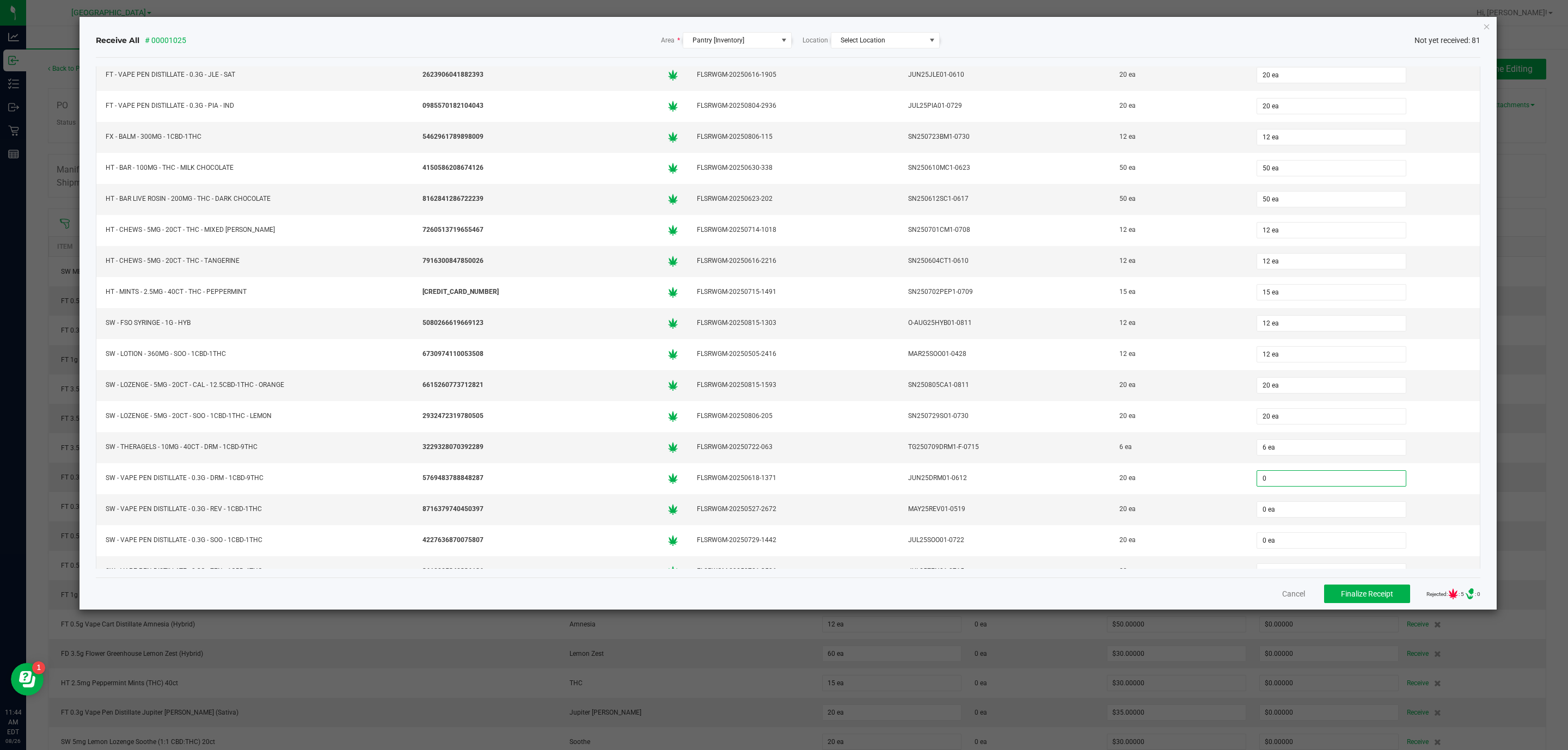
type input "0"
type input "0 ea"
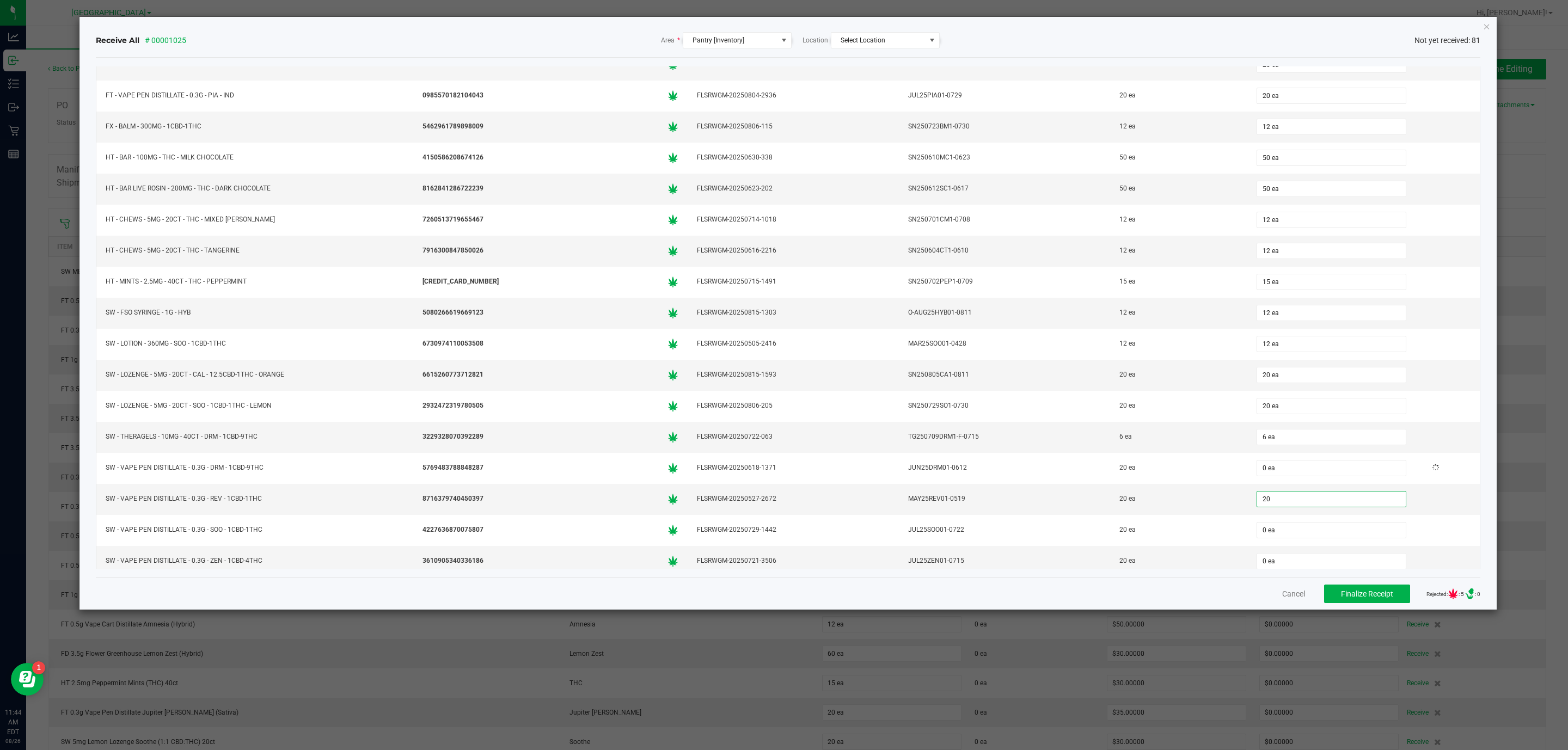
type input "20"
type input "0"
type input "20 ea"
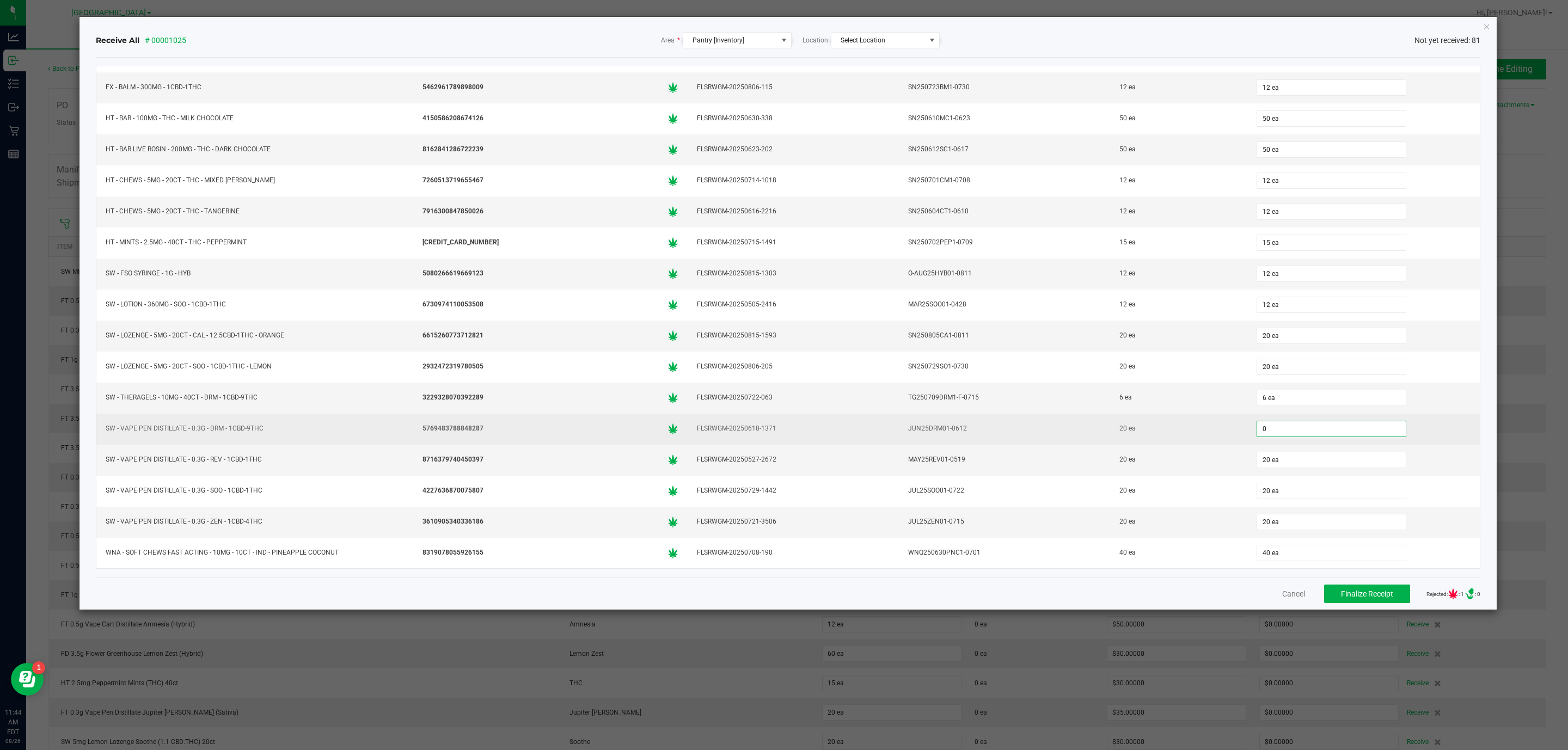
click at [1271, 428] on input "0" at bounding box center [1332, 429] width 149 height 15
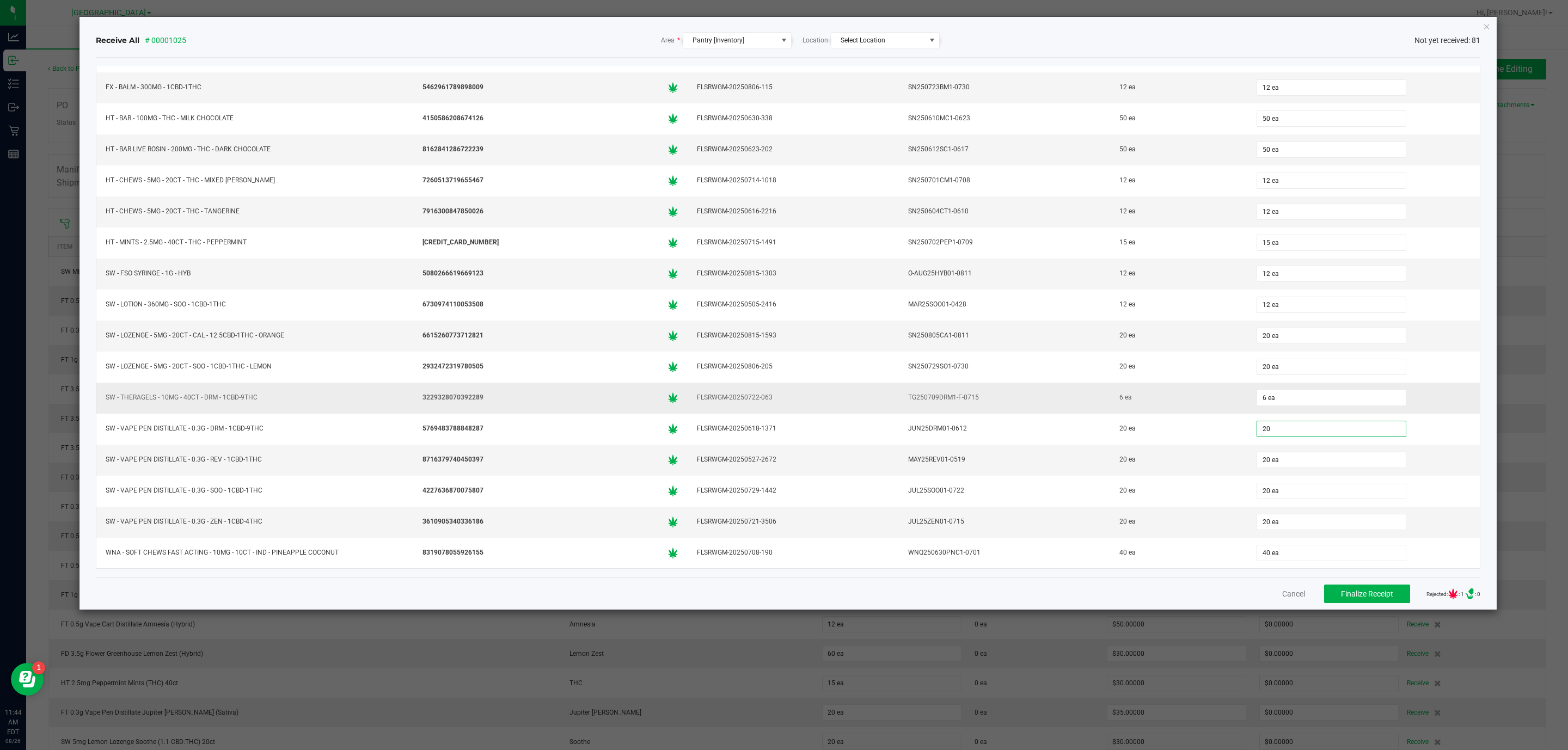
click at [1432, 402] on div "6 ea" at bounding box center [1363, 397] width 219 height 22
click at [1386, 595] on button "Finalize Receipt" at bounding box center [1367, 594] width 86 height 19
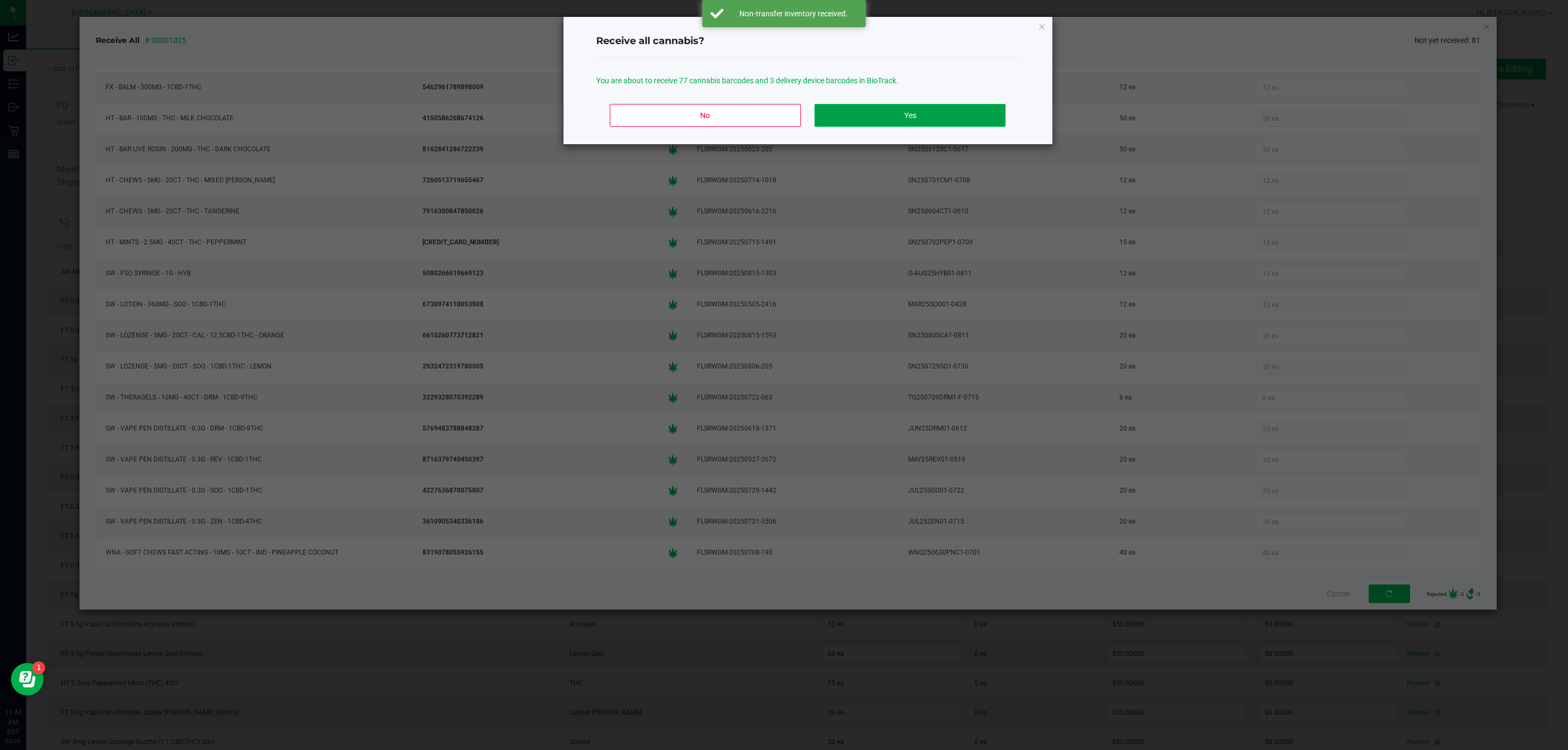
click at [920, 116] on button "Yes" at bounding box center [910, 115] width 190 height 22
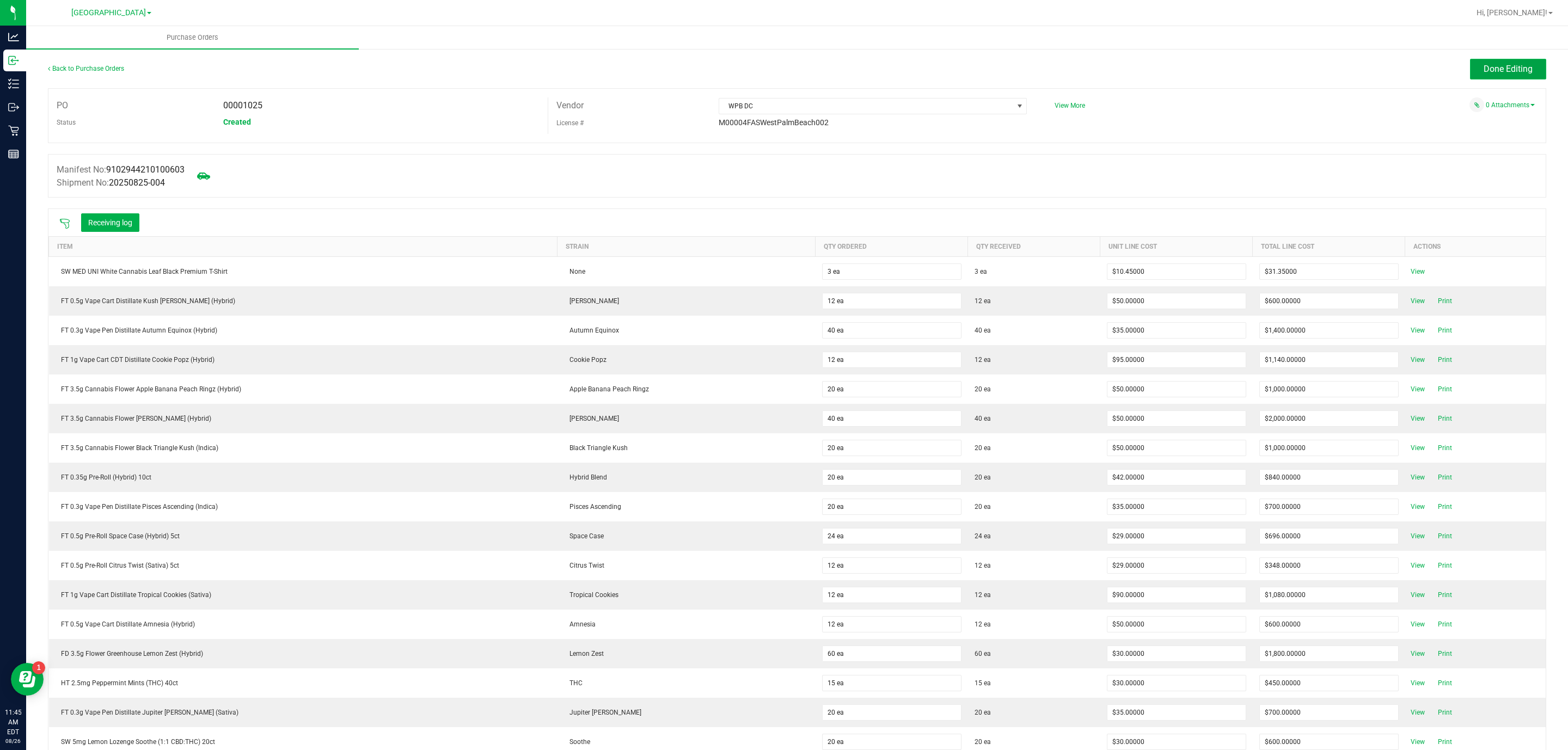
click at [1522, 64] on button "Done Editing" at bounding box center [1508, 69] width 76 height 21
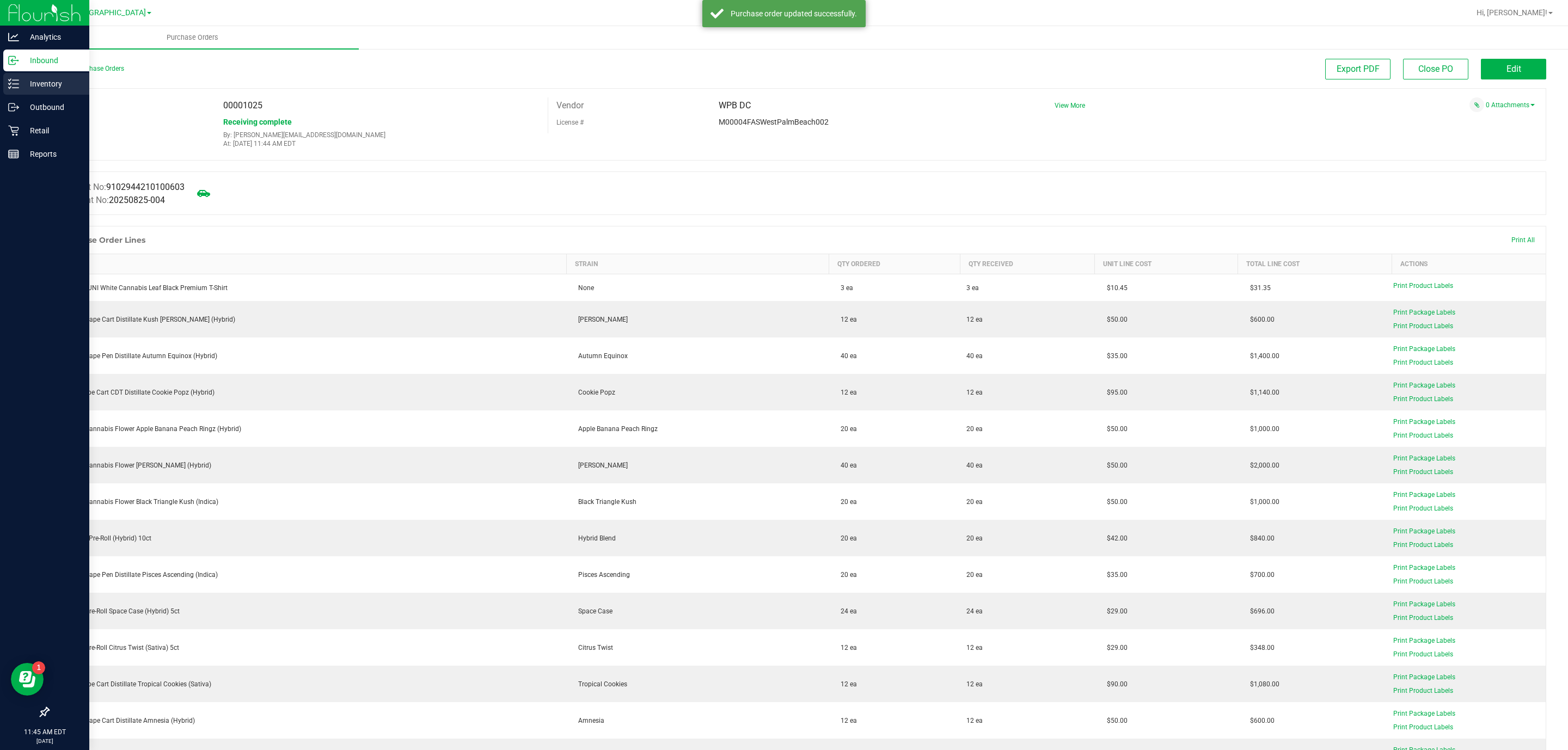
click at [11, 86] on icon at bounding box center [10, 87] width 2 height 2
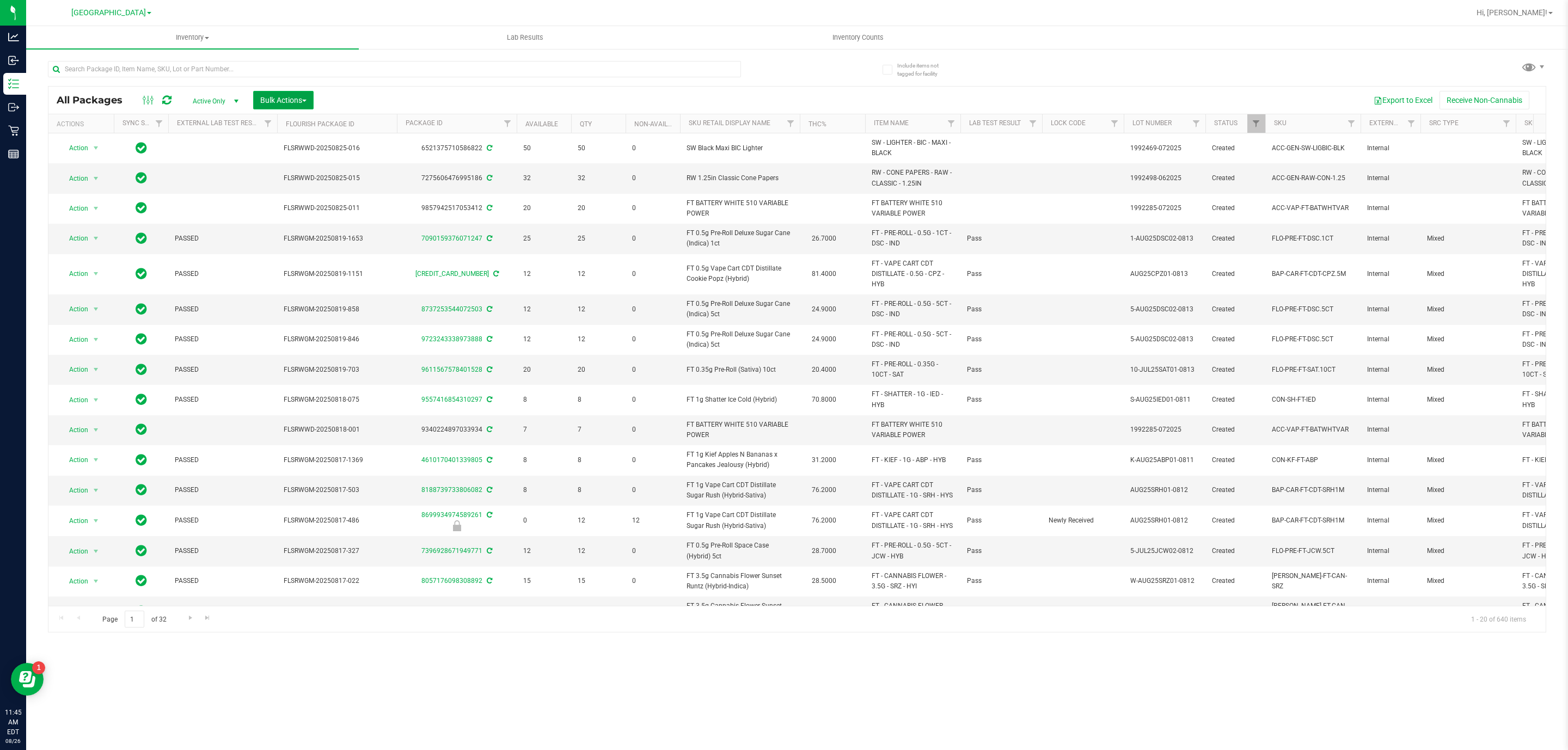
click at [258, 98] on button "Bulk Actions" at bounding box center [283, 100] width 60 height 19
click at [296, 205] on span "Lock/Unlock packages" at bounding box center [296, 205] width 74 height 9
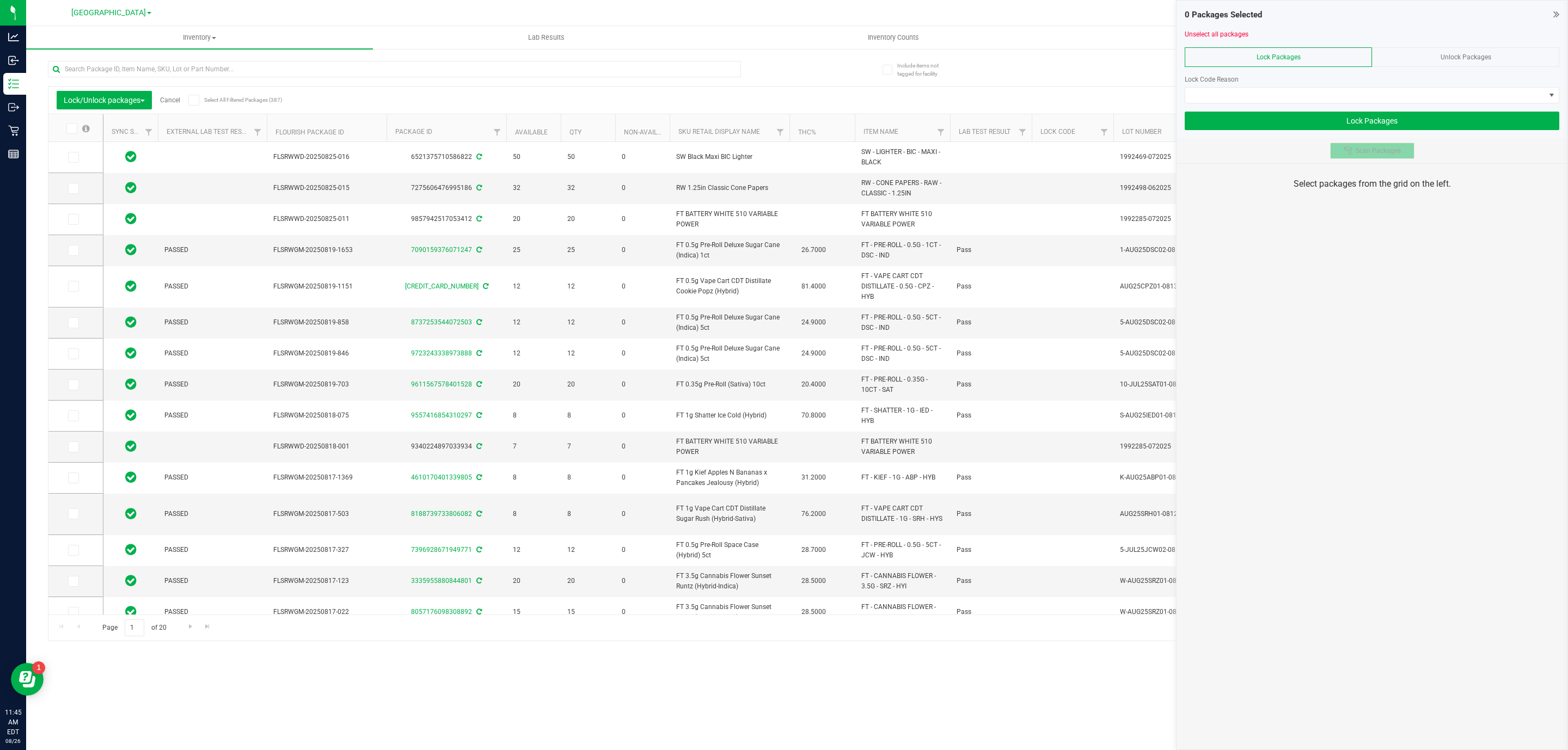
click at [1366, 159] on button "Scan Packages" at bounding box center [1372, 151] width 84 height 16
click at [1329, 85] on div "Lock Code Reason" at bounding box center [1371, 84] width 374 height 37
click at [1289, 92] on span at bounding box center [1365, 95] width 360 height 15
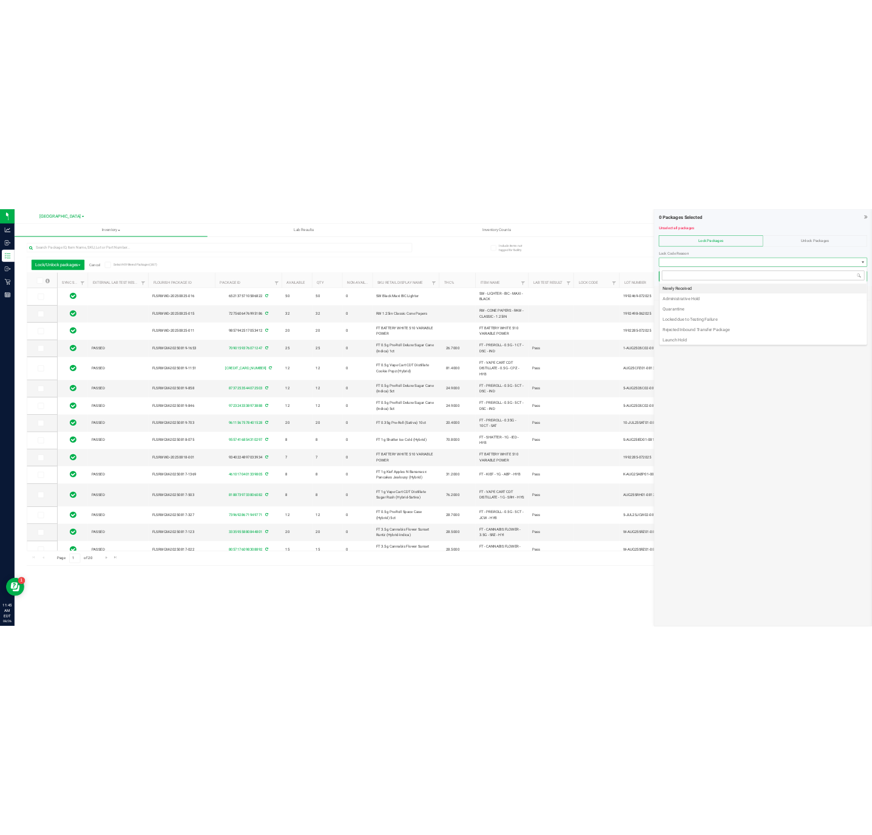
scroll to position [18, 417]
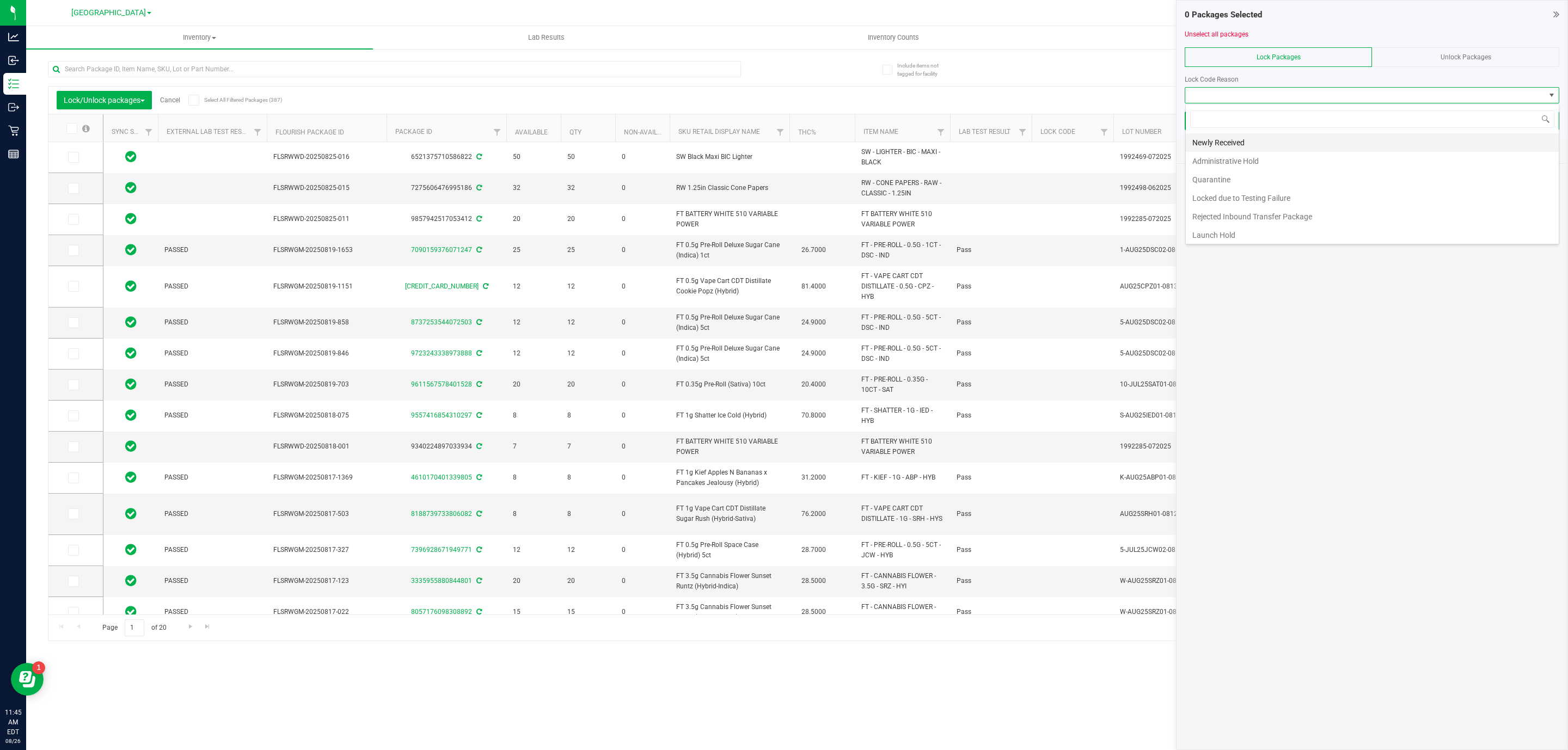
click at [1269, 142] on li "Newly Received" at bounding box center [1372, 143] width 373 height 19
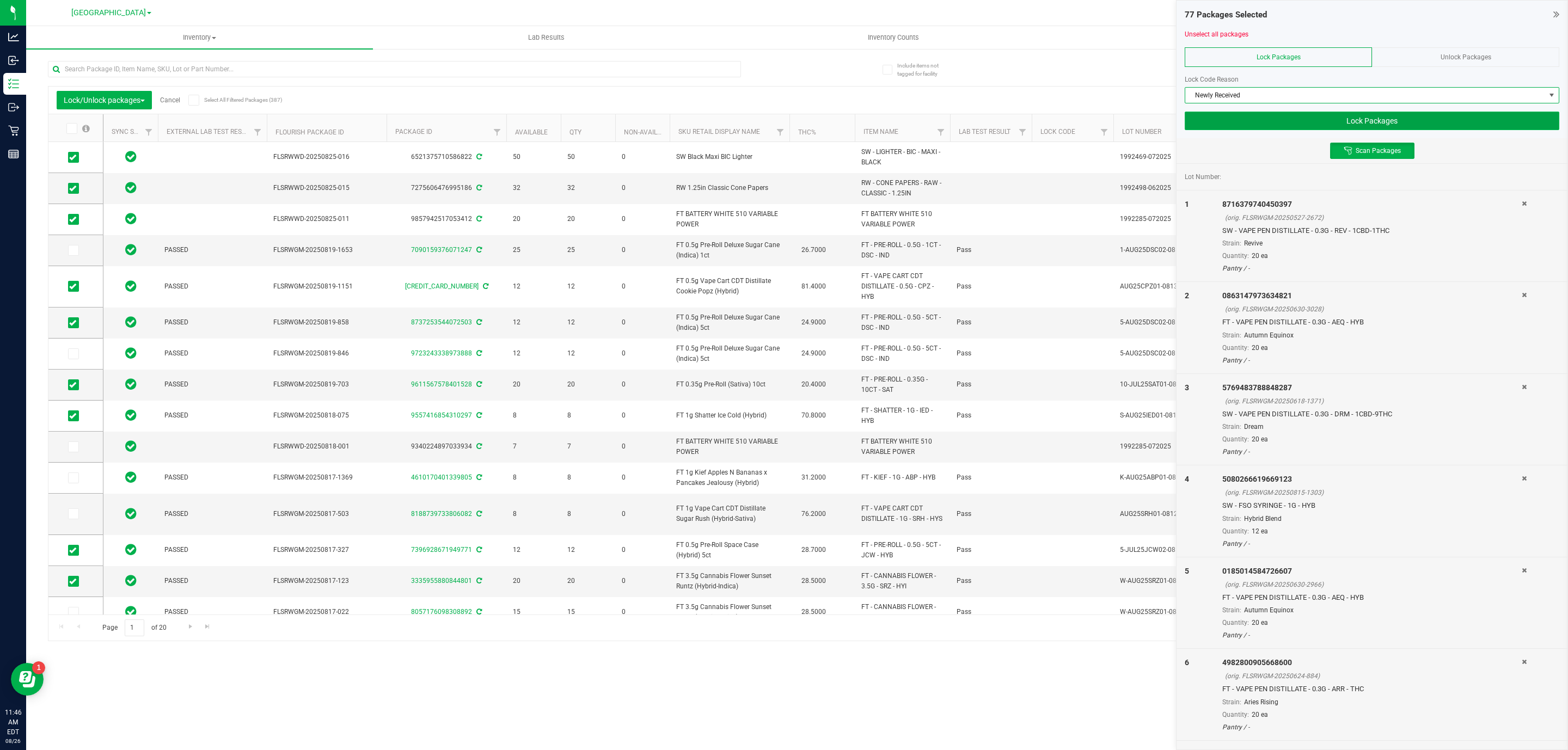
click at [1371, 119] on button "Lock Packages" at bounding box center [1371, 120] width 374 height 19
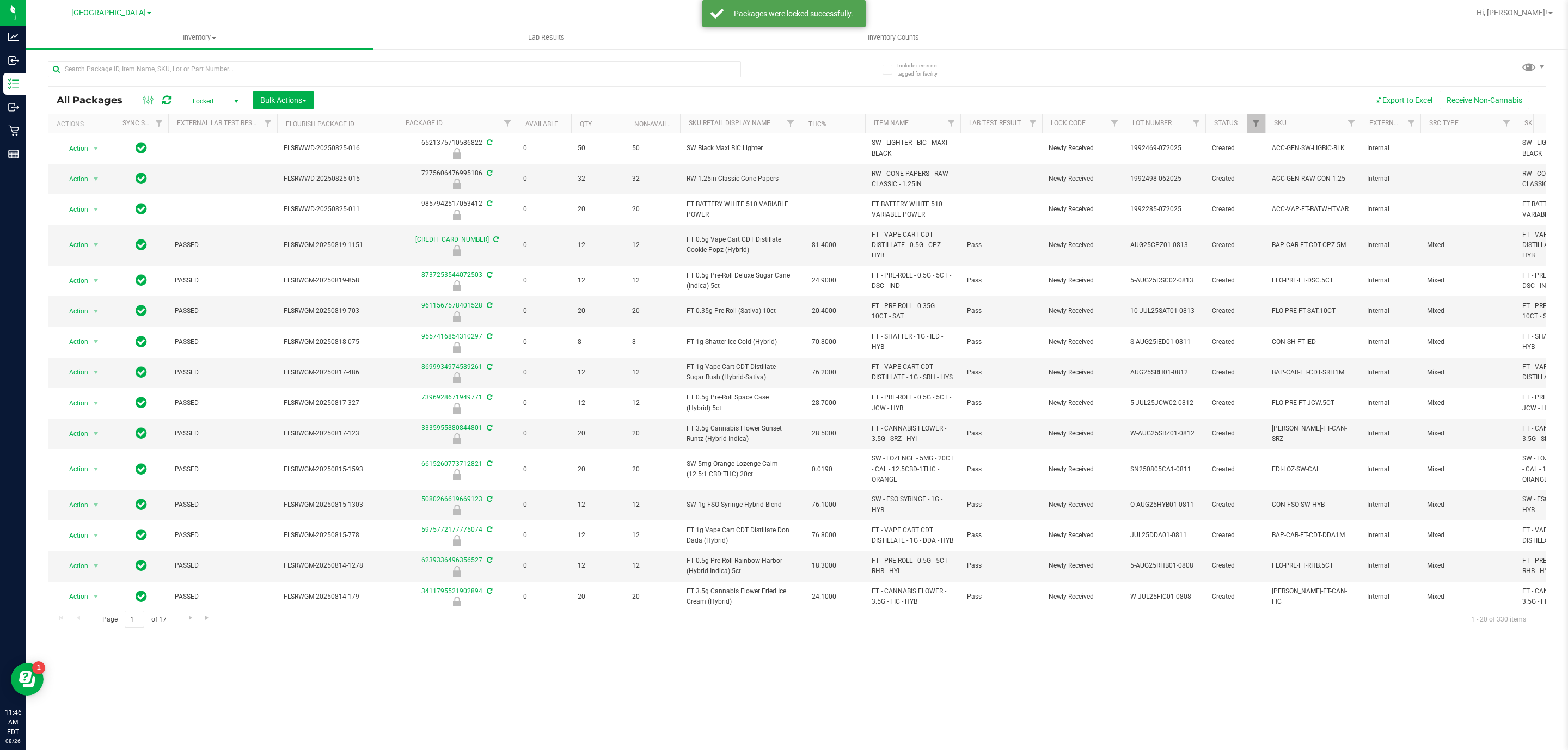
click at [195, 110] on div "All Packages Locked Active Only Lab Samples Locked All External Internal Bulk A…" at bounding box center [797, 100] width 1497 height 27
click at [209, 100] on span "Locked" at bounding box center [213, 100] width 60 height 15
click at [210, 119] on li "Active Only" at bounding box center [214, 119] width 59 height 16
